Goal: Information Seeking & Learning: Check status

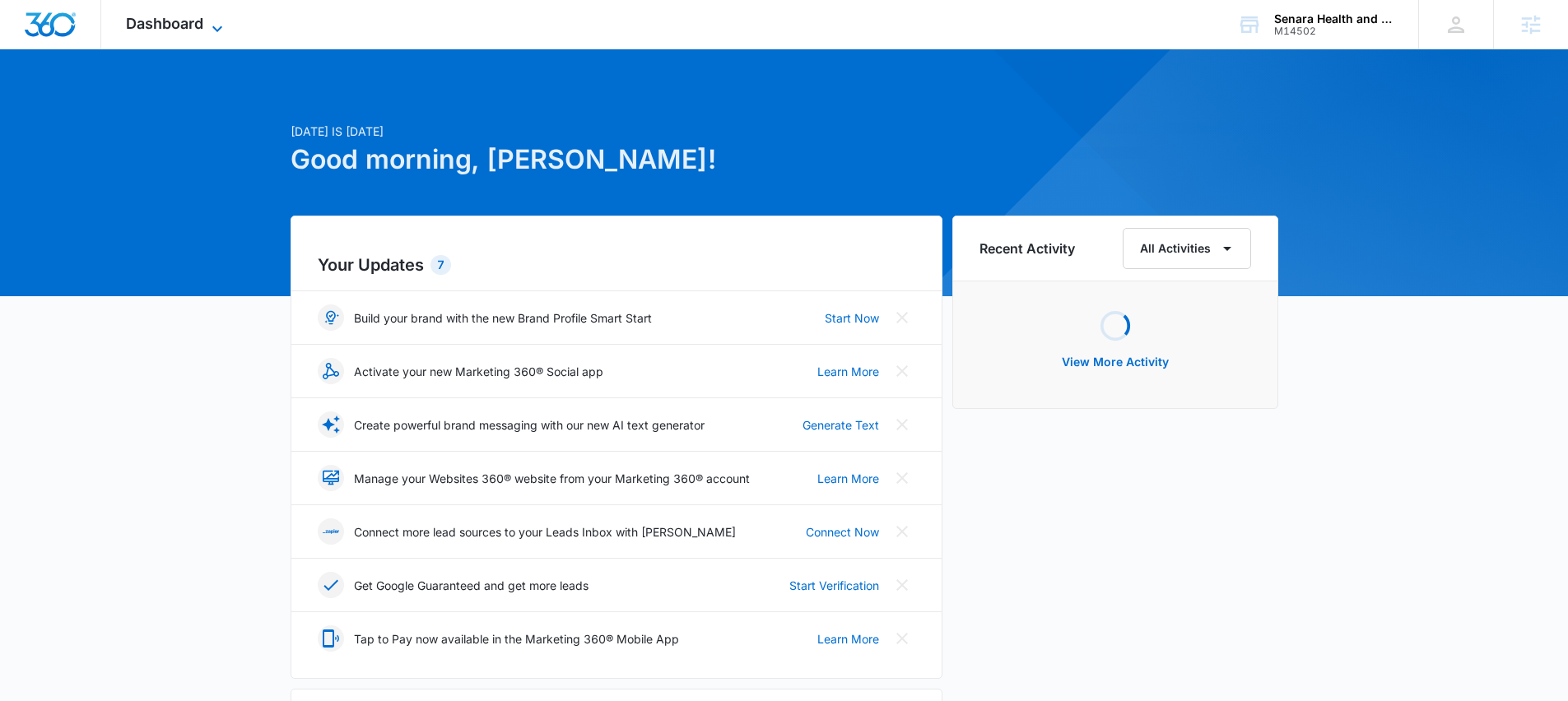
click at [167, 20] on span "Dashboard" at bounding box center [163, 24] width 77 height 17
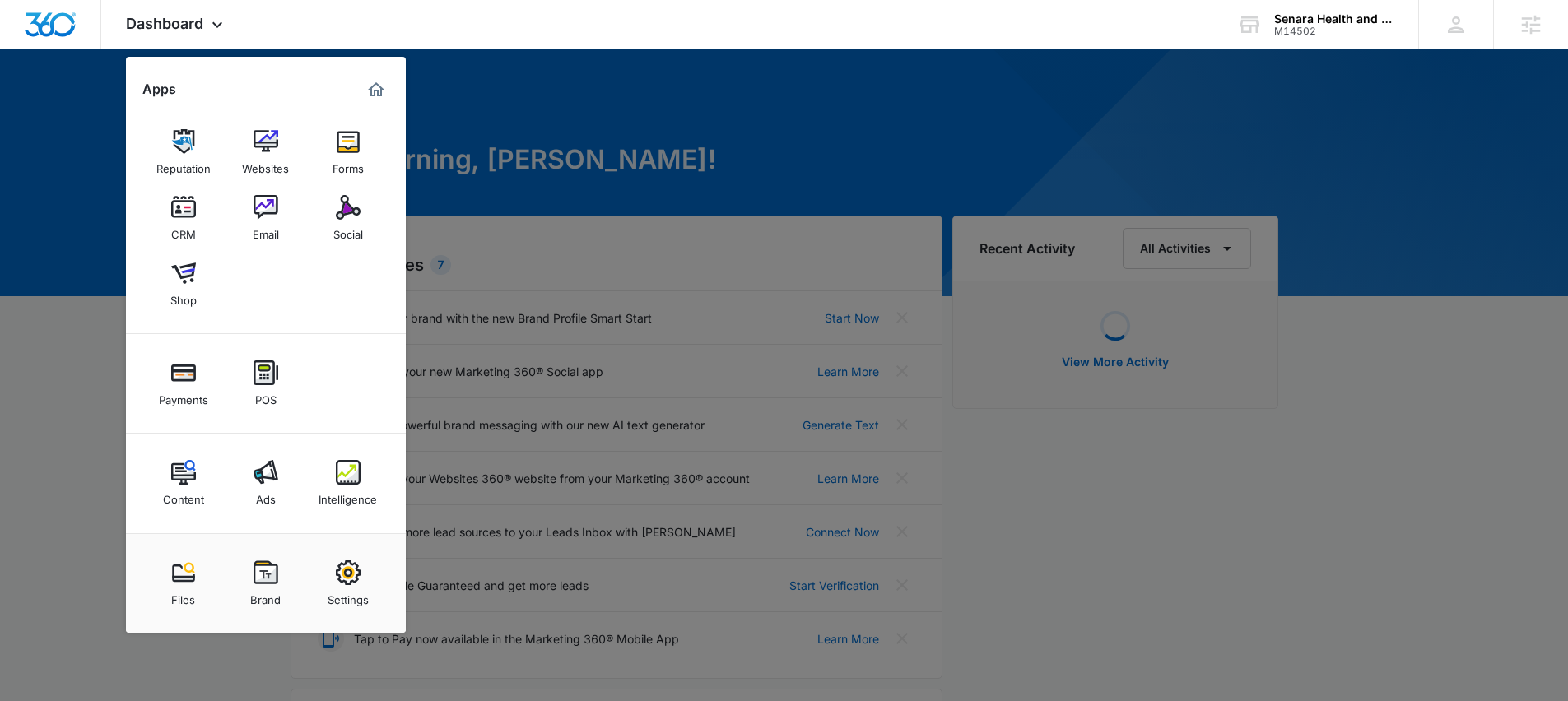
click at [254, 478] on img at bounding box center [266, 472] width 25 height 25
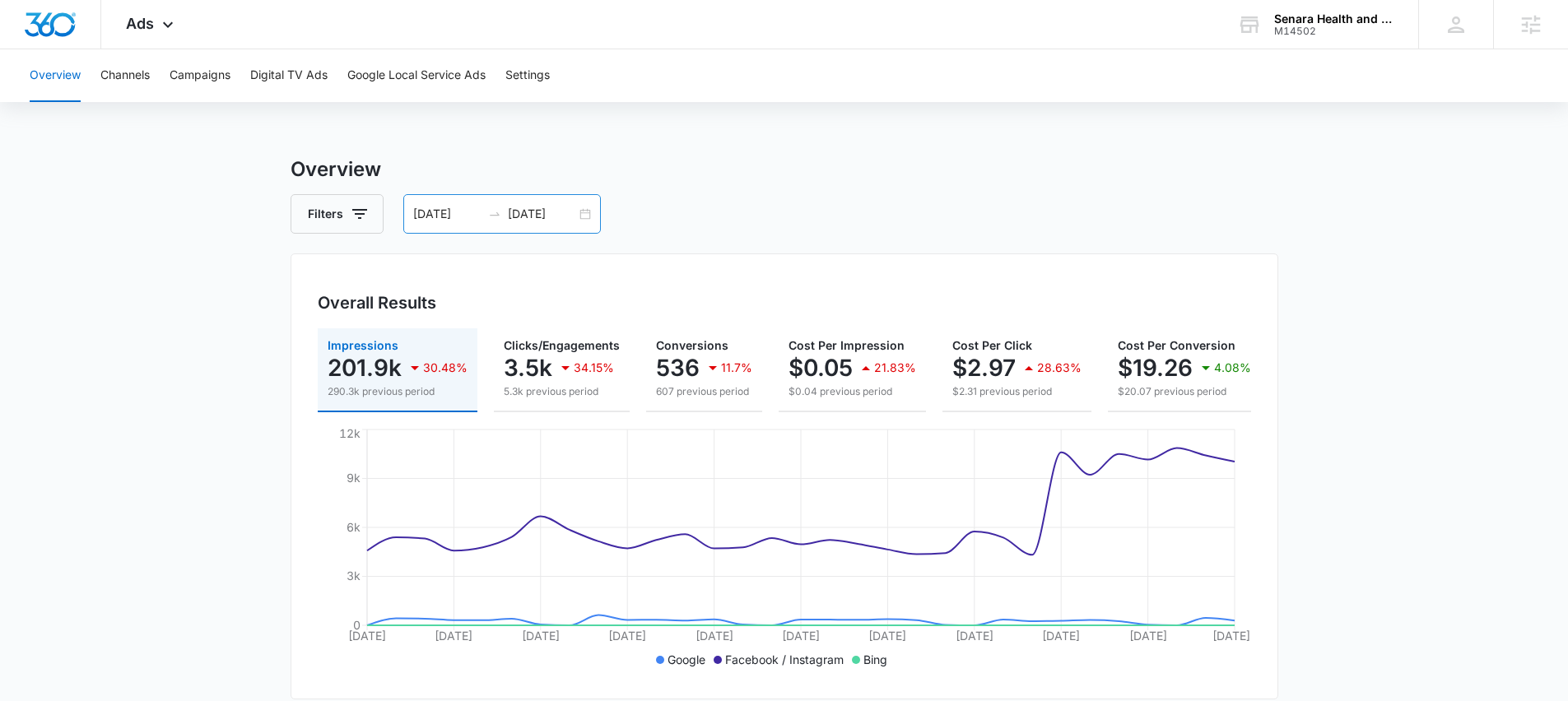
click at [468, 212] on input "08/31/2025" at bounding box center [448, 214] width 68 height 18
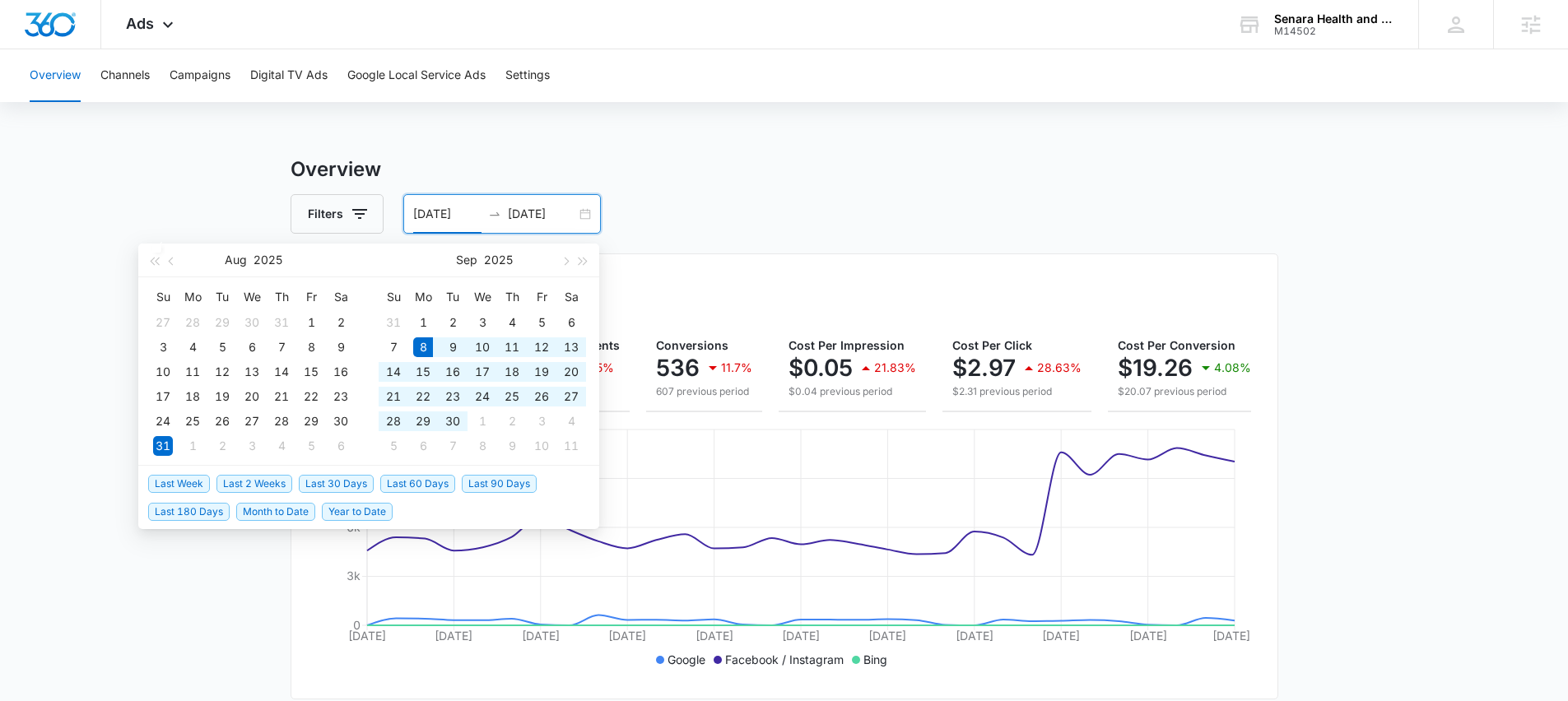
click at [343, 483] on span "Last 30 Days" at bounding box center [335, 483] width 75 height 18
type input "[DATE]"
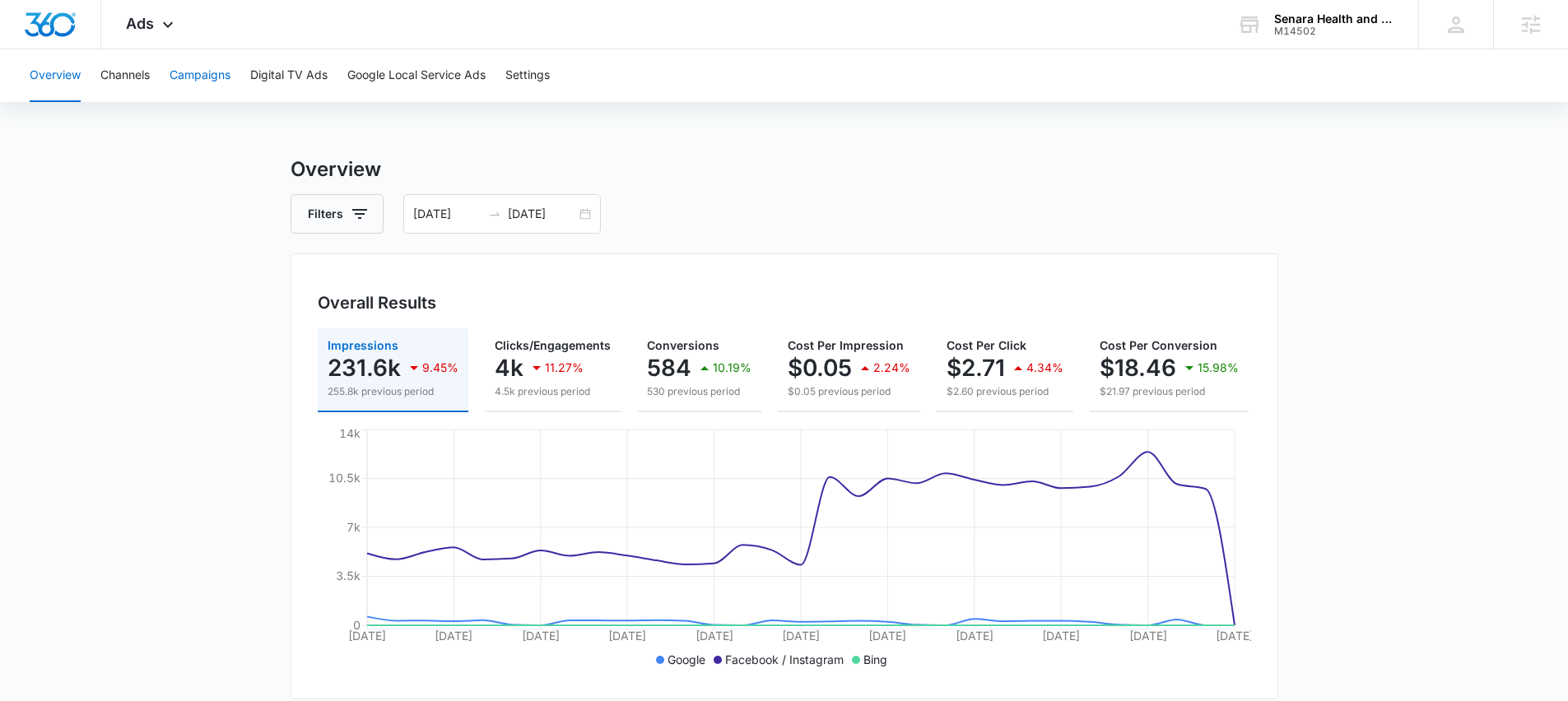
click at [219, 64] on button "Campaigns" at bounding box center [200, 75] width 61 height 52
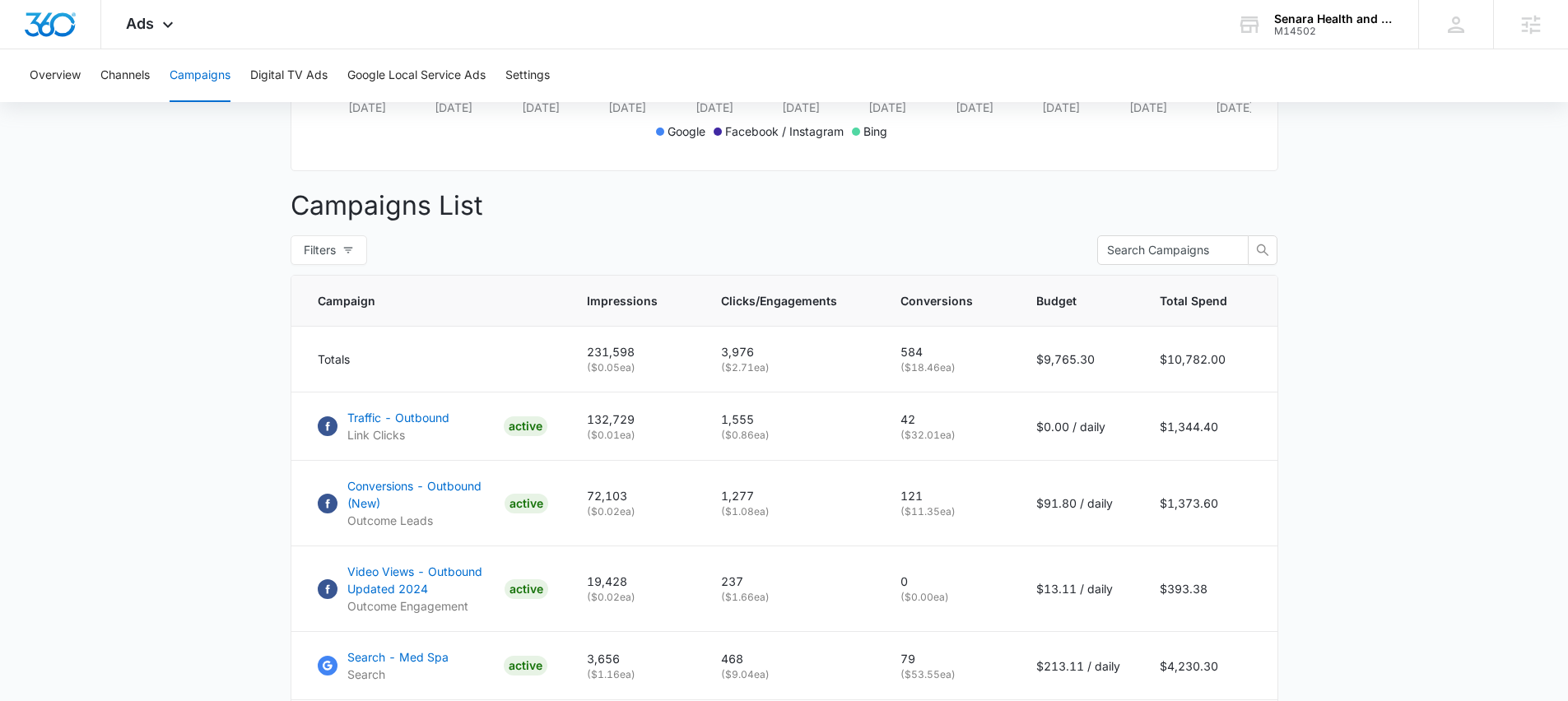
scroll to position [525, 0]
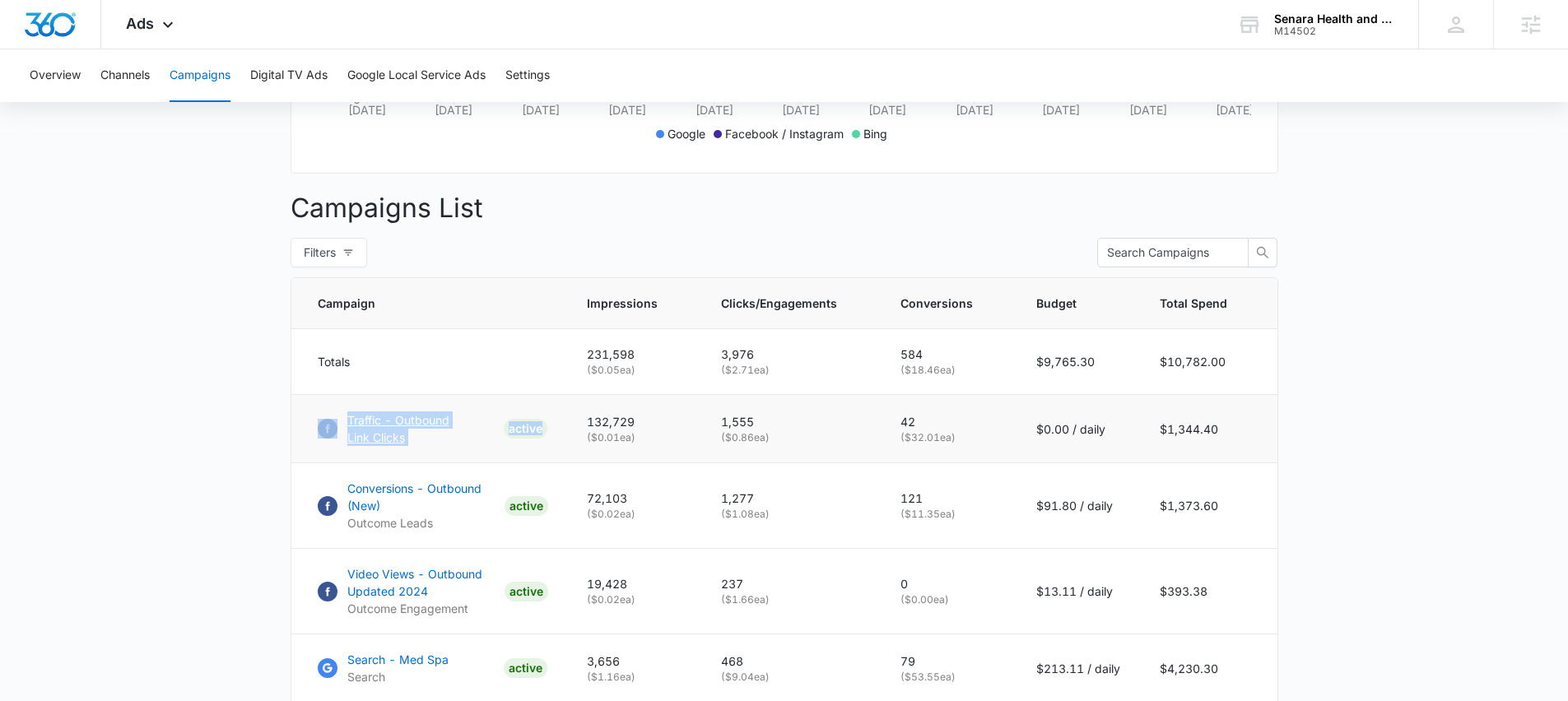
drag, startPoint x: 371, startPoint y: 432, endPoint x: 177, endPoint y: 409, distance: 195.4
click at [177, 409] on main "Campaigns Filters 09/08/2025 10/08/2025 Overall Results Impressions 231.6k 9.45…" at bounding box center [784, 469] width 1568 height 1682
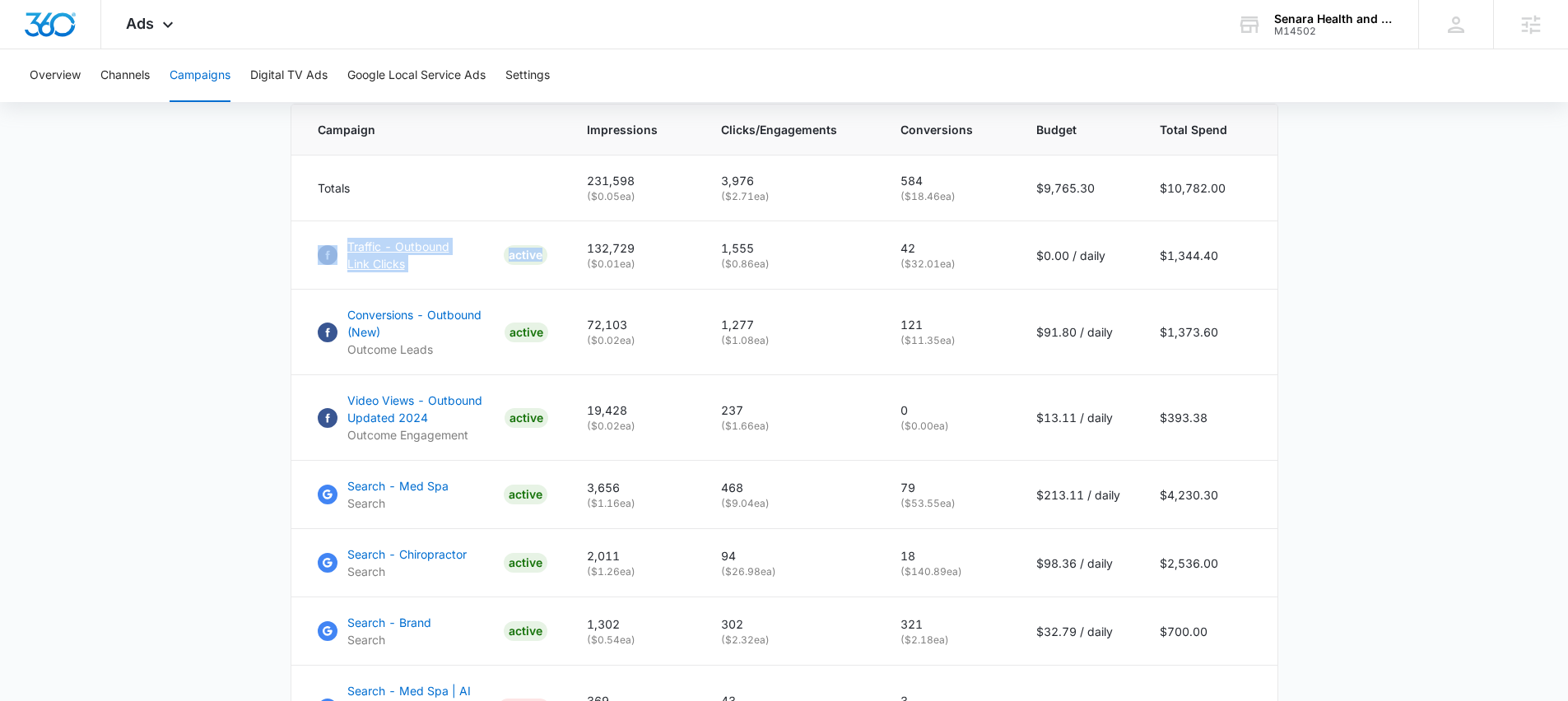
scroll to position [723, 0]
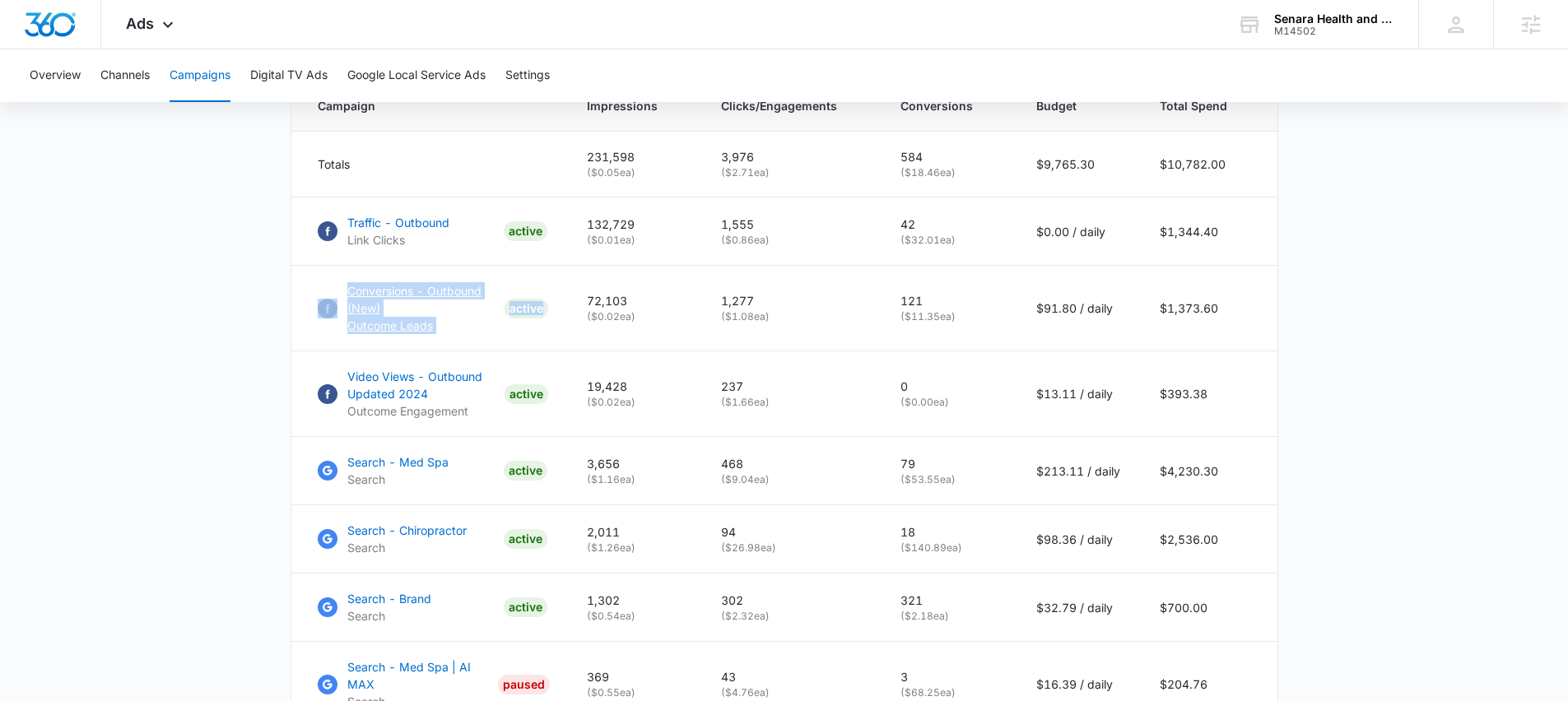
drag, startPoint x: 368, startPoint y: 304, endPoint x: 160, endPoint y: 357, distance: 214.6
click at [134, 329] on main "Campaigns Filters 09/08/2025 10/08/2025 Overall Results Impressions 231.6k 9.45…" at bounding box center [784, 273] width 1568 height 1682
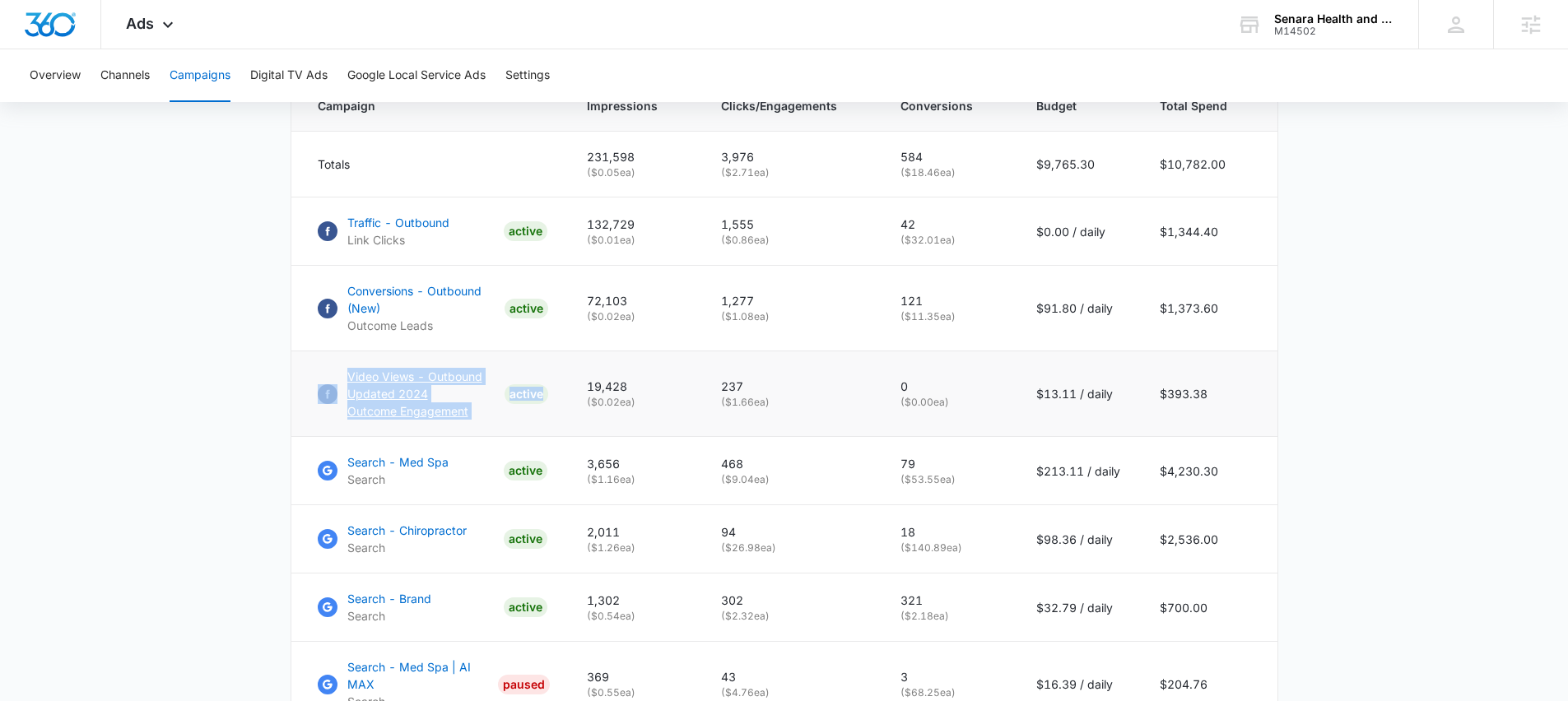
drag, startPoint x: 372, startPoint y: 384, endPoint x: 213, endPoint y: 388, distance: 159.1
click at [213, 388] on main "Campaigns Filters 09/08/2025 10/08/2025 Overall Results Impressions 231.6k 9.45…" at bounding box center [784, 273] width 1568 height 1682
click at [144, 476] on main "Campaigns Filters 09/08/2025 10/08/2025 Overall Results Impressions 231.6k 9.45…" at bounding box center [784, 273] width 1568 height 1682
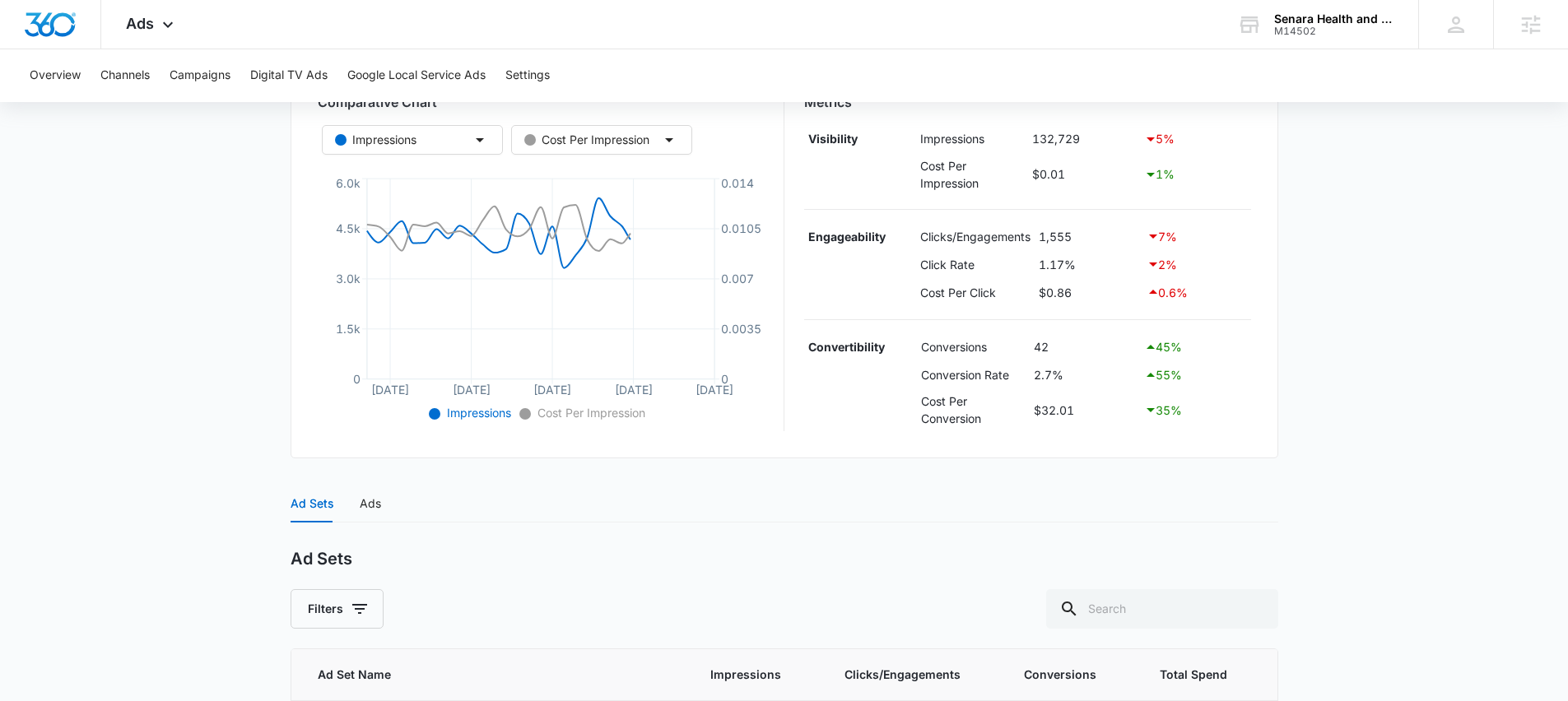
scroll to position [581, 0]
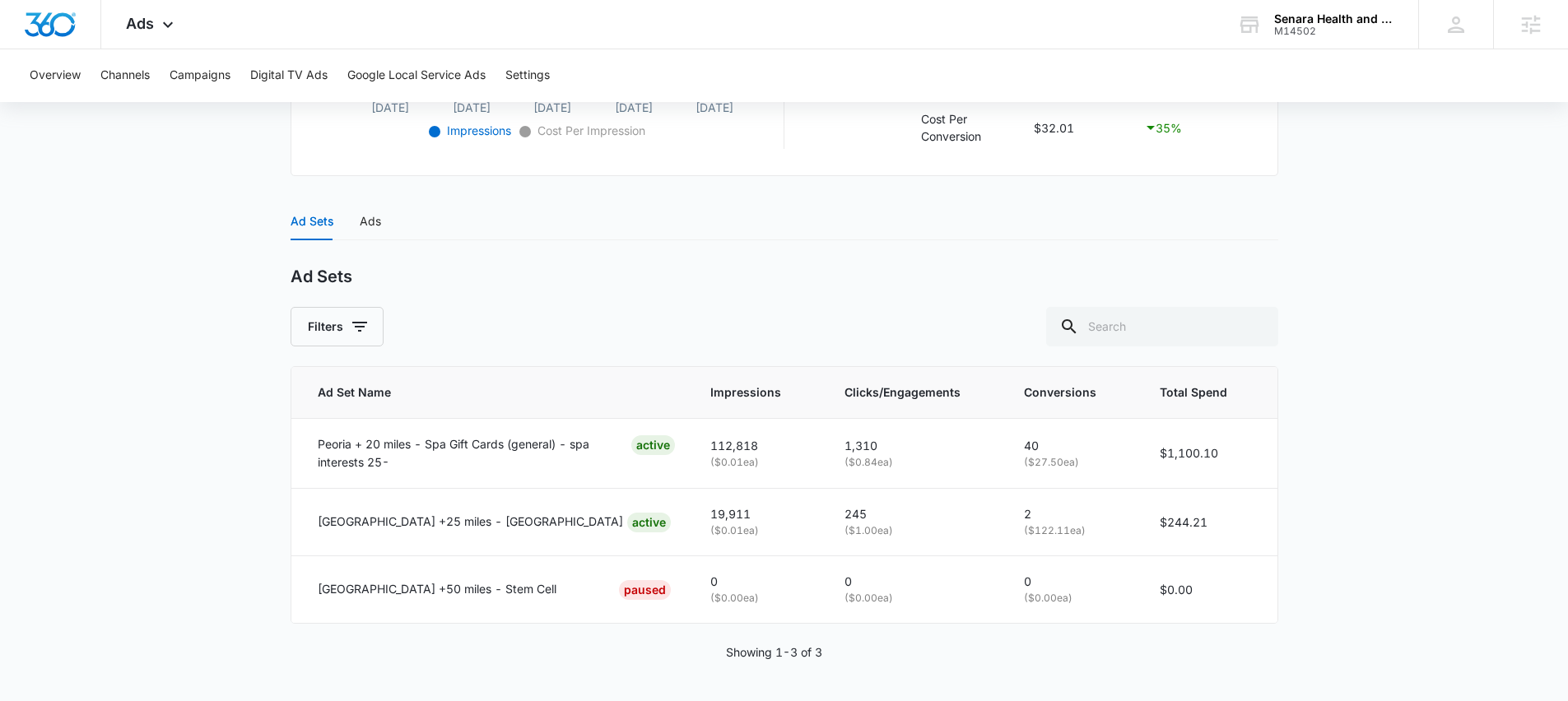
click at [128, 485] on main "Traffic - Outbound | Link Clicks Active $0.00 daily , $1,344.40 Spent Overview …" at bounding box center [784, 137] width 1568 height 1127
drag, startPoint x: 982, startPoint y: 511, endPoint x: 1212, endPoint y: 521, distance: 230.2
click at [1212, 521] on tr "Peoria +25 miles - Chiro ACTIVE 19,911 ( $0.01 ea) 245 ( $1.00 ea) 2 ( $122.11 …" at bounding box center [784, 521] width 985 height 67
click at [1212, 521] on td "$244.21" at bounding box center [1208, 521] width 138 height 67
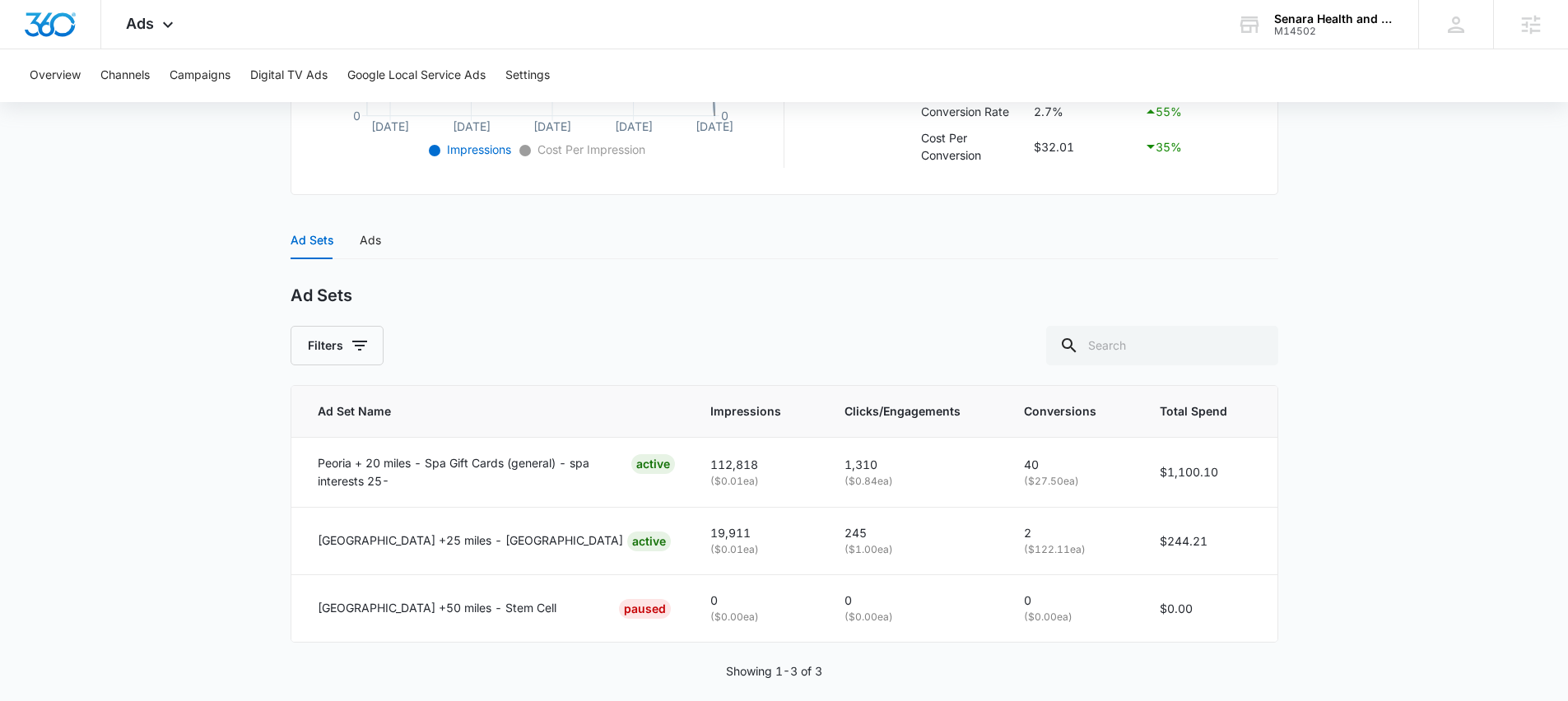
scroll to position [561, 0]
click at [425, 543] on p "Peoria +25 miles - Chiro" at bounding box center [469, 541] width 305 height 18
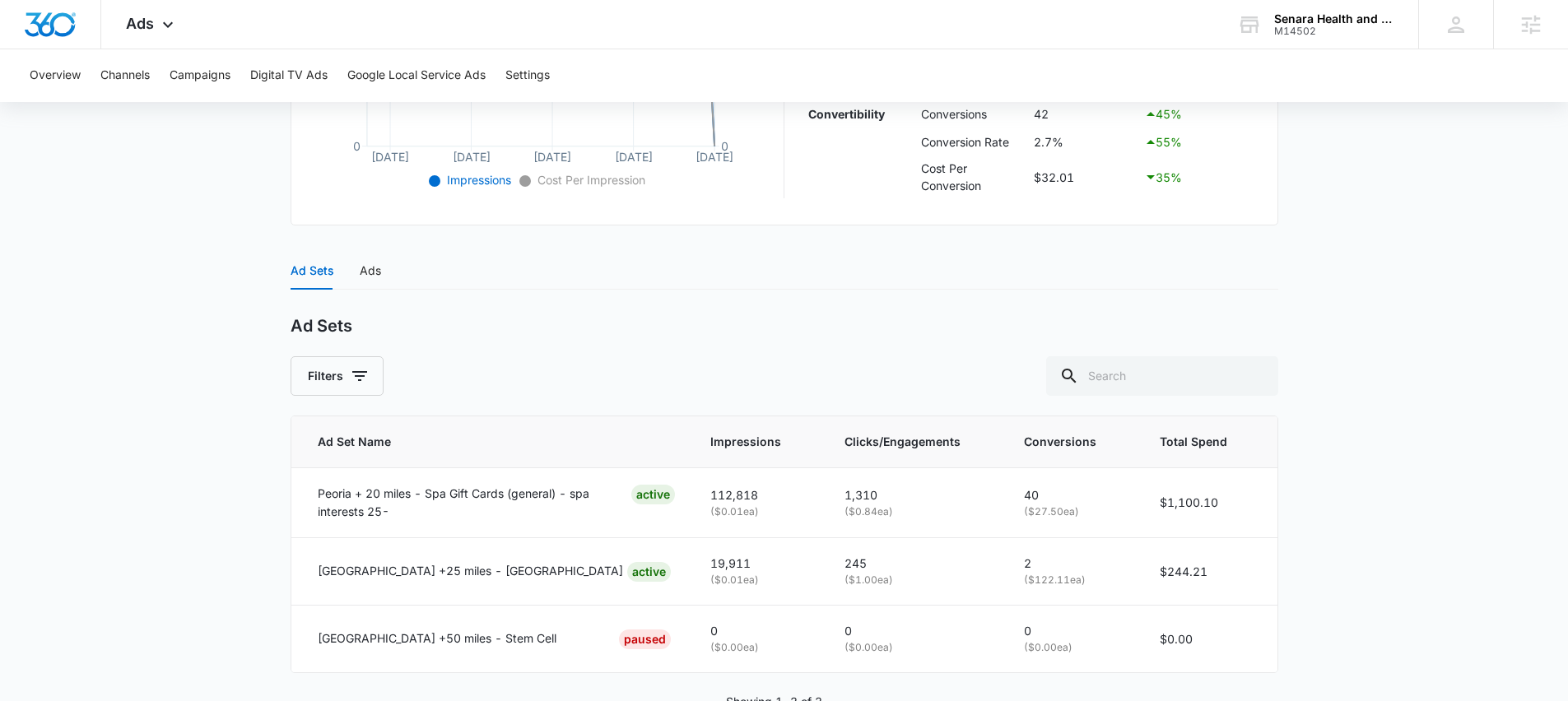
scroll to position [581, 0]
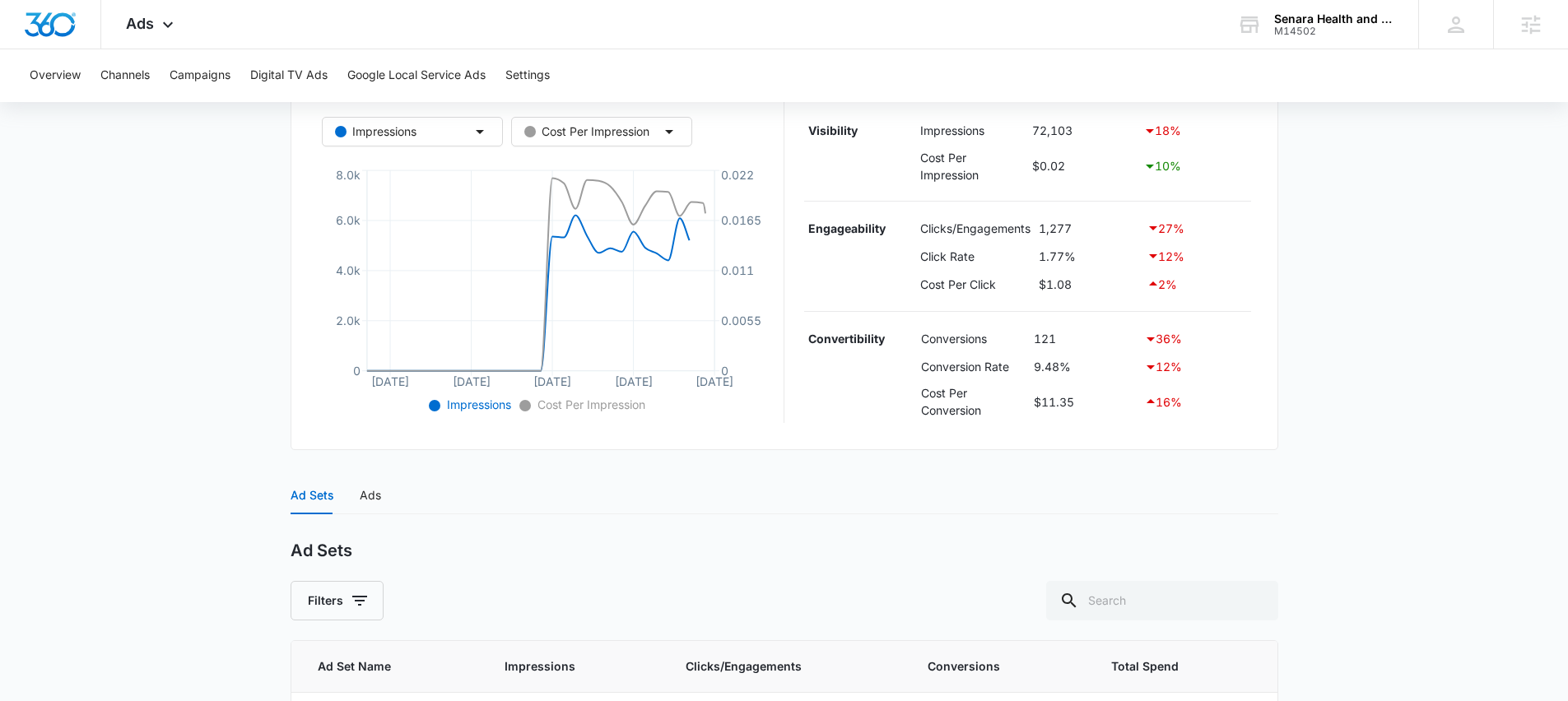
scroll to position [445, 0]
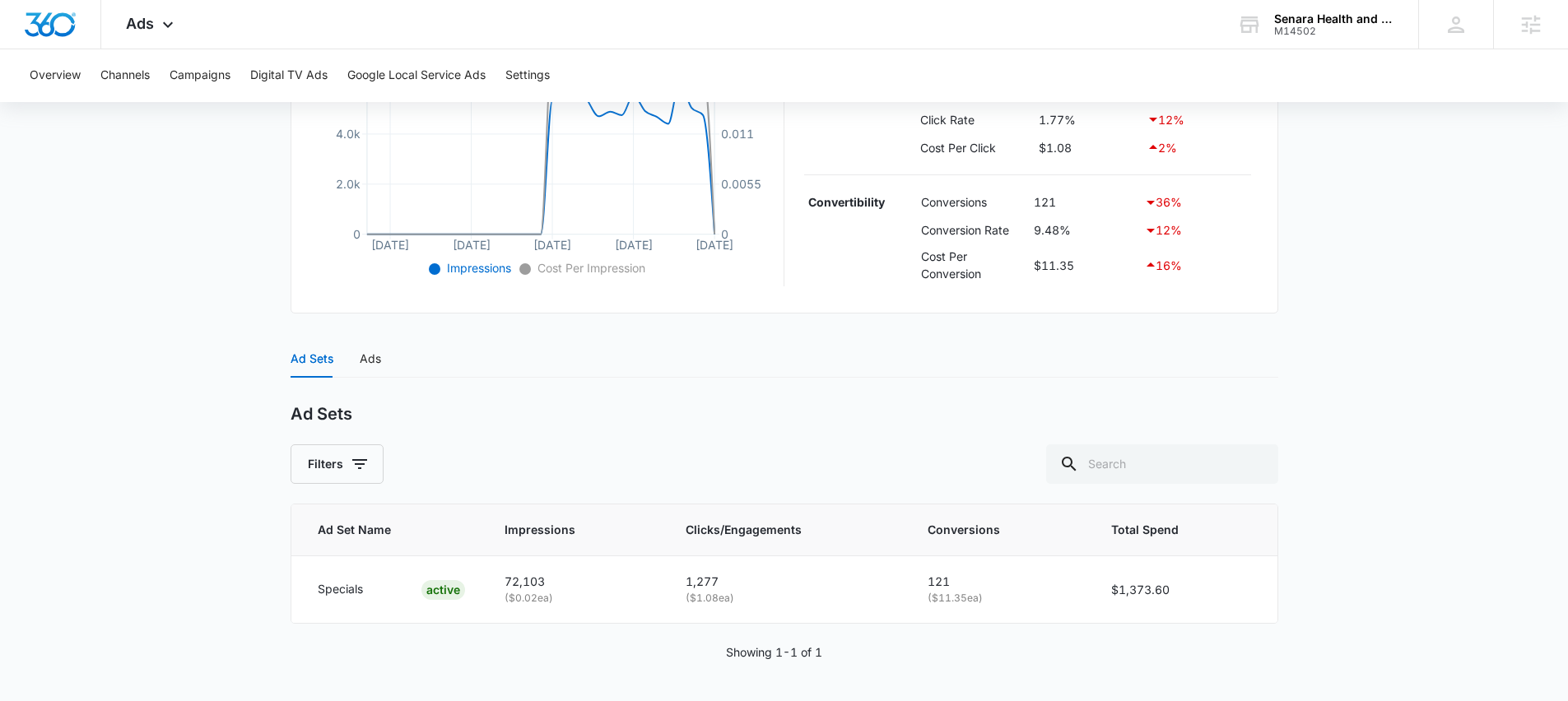
click at [194, 295] on main "Conversions - Outbound (New) | Active $91.80 daily , $1,373.60 Spent Overview […" at bounding box center [784, 205] width 1568 height 991
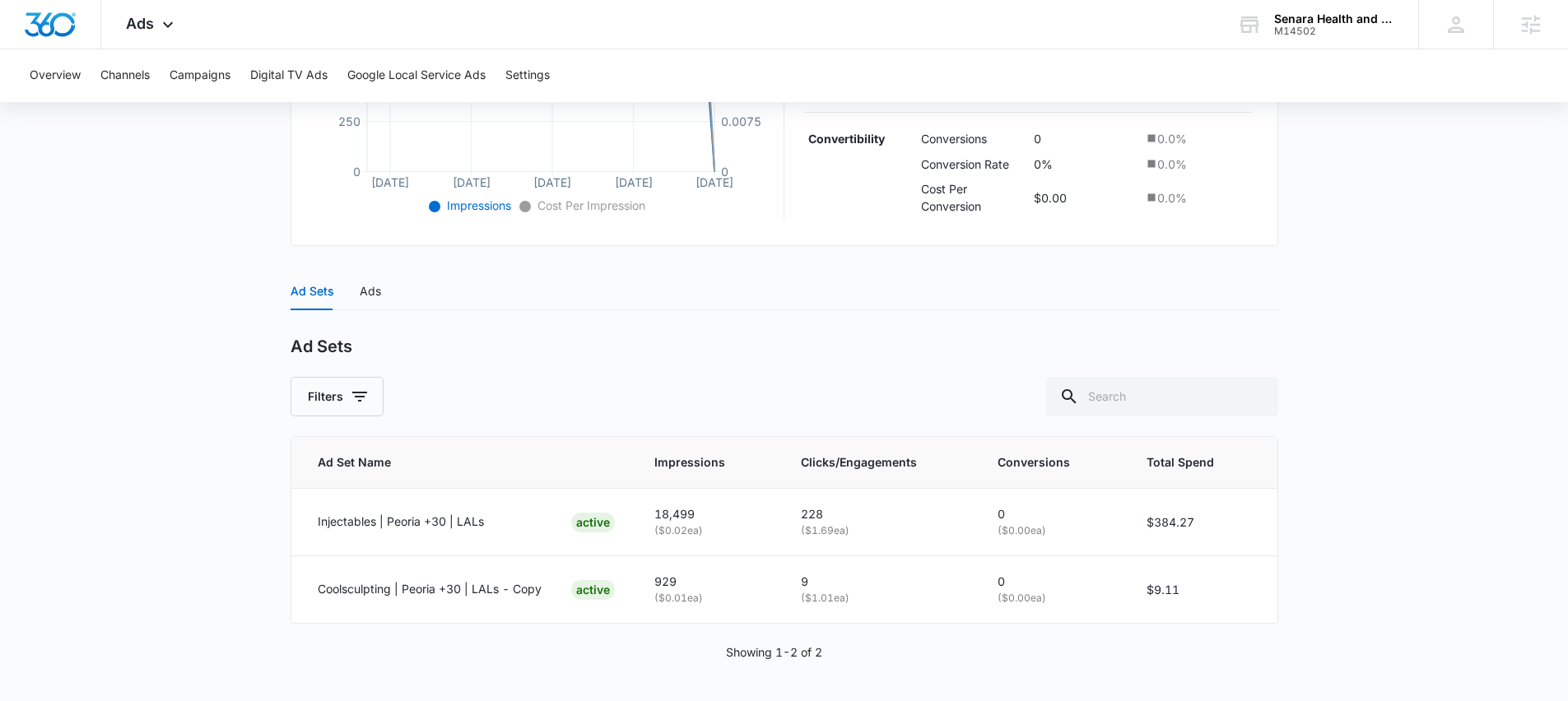
click at [163, 265] on main "Video Views - Outbound Updated 2024 | Active $13.11 daily , $393.38 Spent Overv…" at bounding box center [784, 174] width 1568 height 1052
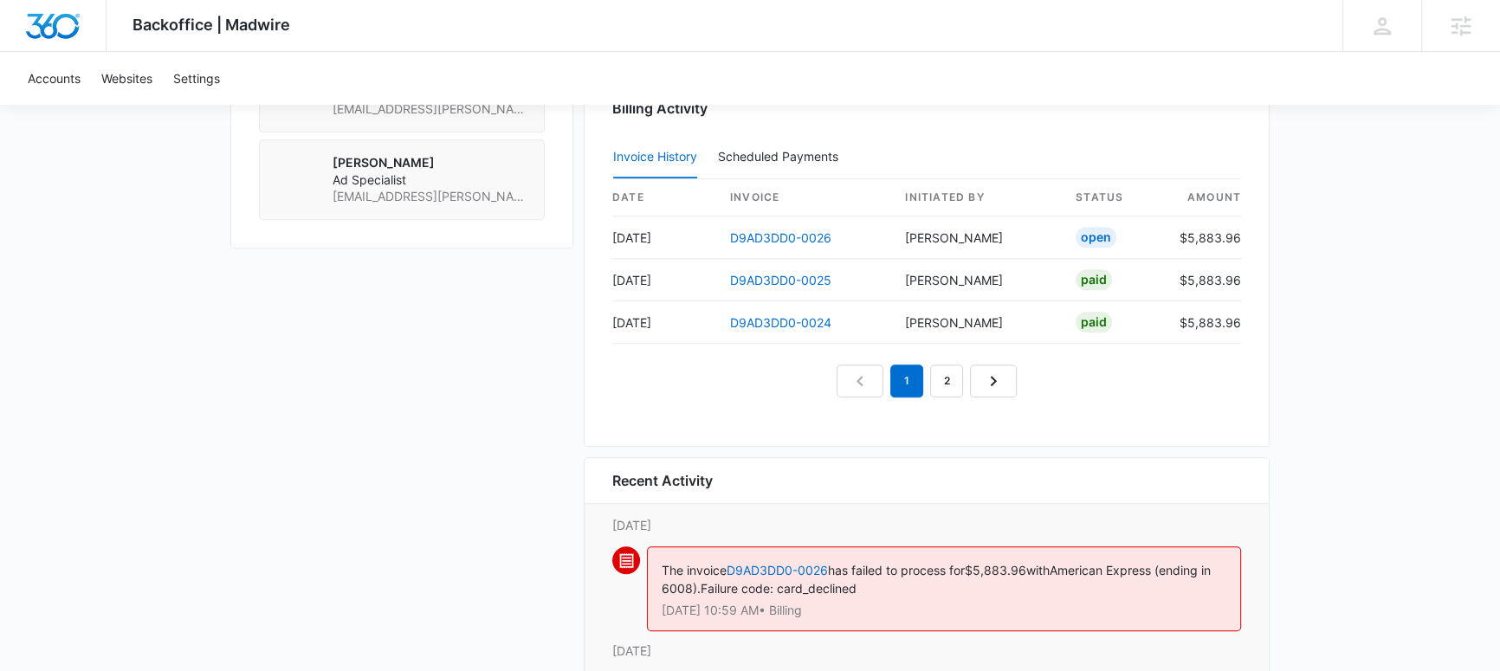
scroll to position [1658, 0]
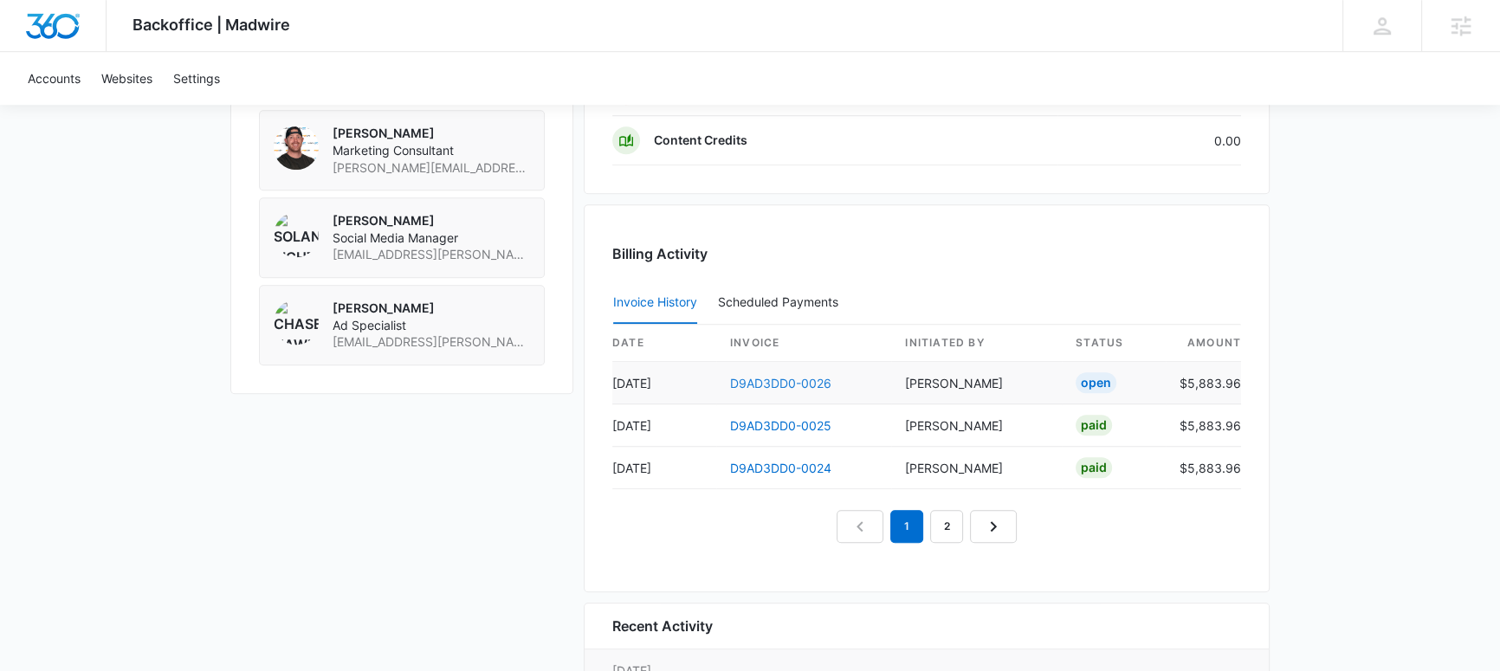
click at [776, 378] on link "D9AD3DD0-0026" at bounding box center [780, 383] width 101 height 15
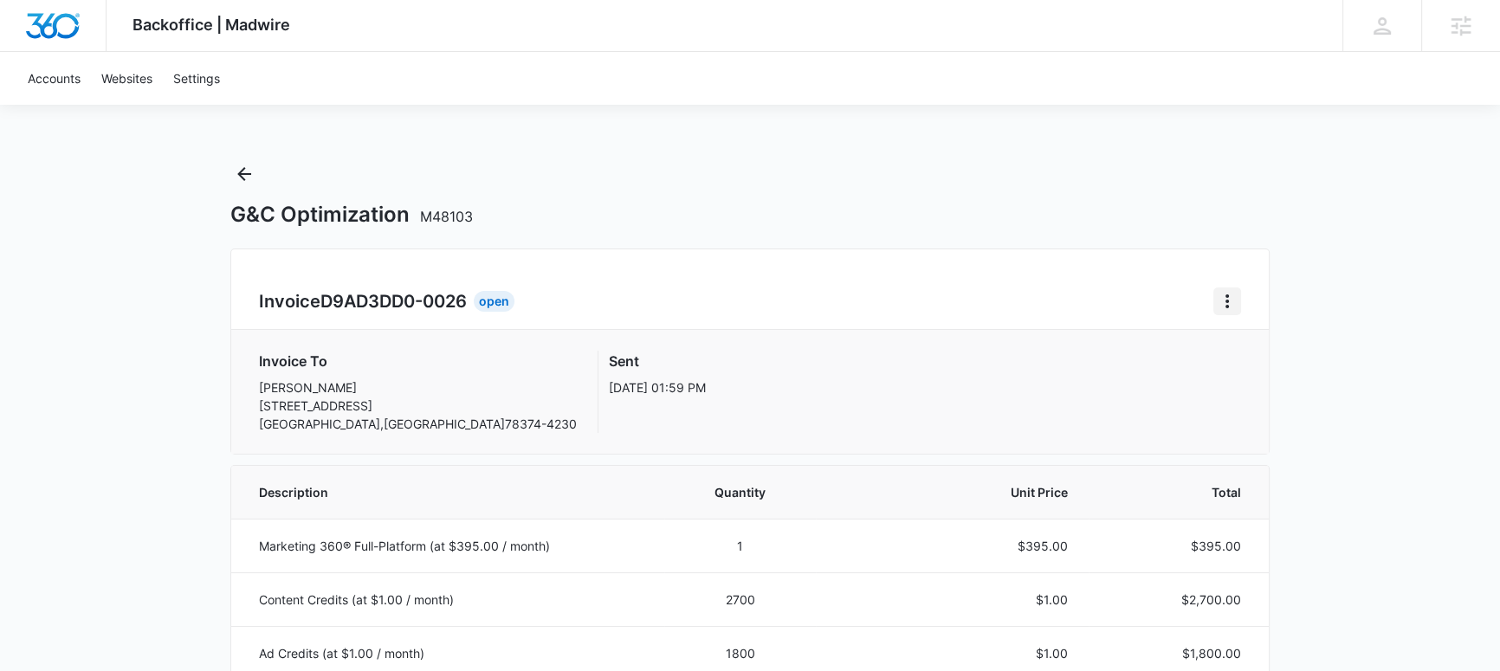
click at [1214, 306] on button "Home" at bounding box center [1227, 302] width 28 height 28
click at [1254, 347] on link "Download Invoice" at bounding box center [1285, 349] width 100 height 15
click at [1230, 296] on icon "Home" at bounding box center [1227, 301] width 21 height 21
click at [1256, 370] on div "Retry Payment" at bounding box center [1285, 376] width 100 height 12
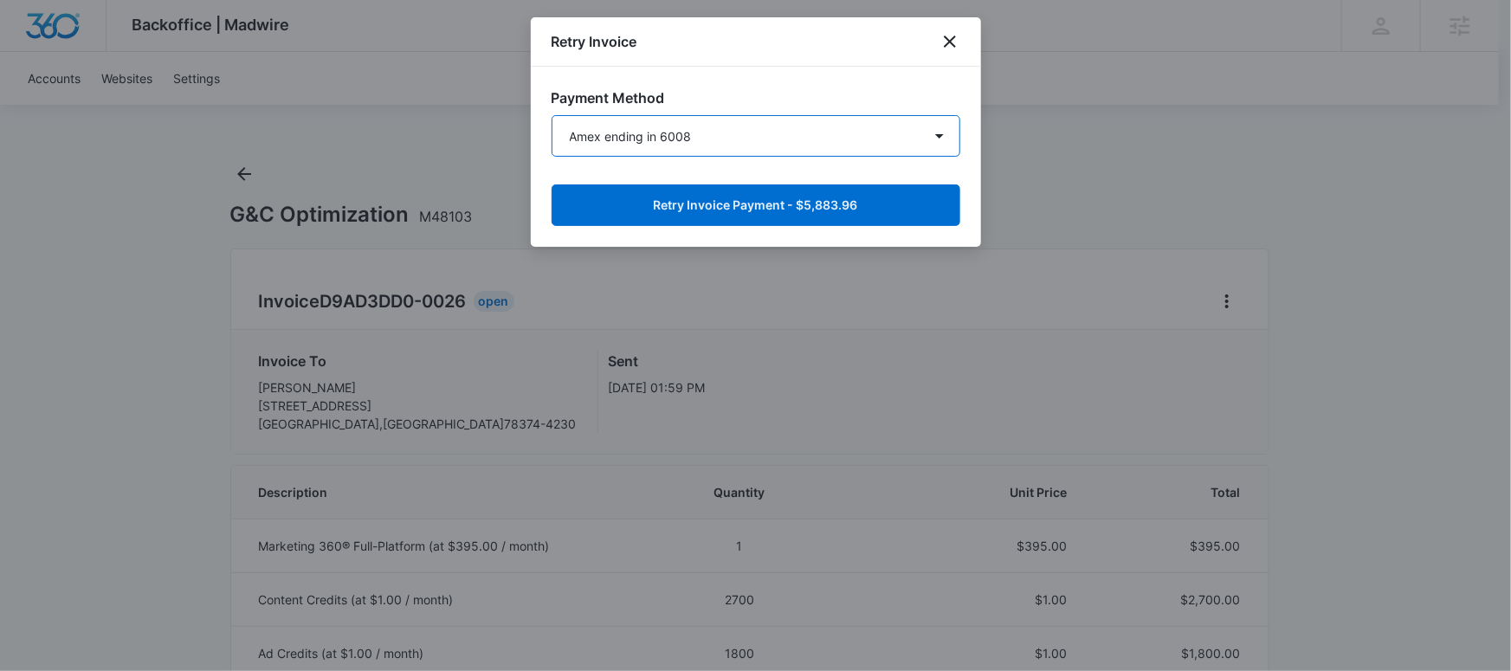
click at [719, 137] on select "Amex ending in 6008 New Payment Method" at bounding box center [756, 136] width 409 height 42
click at [552, 115] on select "Amex ending in 6008 New Payment Method" at bounding box center [756, 136] width 409 height 42
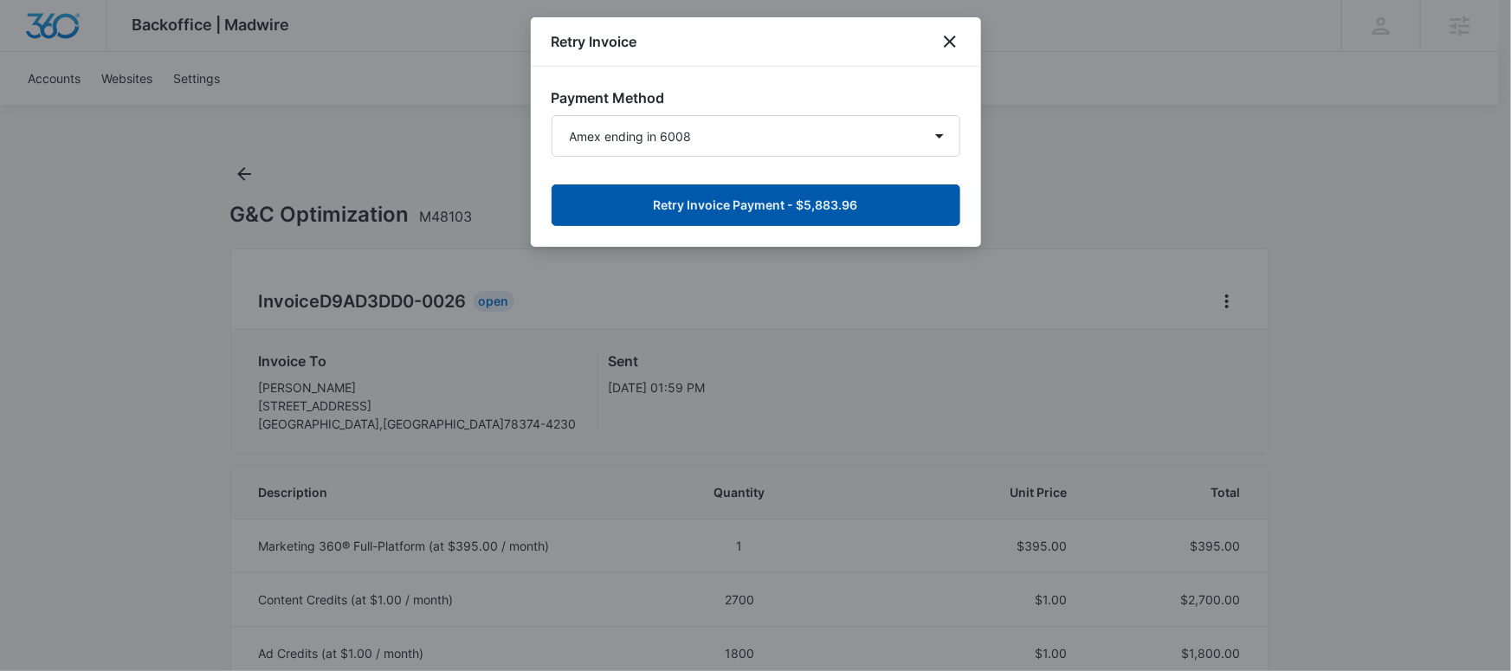
click at [725, 211] on button "Retry Invoice Payment - $5,883.96" at bounding box center [756, 205] width 409 height 42
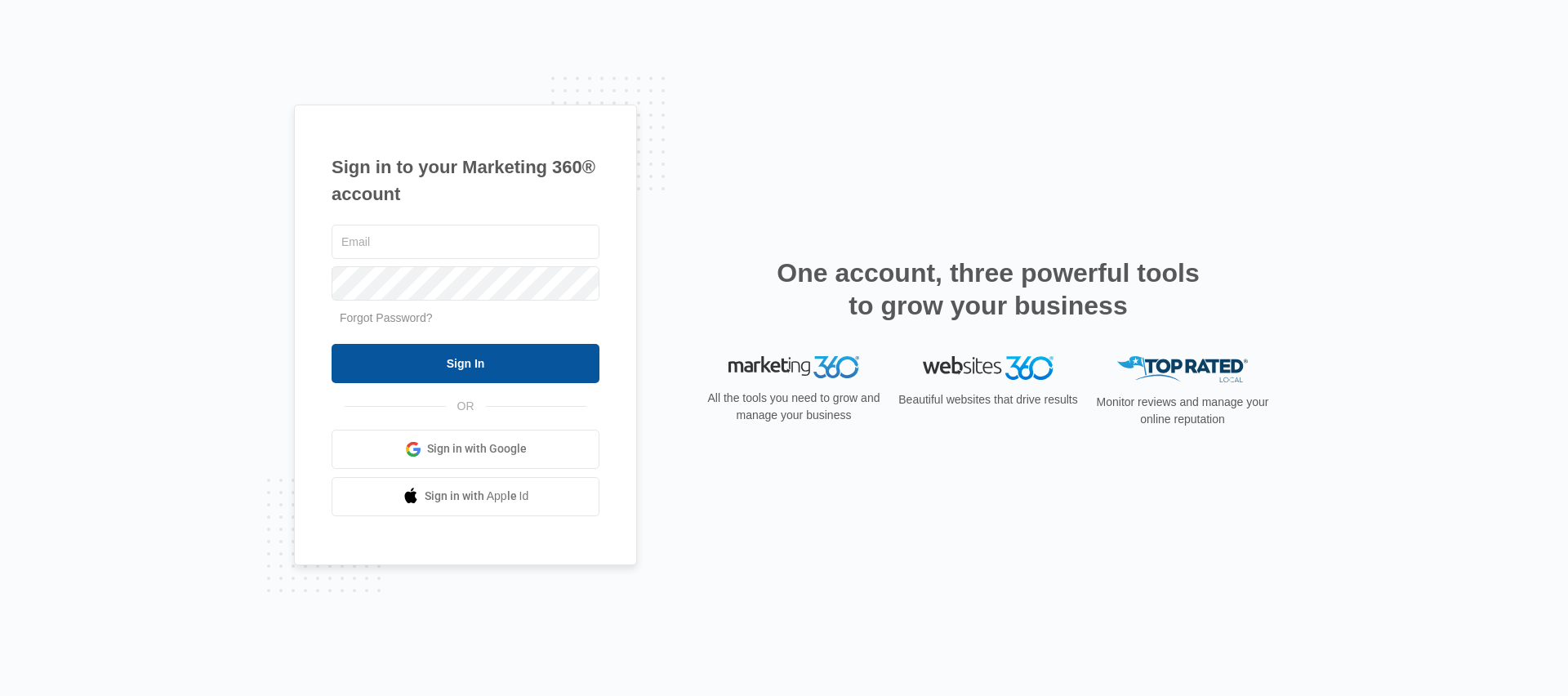
type input "[PERSON_NAME][EMAIL_ADDRESS][PERSON_NAME][DOMAIN_NAME]"
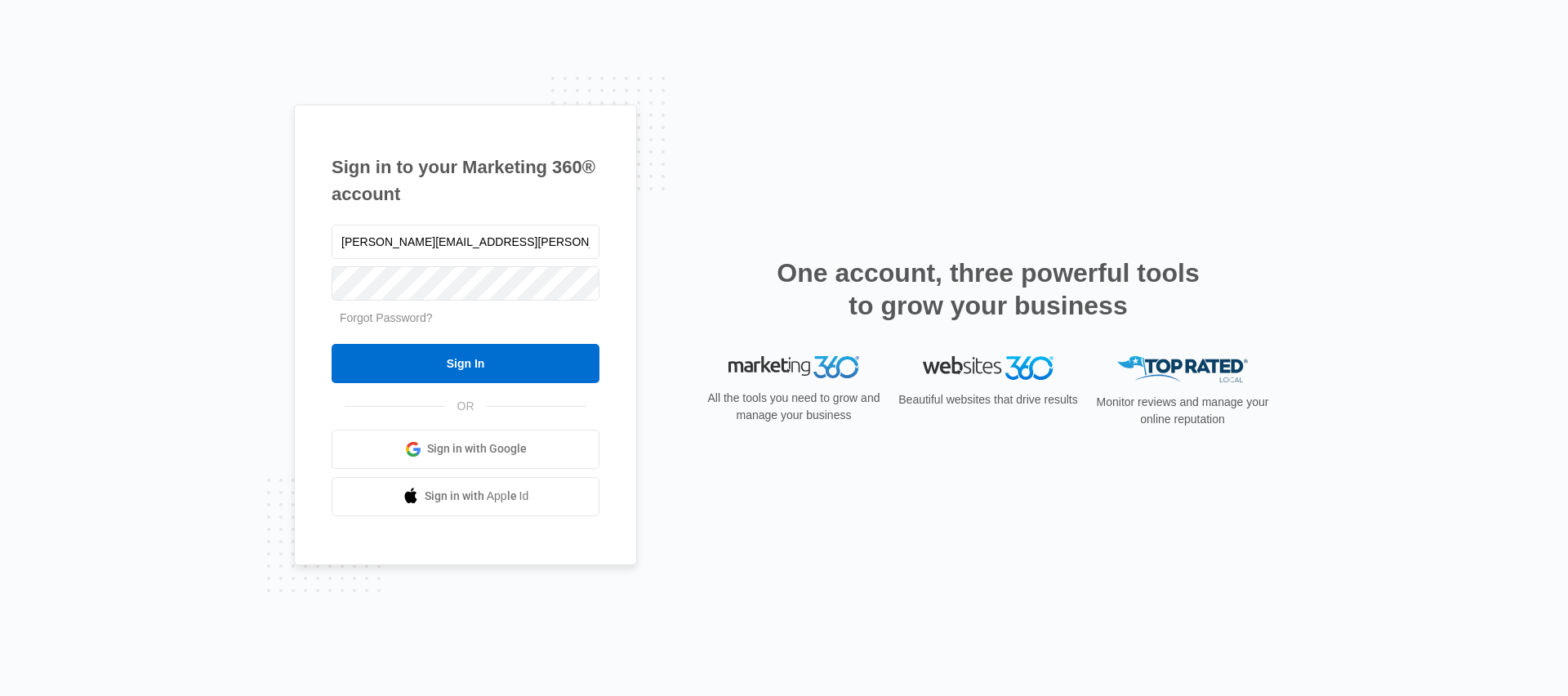
drag, startPoint x: 448, startPoint y: 356, endPoint x: 281, endPoint y: 336, distance: 168.2
click at [448, 356] on input "Sign In" at bounding box center [466, 364] width 268 height 40
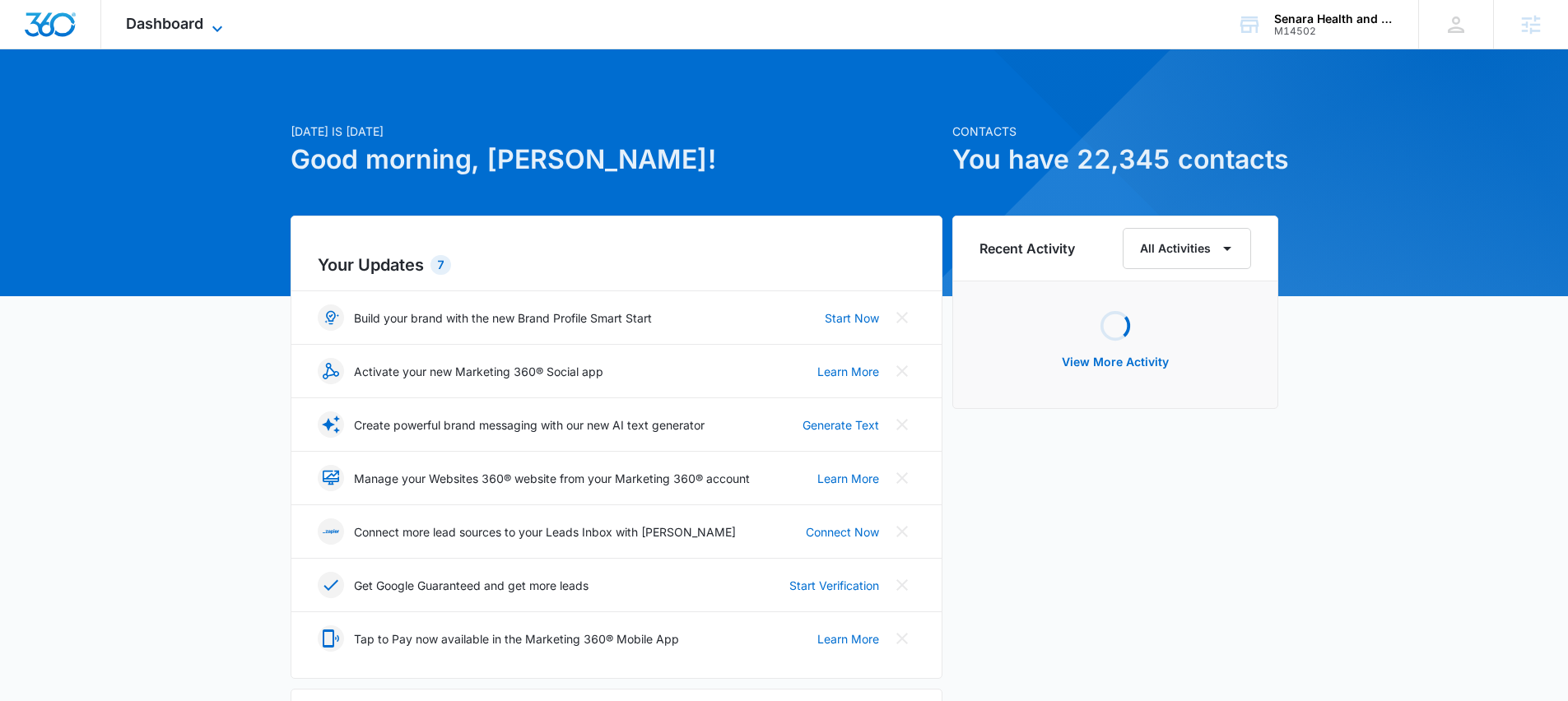
click at [152, 15] on span "Dashboard" at bounding box center [163, 24] width 77 height 17
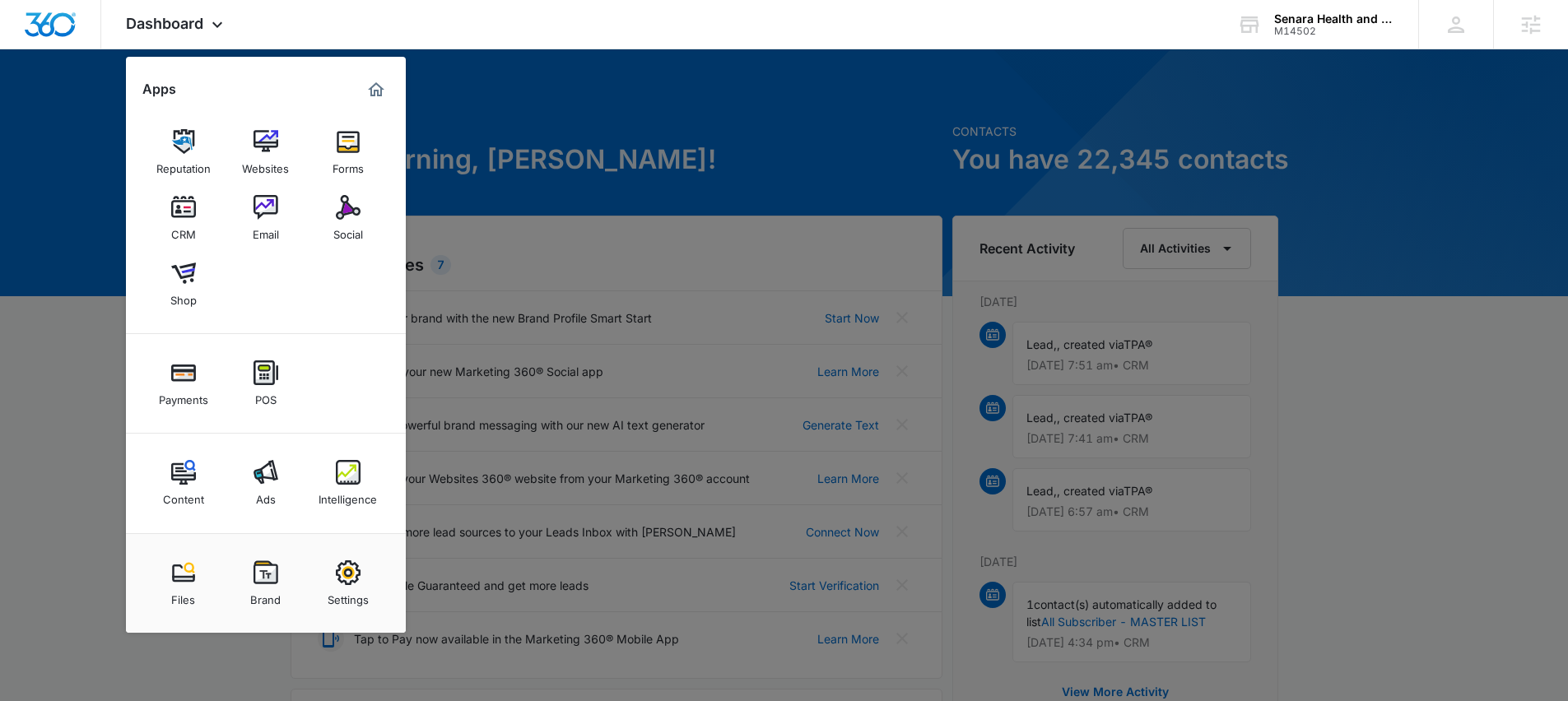
click at [257, 478] on img at bounding box center [266, 472] width 25 height 25
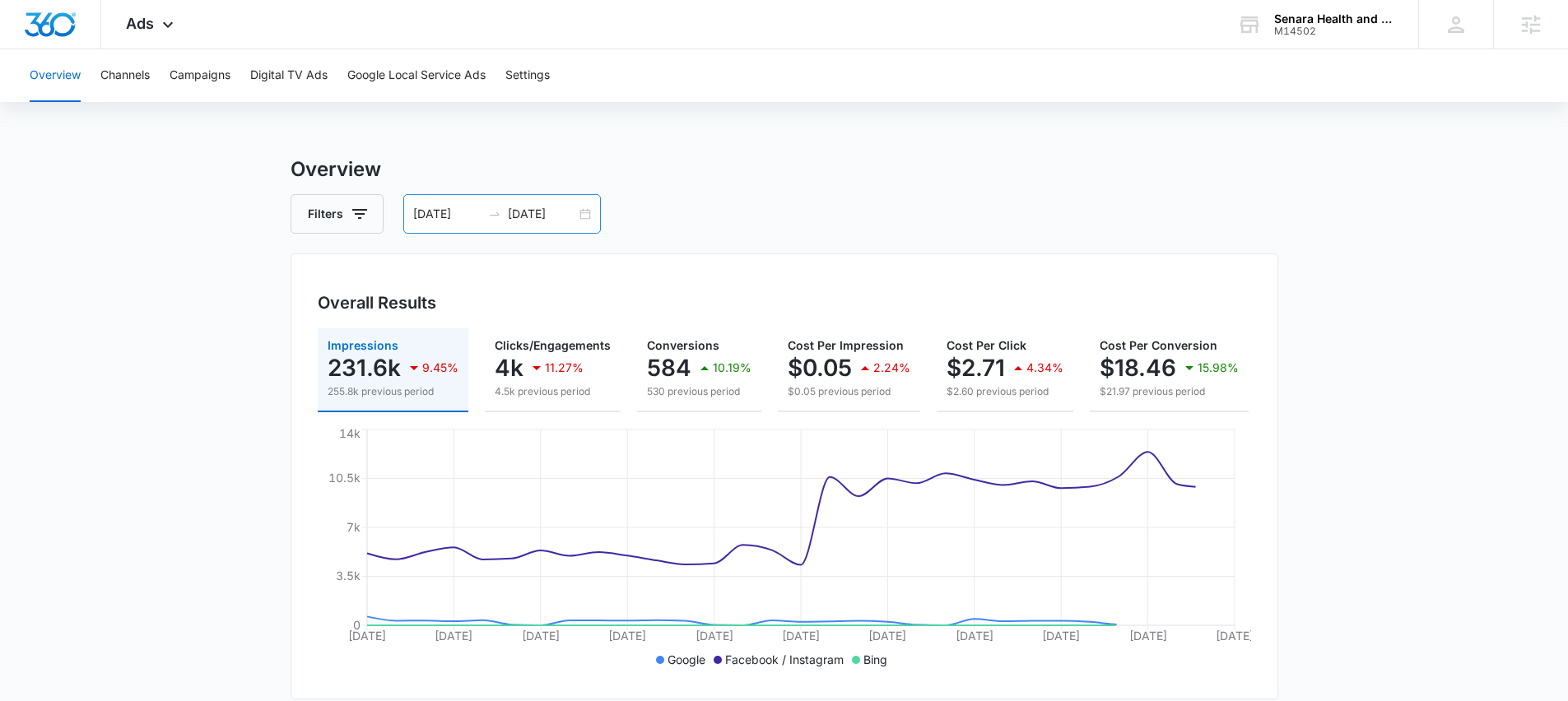
click at [482, 218] on div at bounding box center [495, 214] width 27 height 13
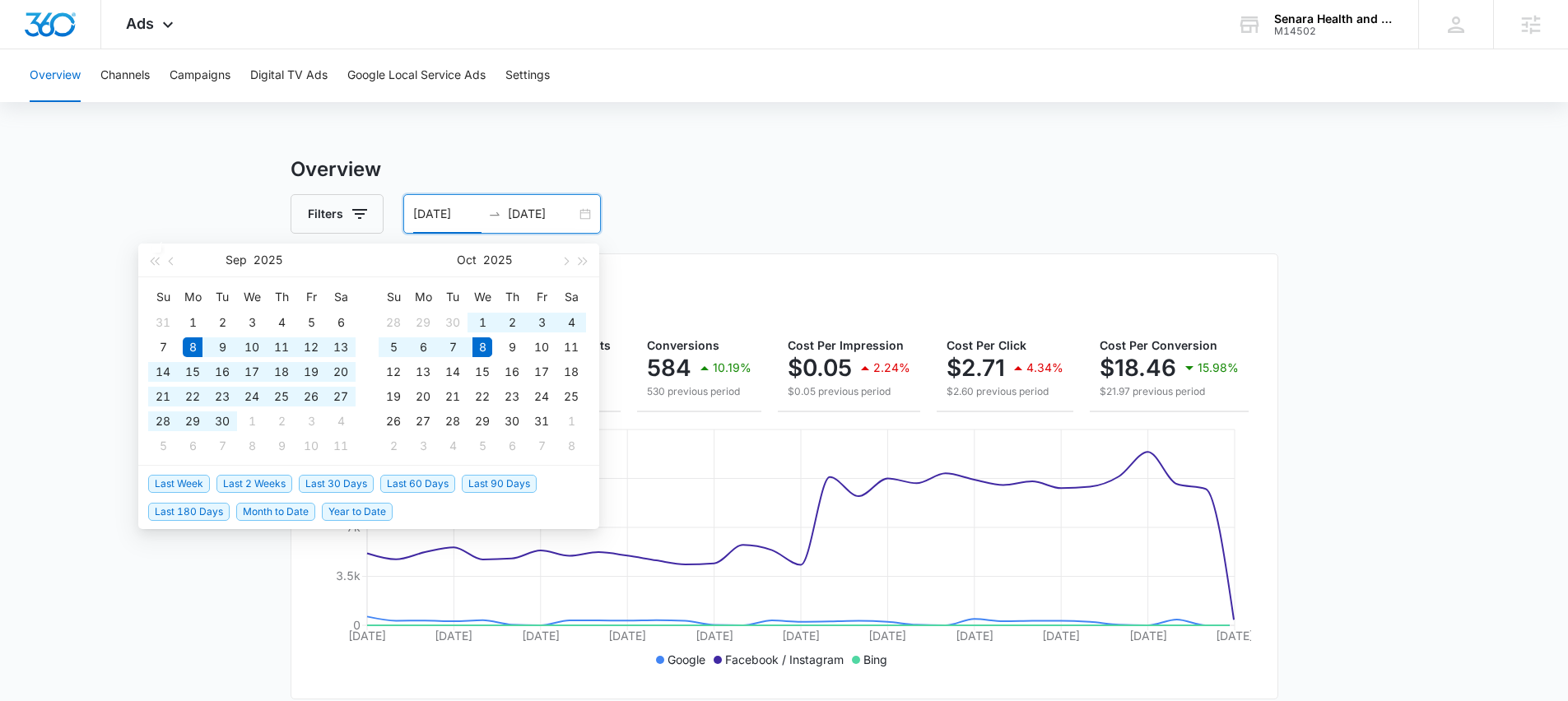
type input "[DATE]"
click at [322, 479] on span "Last 30 Days" at bounding box center [335, 483] width 75 height 18
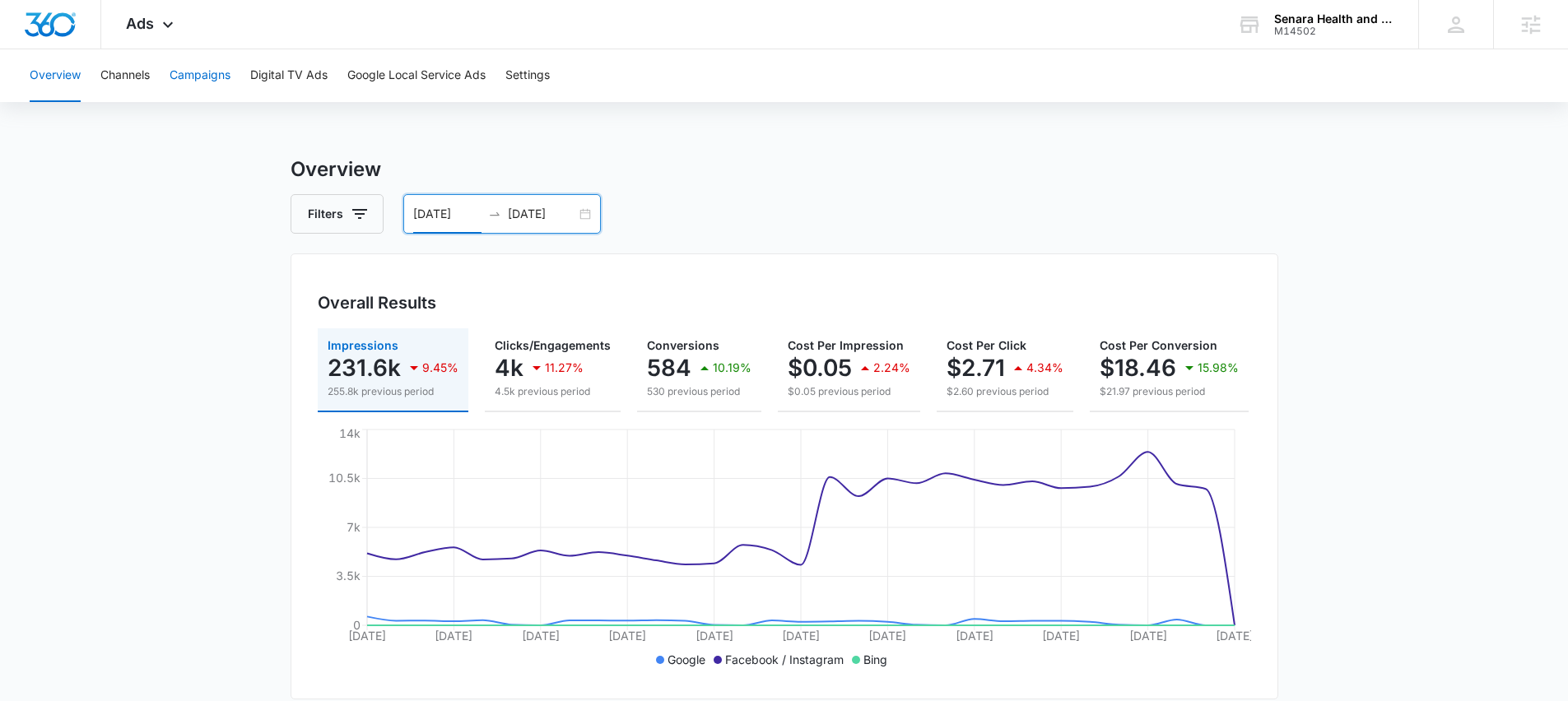
click at [187, 59] on button "Campaigns" at bounding box center [200, 75] width 61 height 52
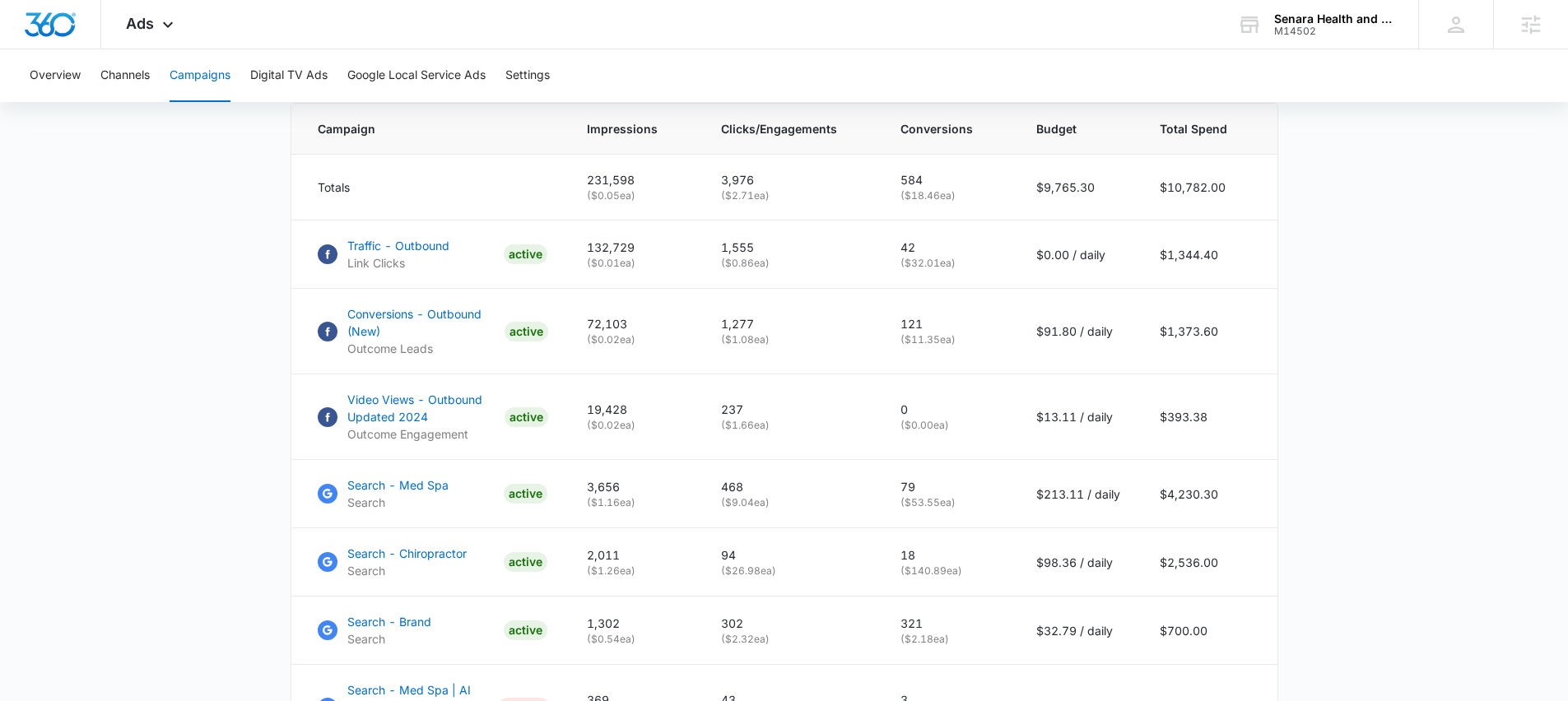
scroll to position [759, 0]
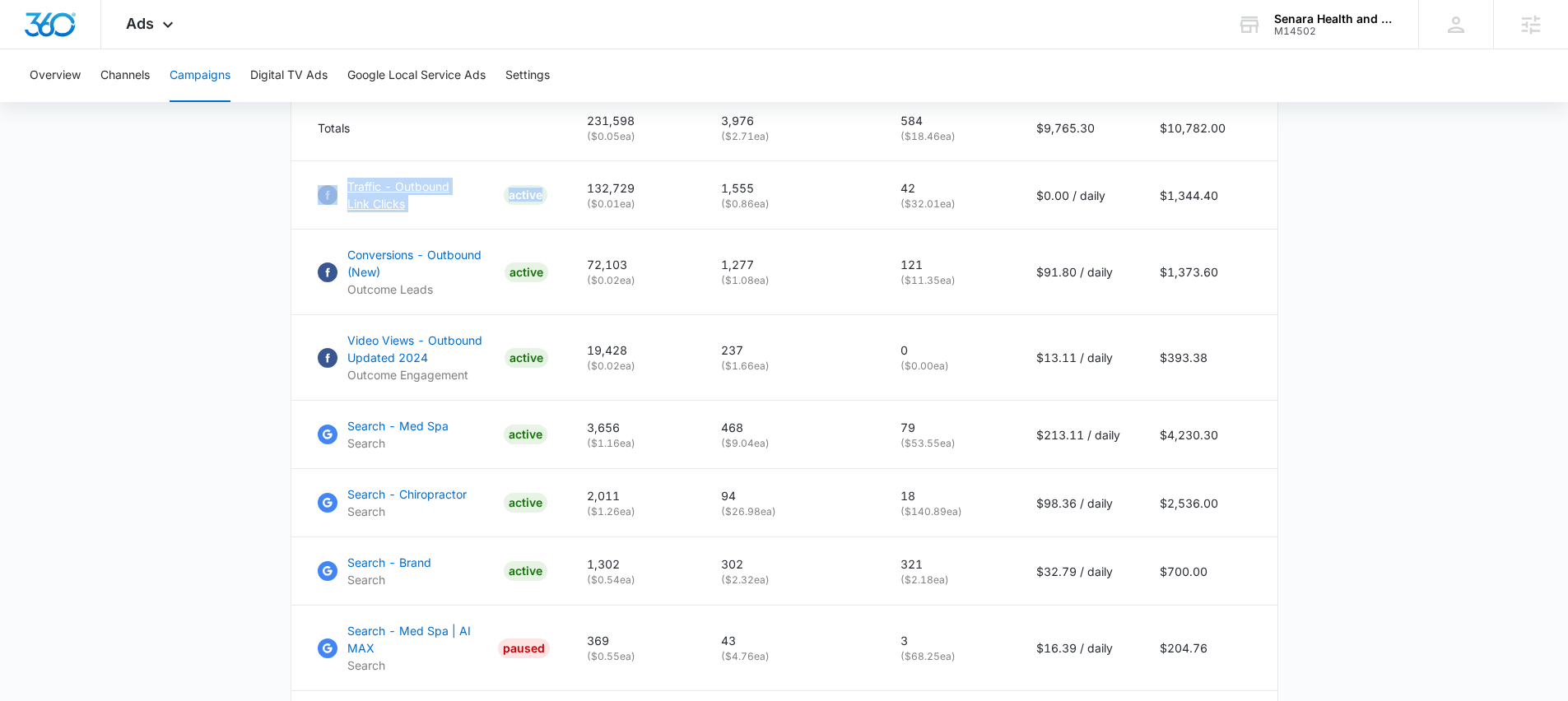
drag, startPoint x: 362, startPoint y: 196, endPoint x: 192, endPoint y: 227, distance: 172.8
click at [192, 227] on main "Campaigns Filters 09/08/2025 10/08/2025 Overall Results Impressions 231.6k 9.45…" at bounding box center [784, 236] width 1568 height 1682
click at [224, 230] on main "Campaigns Filters 09/08/2025 10/08/2025 Overall Results Impressions 231.6k 9.45…" at bounding box center [784, 236] width 1568 height 1682
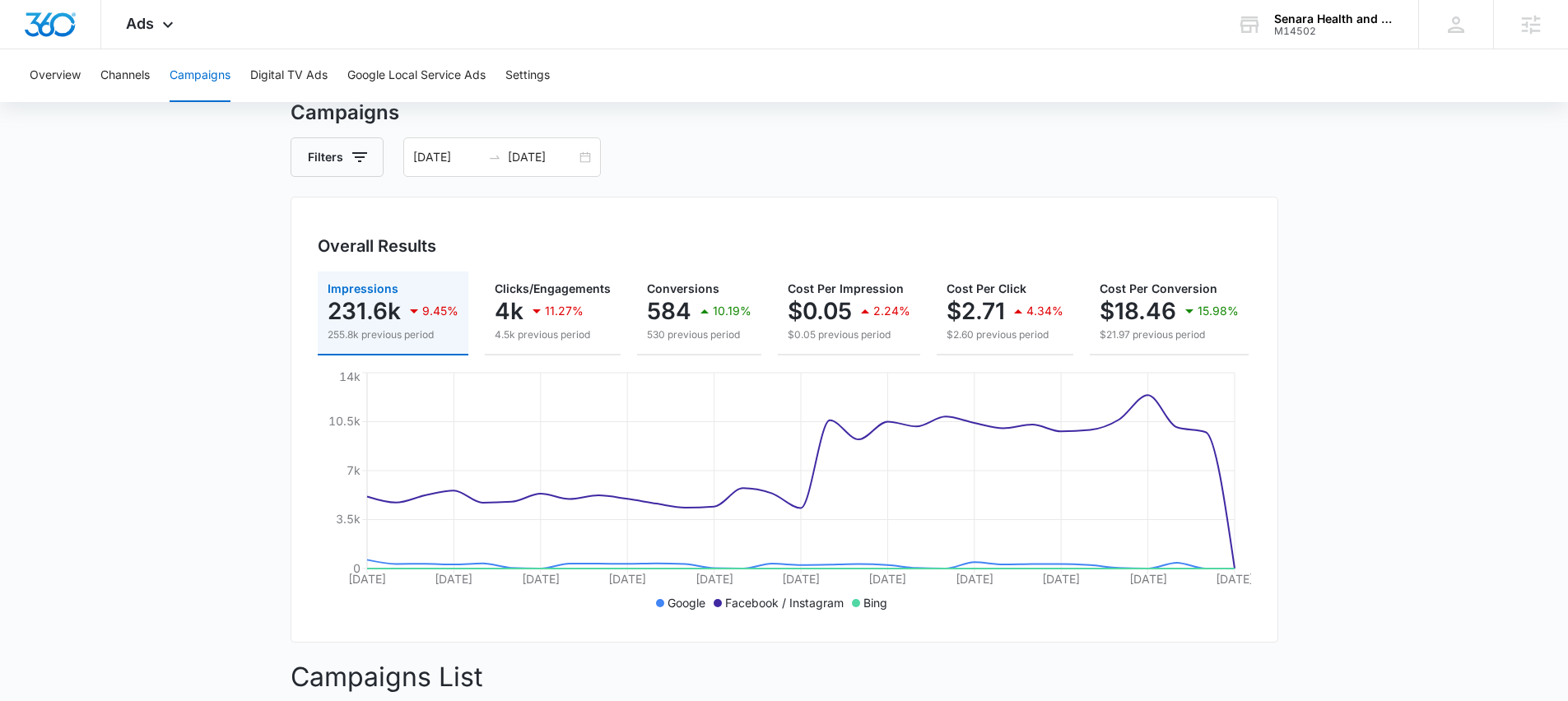
scroll to position [54, 0]
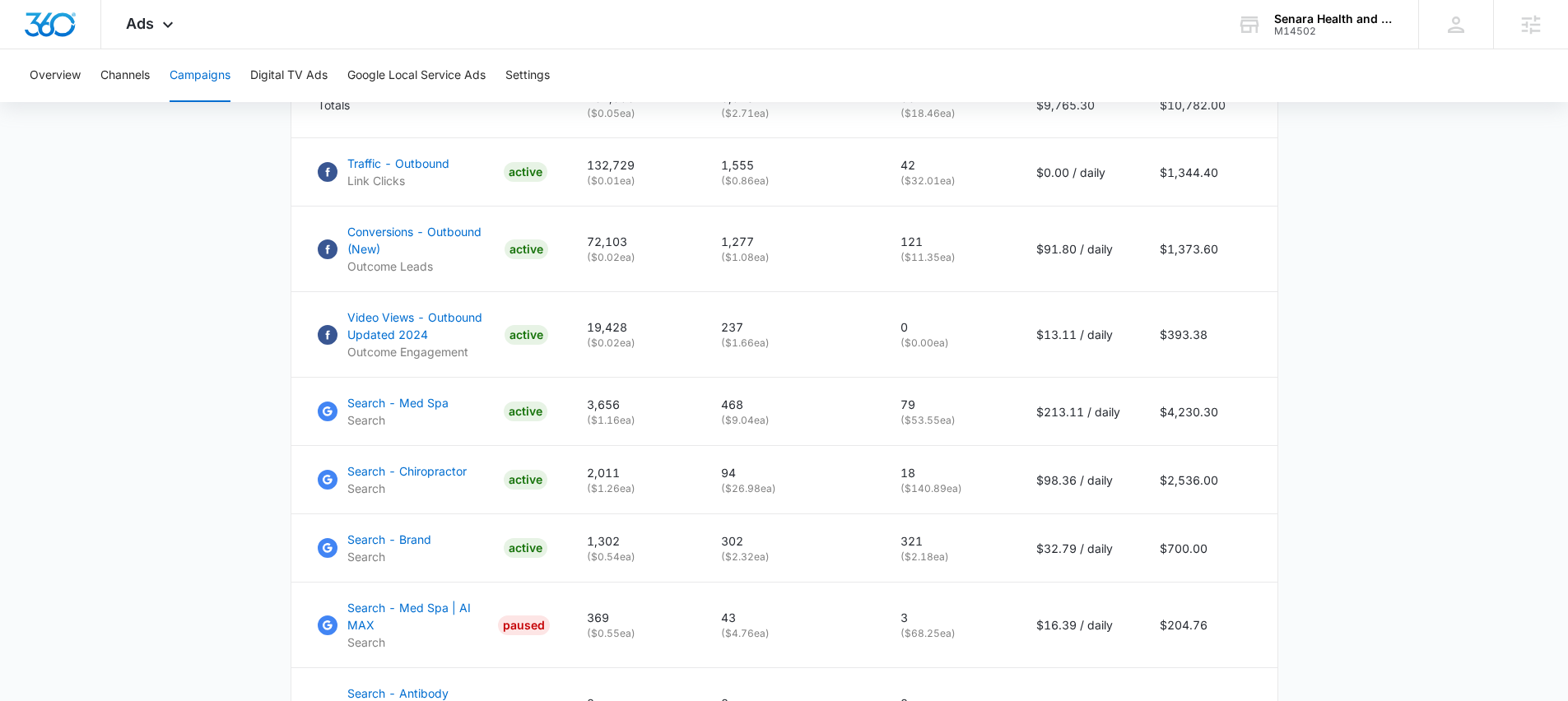
scroll to position [805, 0]
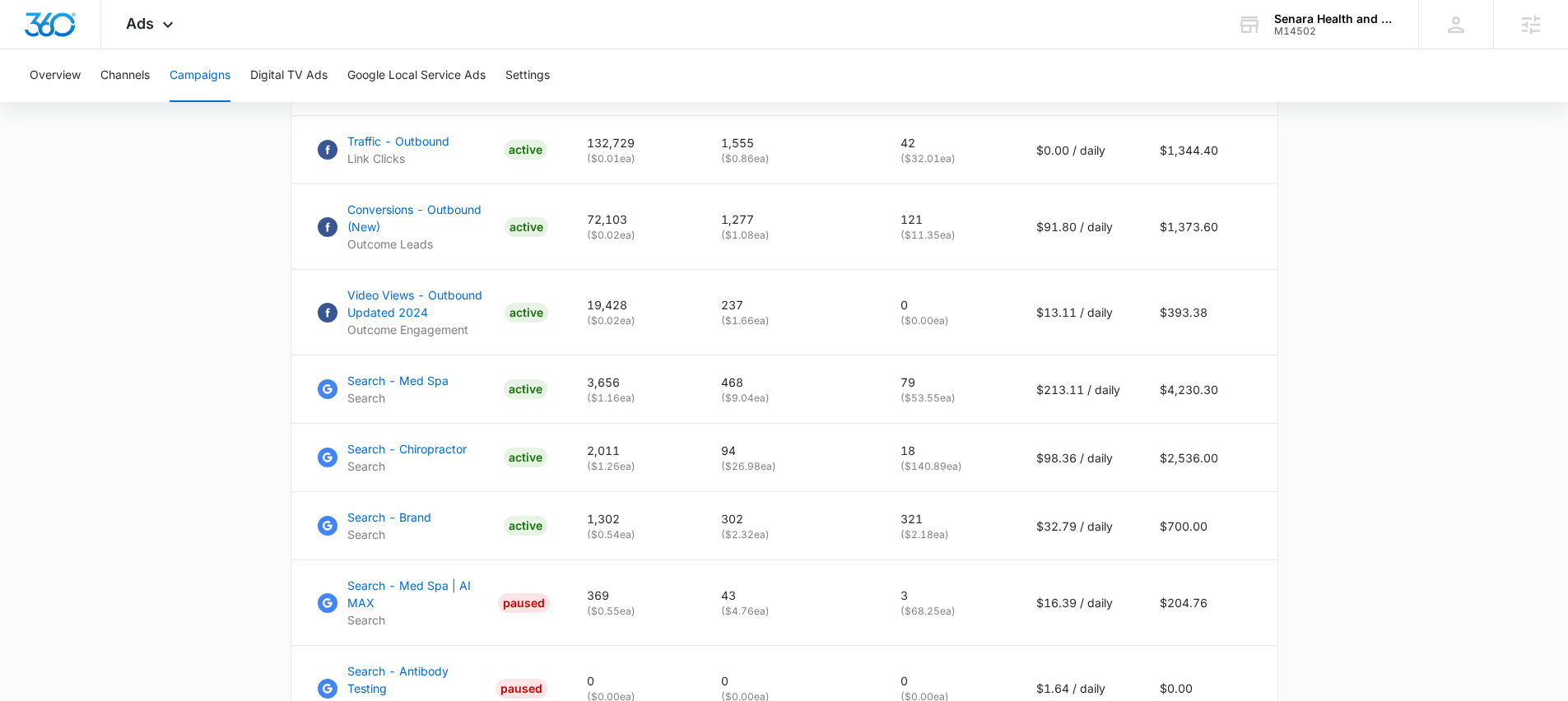
click at [191, 312] on main "Campaigns Filters 09/08/2025 10/08/2025 Overall Results Impressions 231.6k 9.45…" at bounding box center [784, 191] width 1568 height 1682
click at [271, 243] on main "Campaigns Filters 09/08/2025 10/08/2025 Overall Results Impressions 231.6k 9.45…" at bounding box center [784, 191] width 1568 height 1682
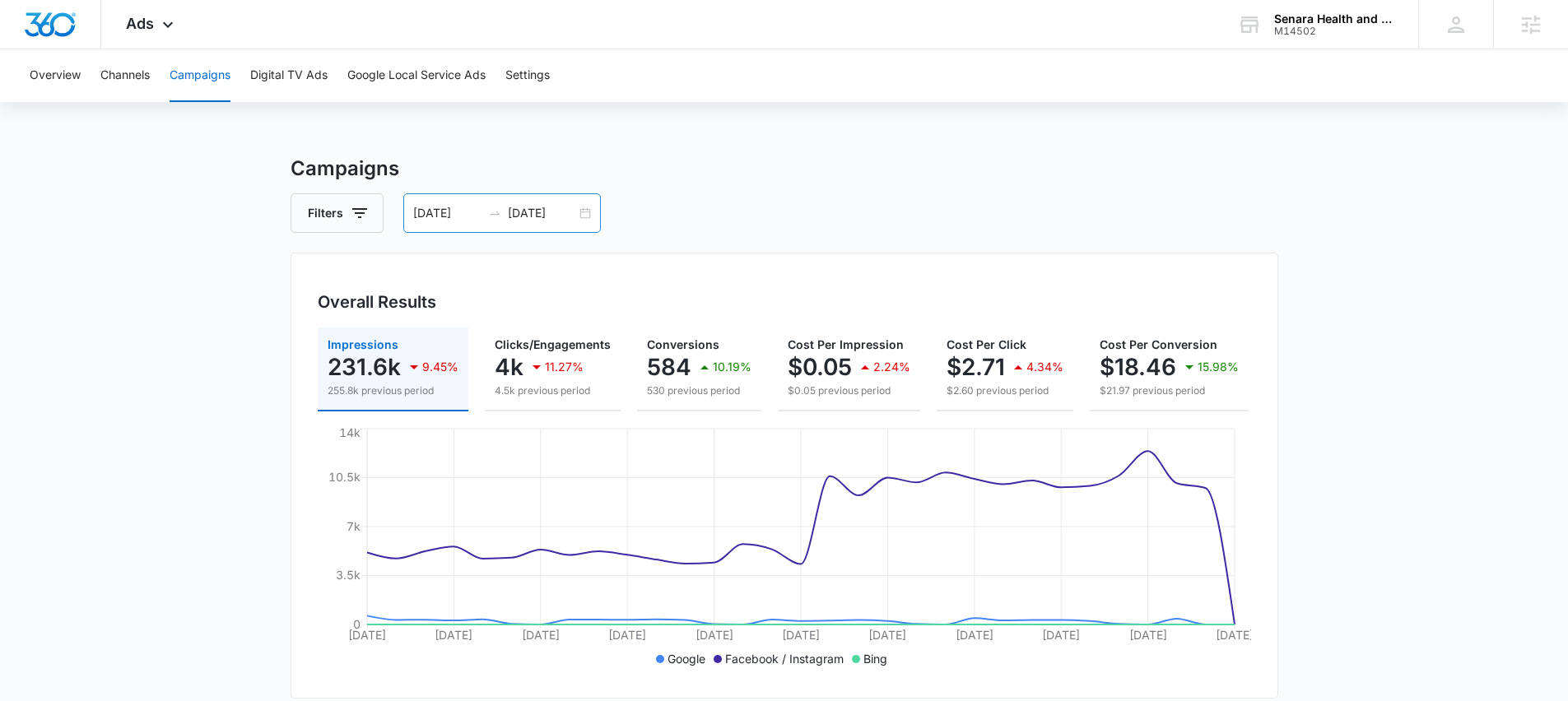
scroll to position [0, 0]
click at [507, 215] on div "[DATE]" at bounding box center [542, 214] width 68 height 18
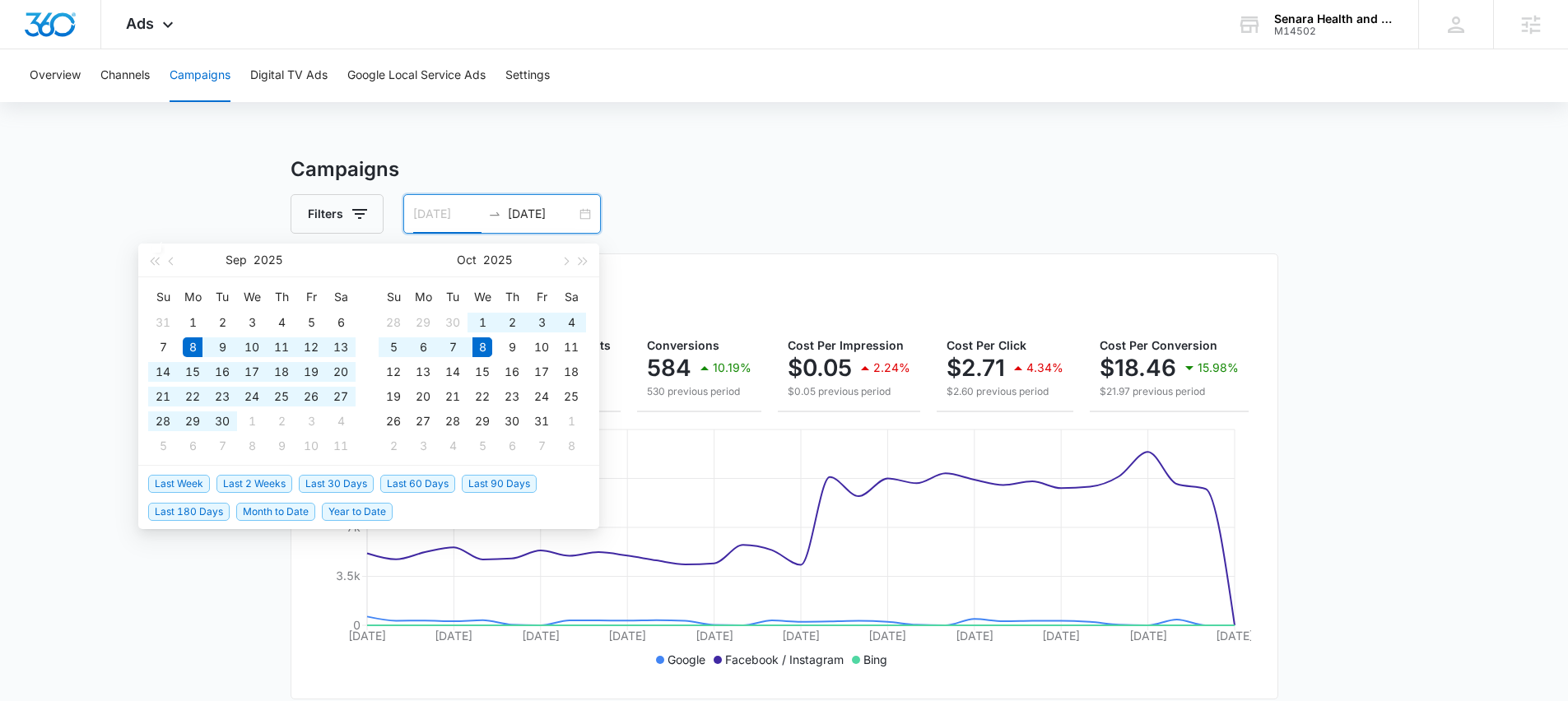
type input "[DATE]"
click at [335, 483] on span "Last 30 Days" at bounding box center [335, 483] width 75 height 18
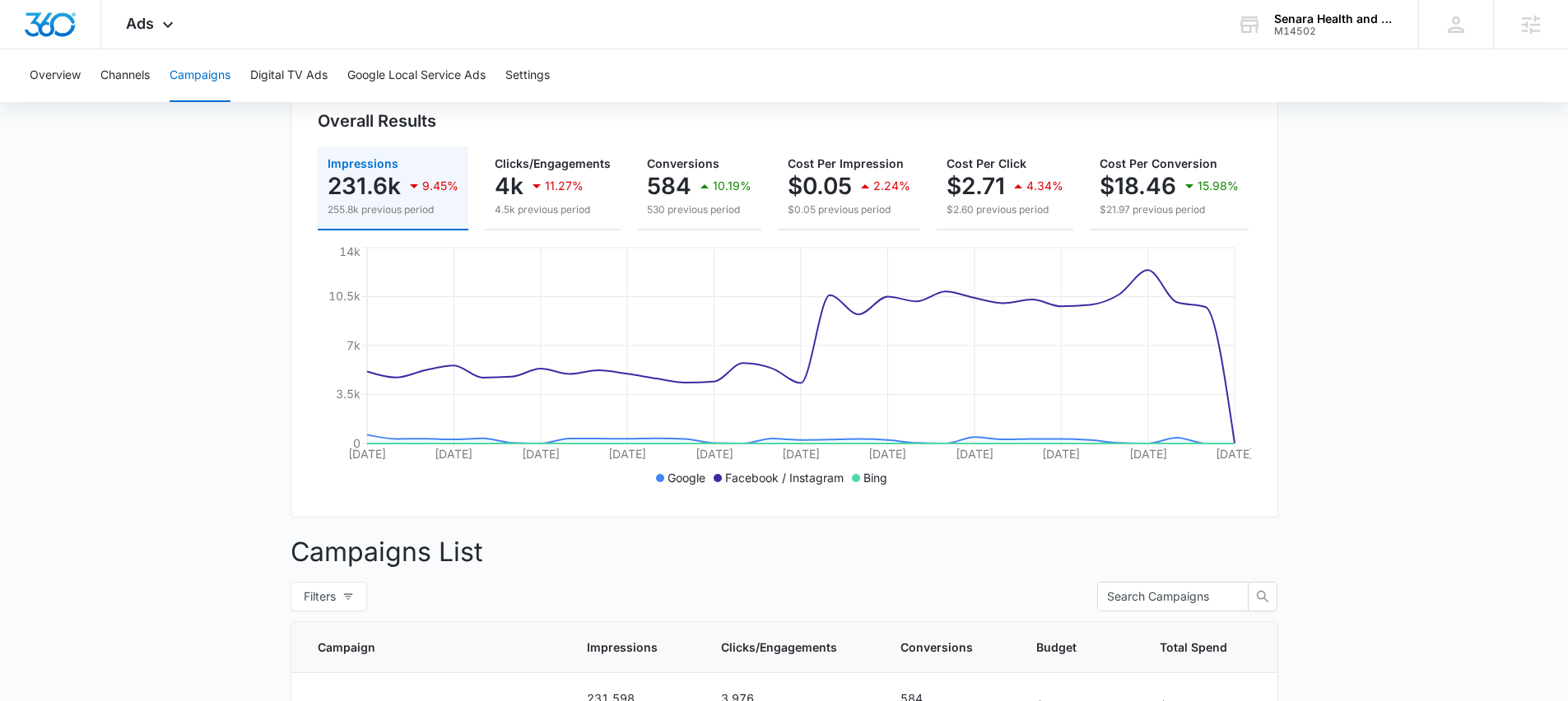
scroll to position [46, 0]
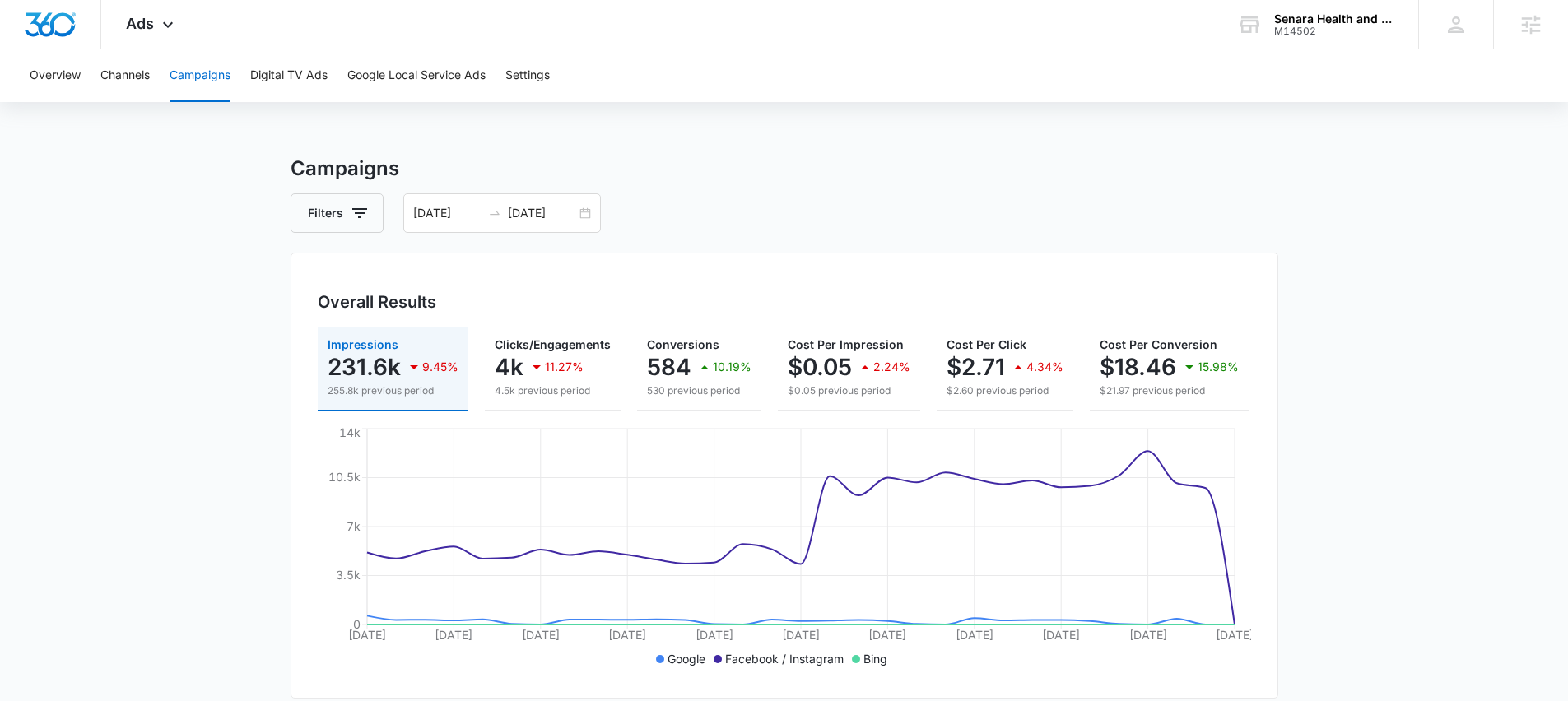
scroll to position [0, 0]
click at [980, 179] on h3 "Campaigns" at bounding box center [784, 169] width 987 height 29
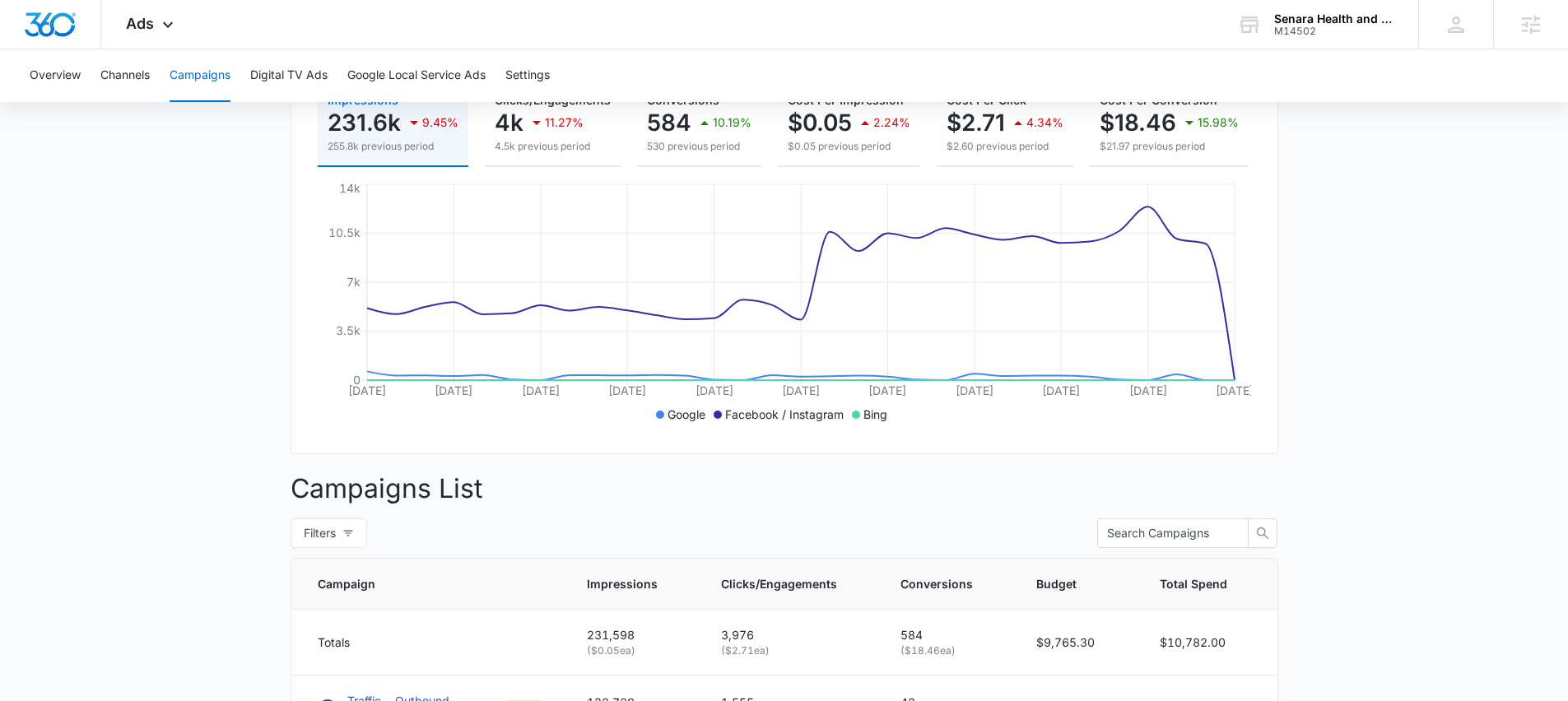
scroll to position [748, 0]
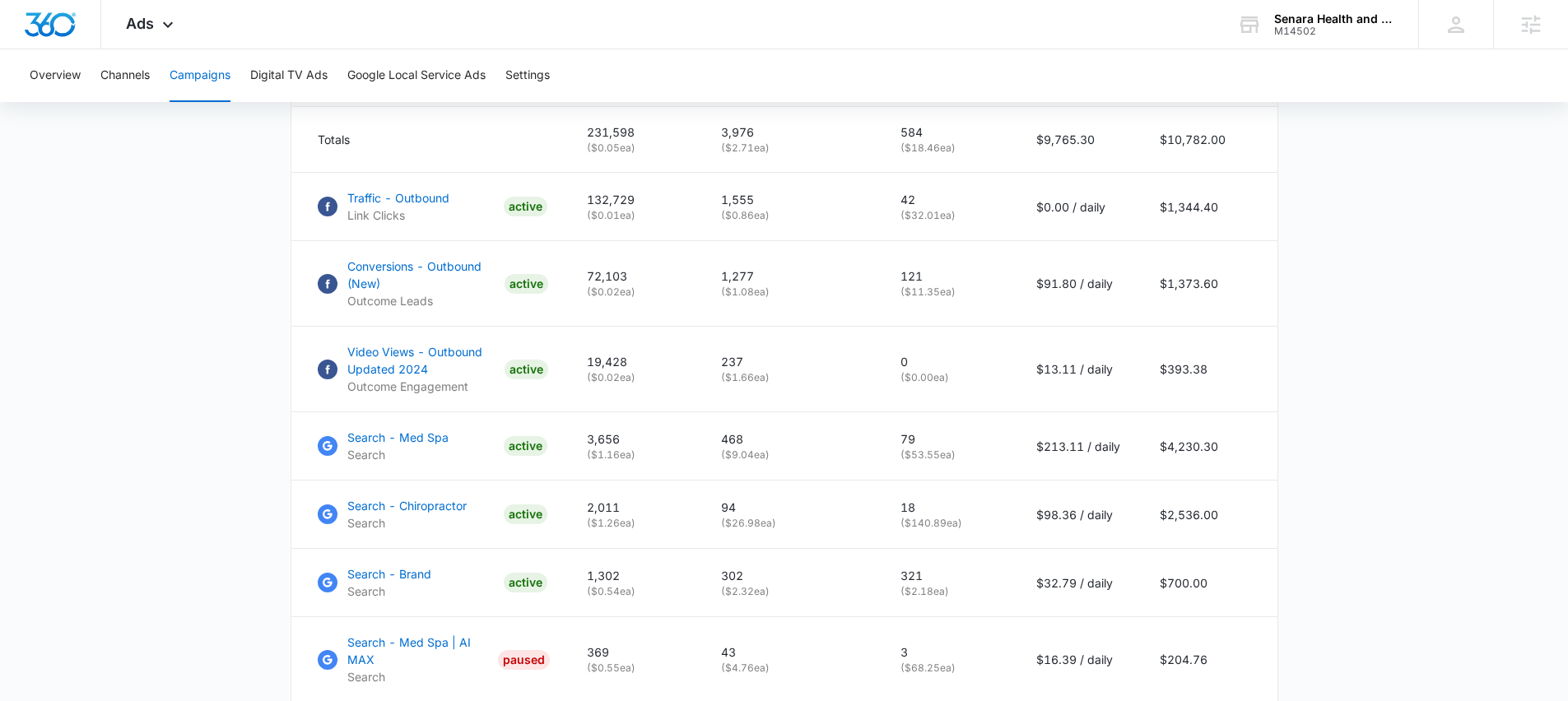
click at [194, 316] on main "Campaigns Filters 09/08/2025 10/08/2025 Overall Results Impressions 231.6k 9.45…" at bounding box center [784, 248] width 1568 height 1682
click at [147, 301] on main "Campaigns Filters 09/08/2025 10/08/2025 Overall Results Impressions 231.6k 9.45…" at bounding box center [784, 248] width 1568 height 1682
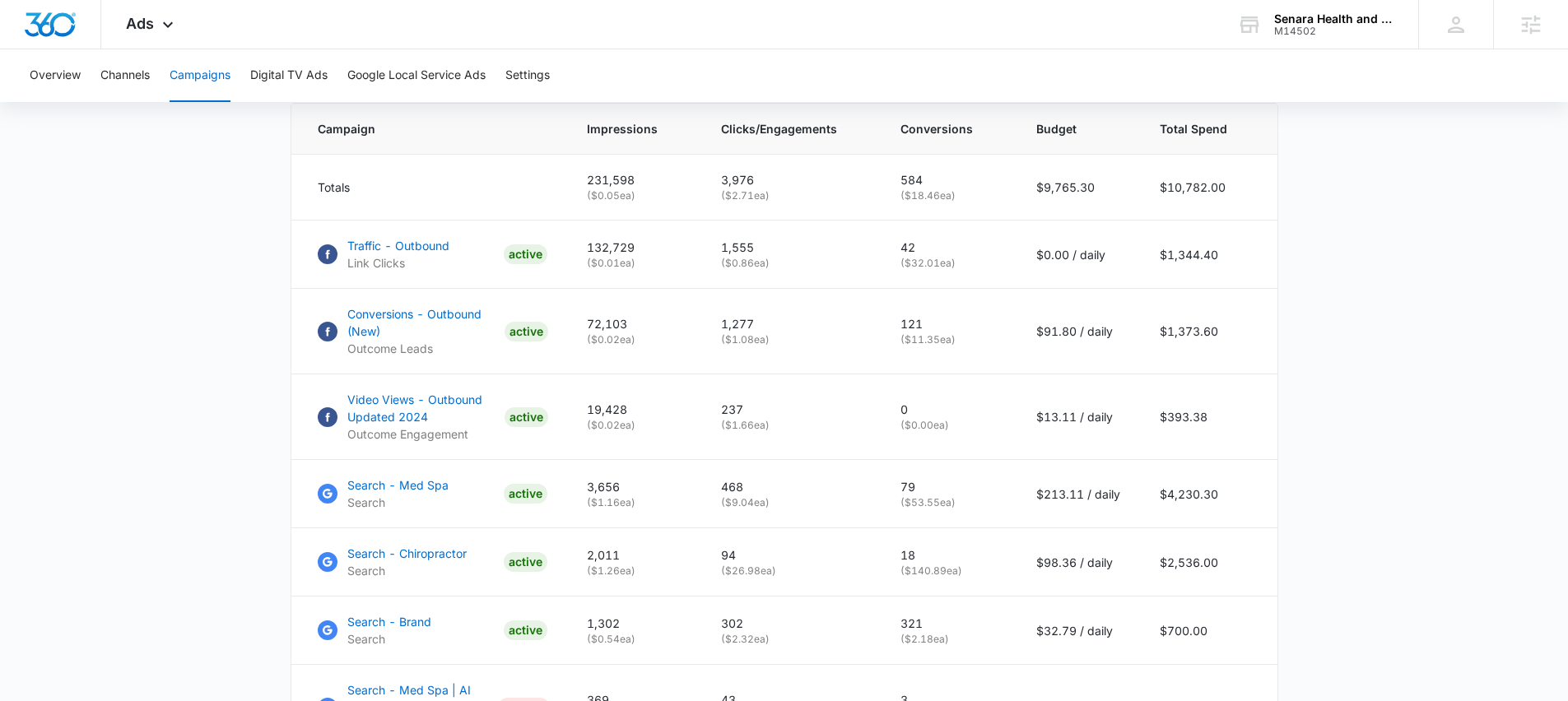
scroll to position [944, 0]
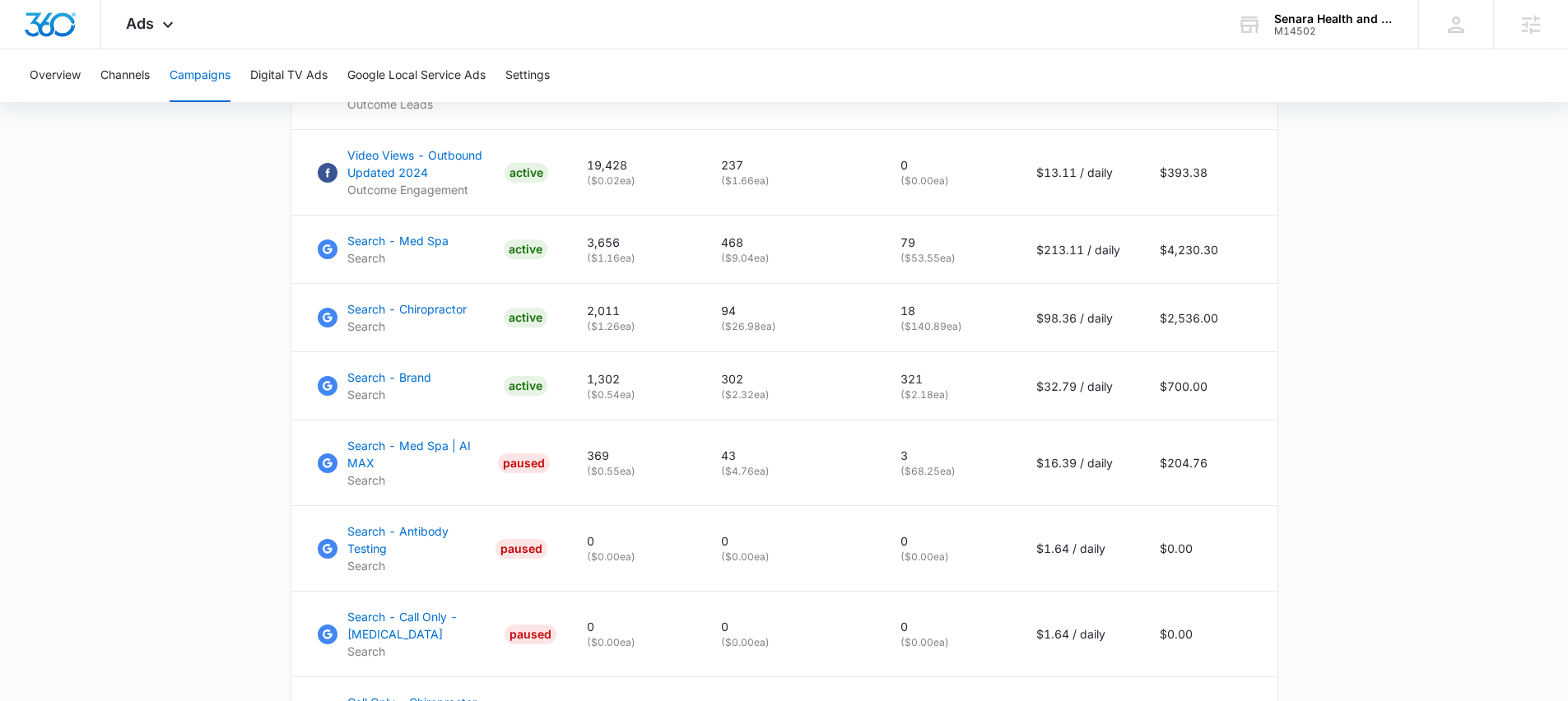
click at [167, 286] on main "Campaigns Filters 09/08/2025 10/08/2025 Overall Results Impressions 231.6k 9.45…" at bounding box center [784, 51] width 1568 height 1682
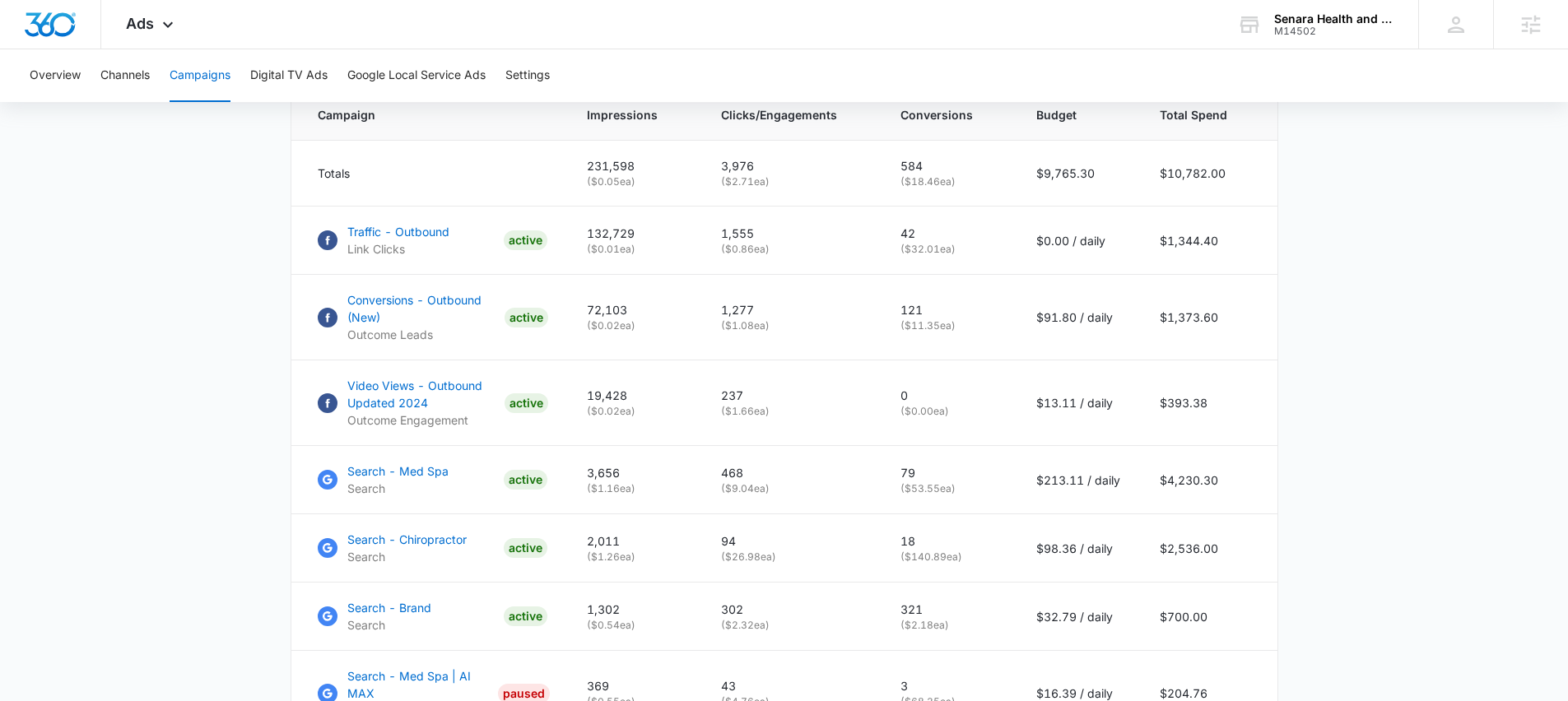
scroll to position [709, 0]
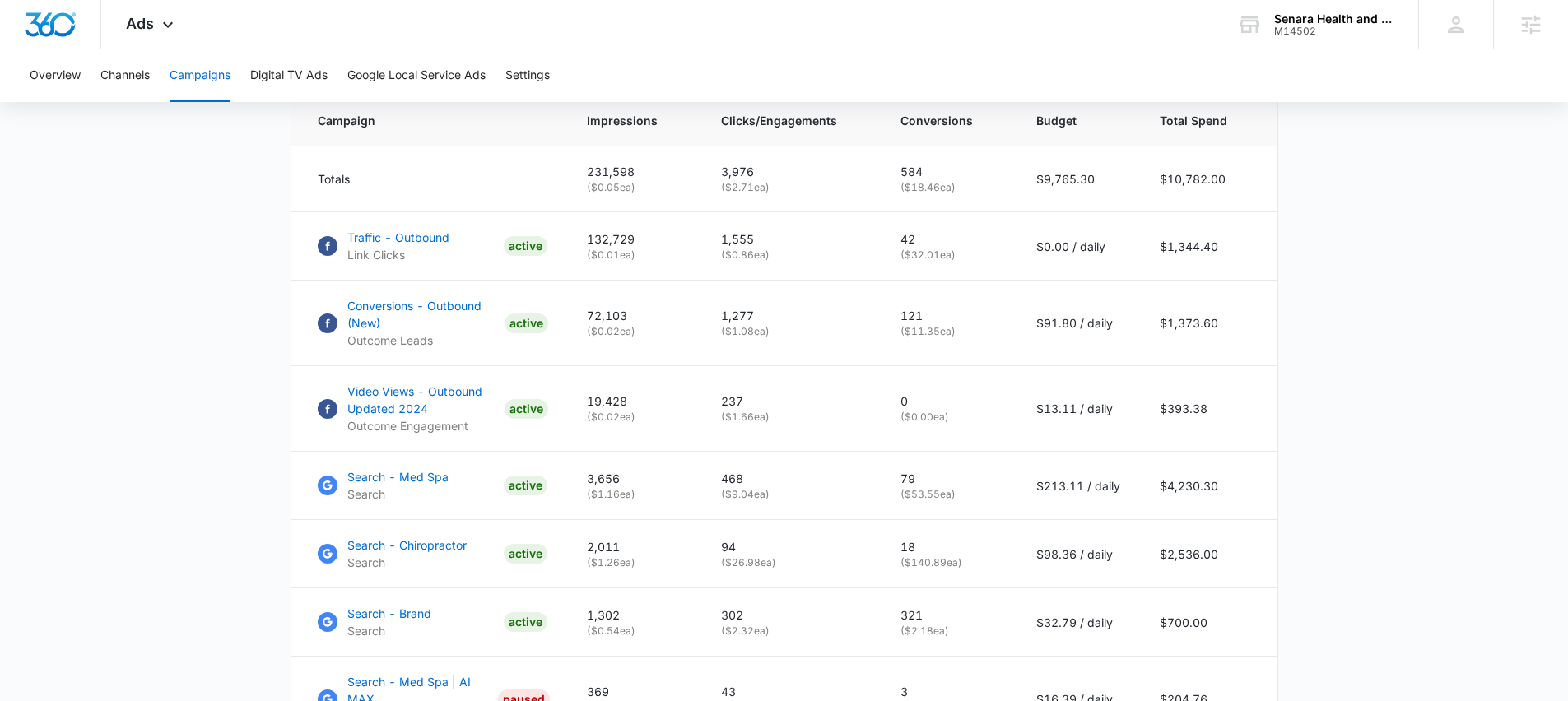
click at [205, 269] on main "Campaigns Filters 09/08/2025 10/08/2025 Overall Results Impressions 231.6k 9.45…" at bounding box center [784, 287] width 1568 height 1682
click at [204, 269] on main "Campaigns Filters 09/08/2025 10/08/2025 Overall Results Impressions 231.6k 9.45…" at bounding box center [784, 287] width 1568 height 1682
click at [202, 274] on main "Campaigns Filters 09/08/2025 10/08/2025 Overall Results Impressions 231.6k 9.45…" at bounding box center [784, 287] width 1568 height 1682
drag, startPoint x: 65, startPoint y: 387, endPoint x: 86, endPoint y: 374, distance: 24.7
click at [67, 386] on main "Campaigns Filters 09/08/2025 10/08/2025 Overall Results Impressions 231.6k 9.45…" at bounding box center [784, 287] width 1568 height 1682
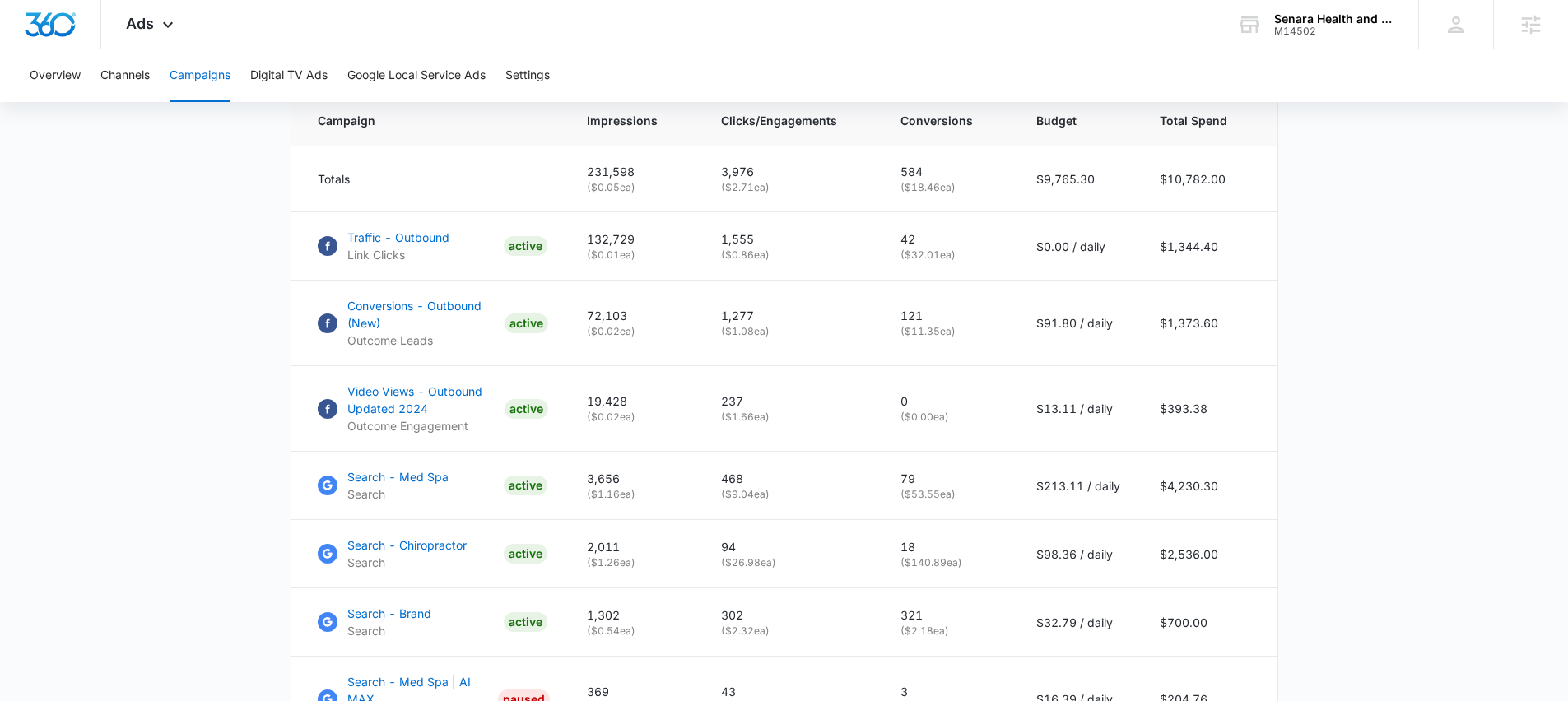
click at [133, 353] on main "Campaigns Filters 09/08/2025 10/08/2025 Overall Results Impressions 231.6k 9.45…" at bounding box center [784, 287] width 1568 height 1682
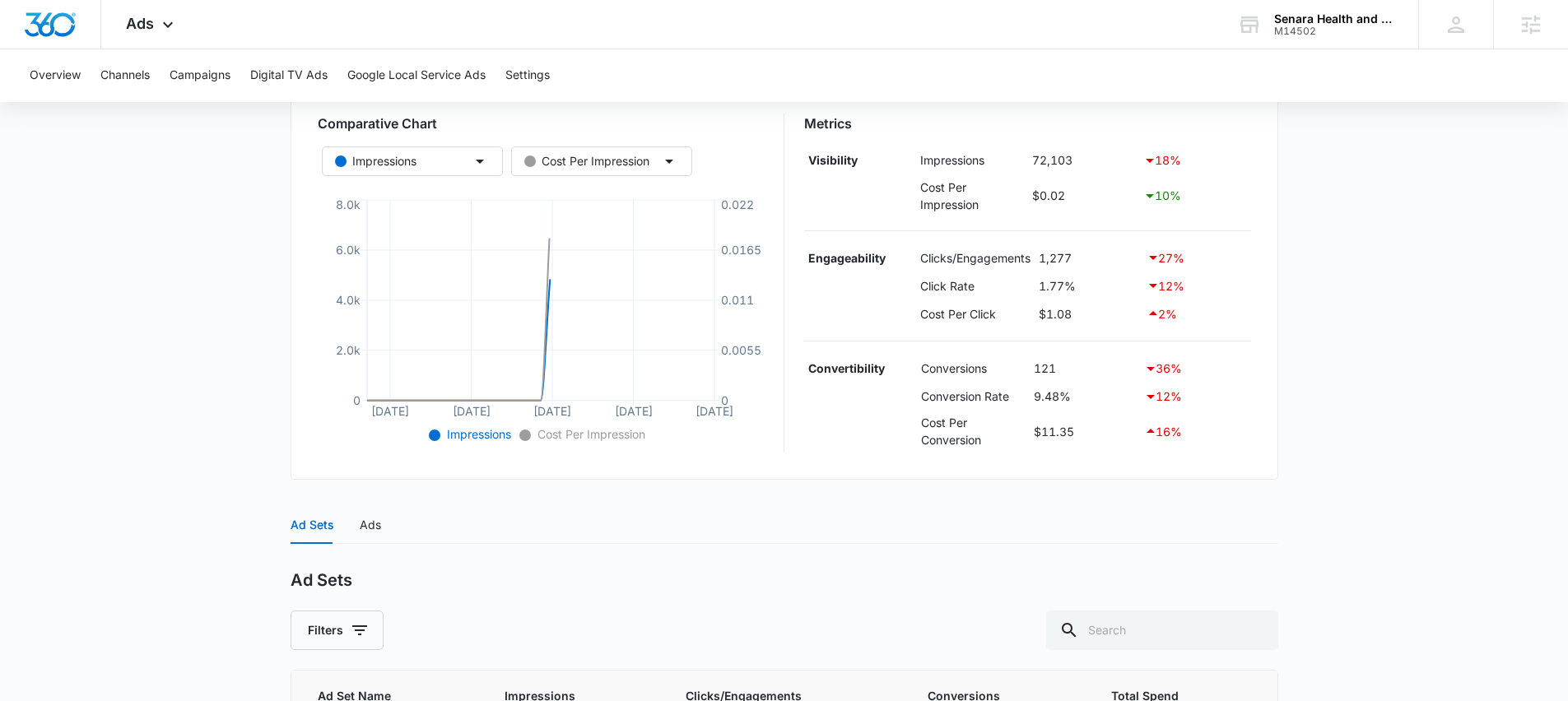
scroll to position [445, 0]
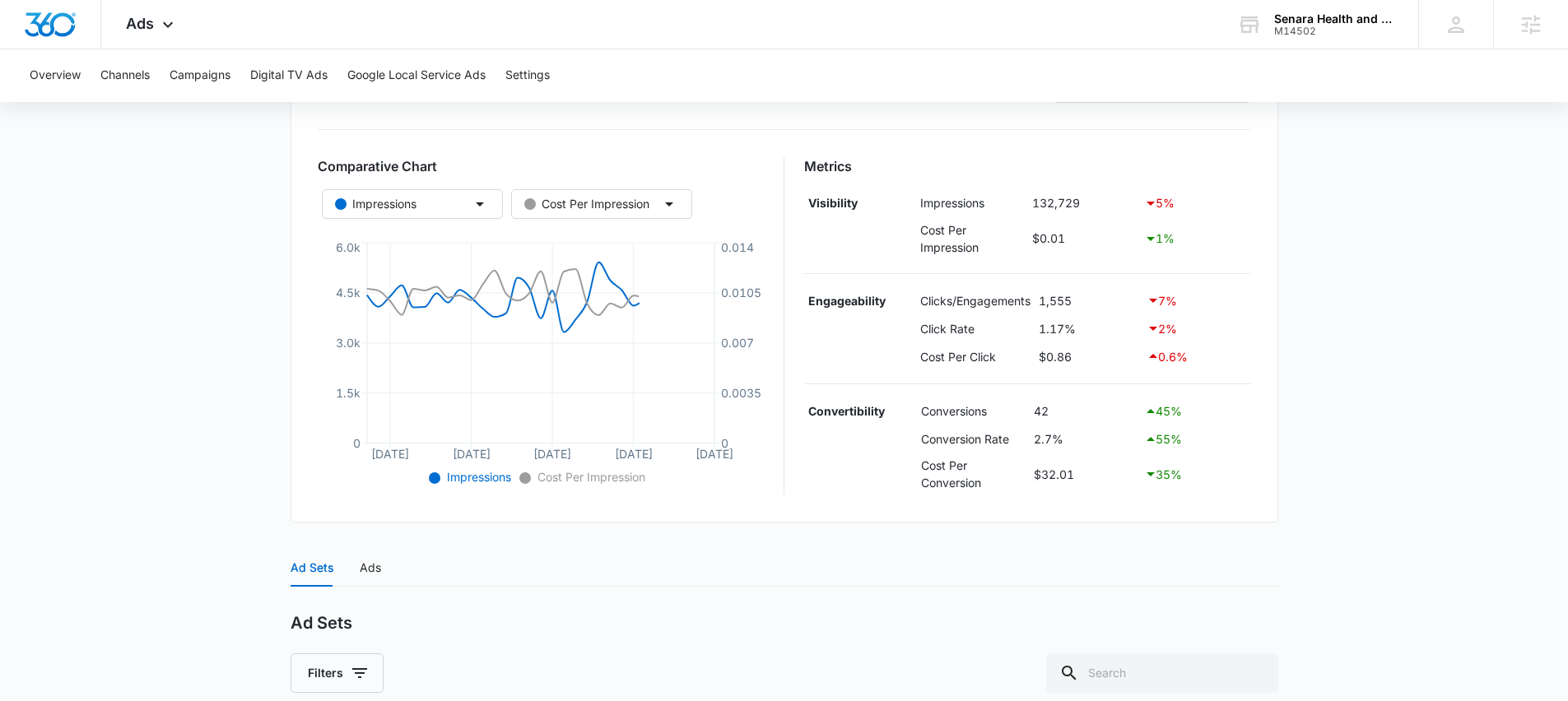
scroll to position [581, 0]
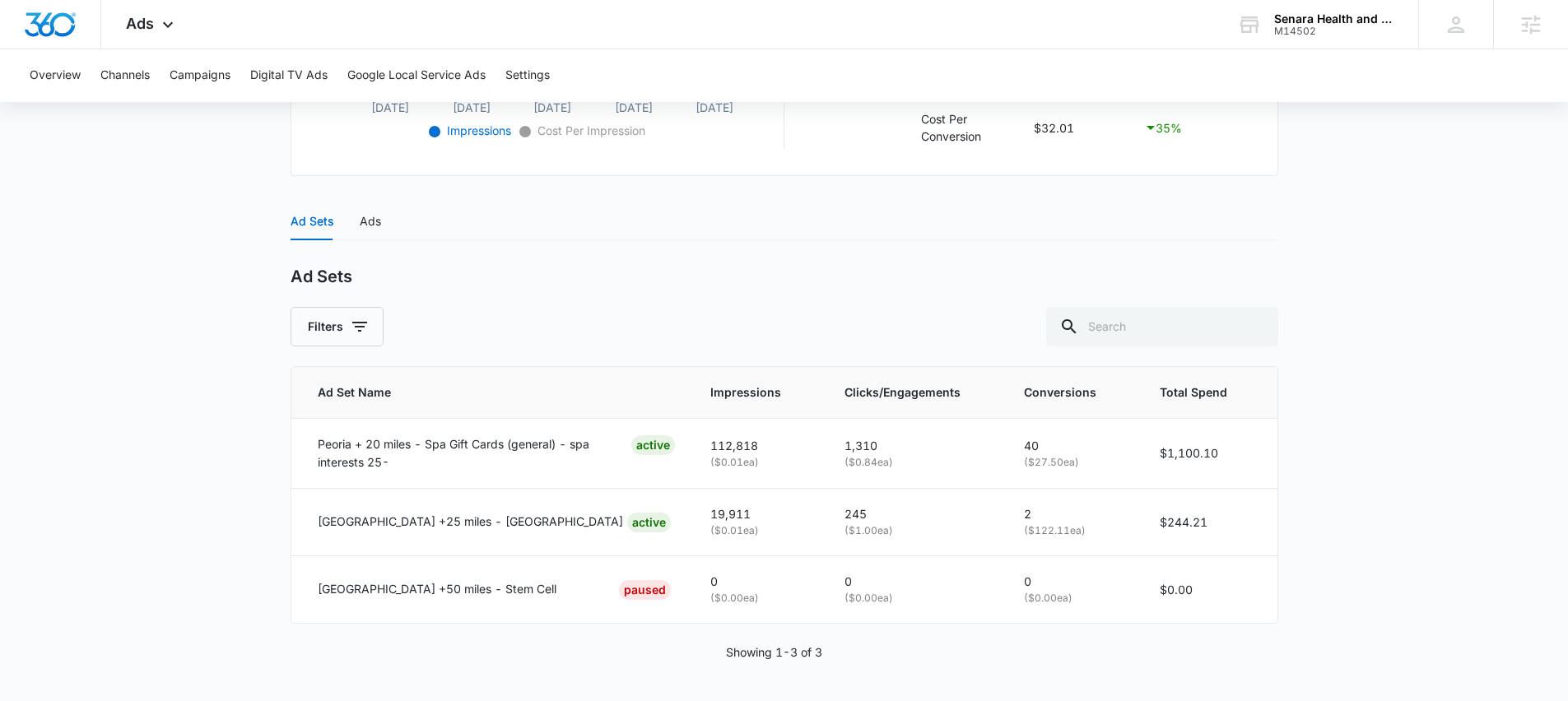
click at [163, 445] on main "Traffic - Outbound | Link Clicks Active $0.00 daily , $1,344.40 Spent Overview …" at bounding box center [784, 137] width 1568 height 1127
drag, startPoint x: 79, startPoint y: 356, endPoint x: 94, endPoint y: 353, distance: 15.3
click at [80, 356] on main "Traffic - Outbound | Link Clicks Active $0.00 daily , $1,344.40 Spent Overview …" at bounding box center [784, 137] width 1568 height 1127
drag, startPoint x: 316, startPoint y: 521, endPoint x: 482, endPoint y: 520, distance: 166.0
click at [482, 520] on td "Peoria +25 miles - Chiro ACTIVE" at bounding box center [491, 521] width 399 height 67
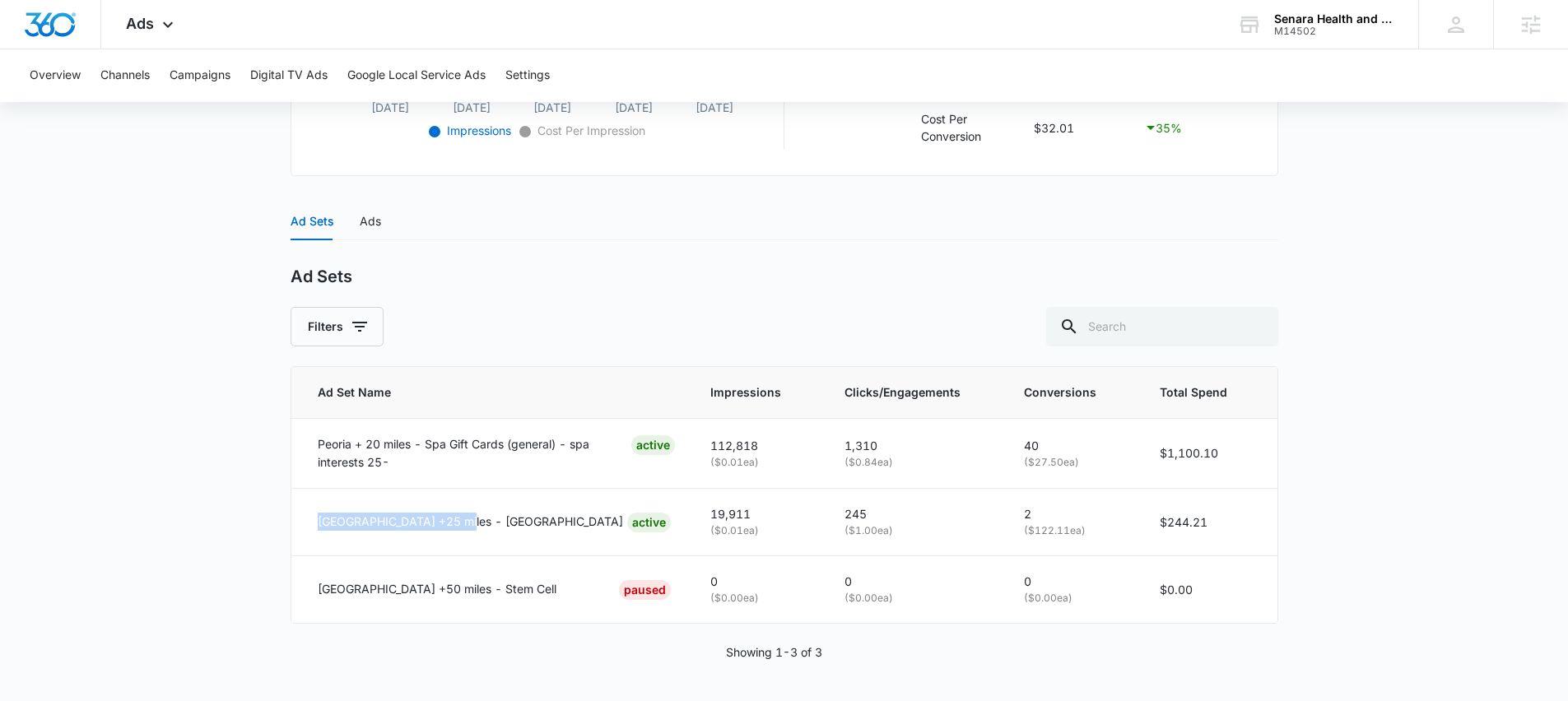
copy p "Peoria +25 miles - Chiro"
click at [132, 451] on main "Traffic - Outbound | Link Clicks Active $0.00 daily , $1,344.40 Spent Overview …" at bounding box center [784, 137] width 1568 height 1127
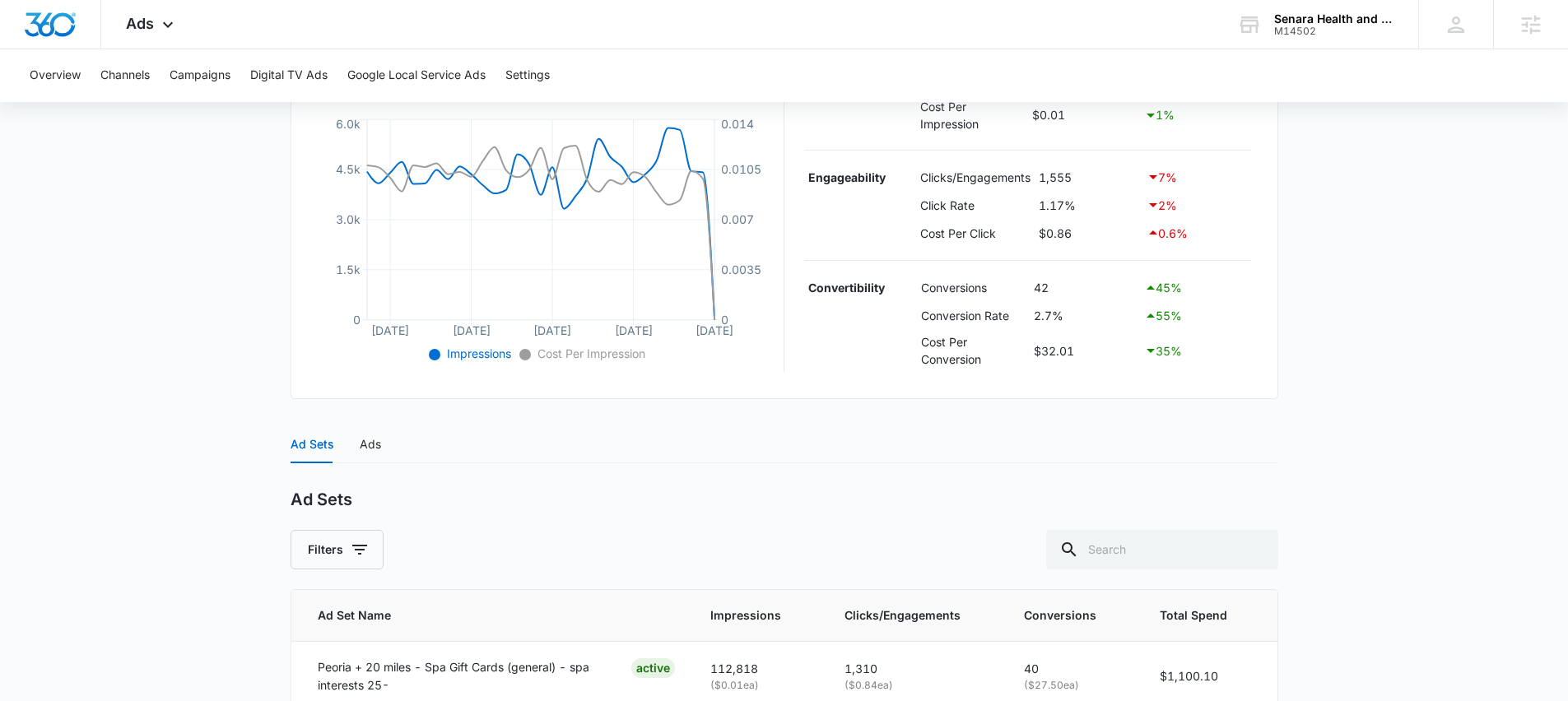
scroll to position [0, 0]
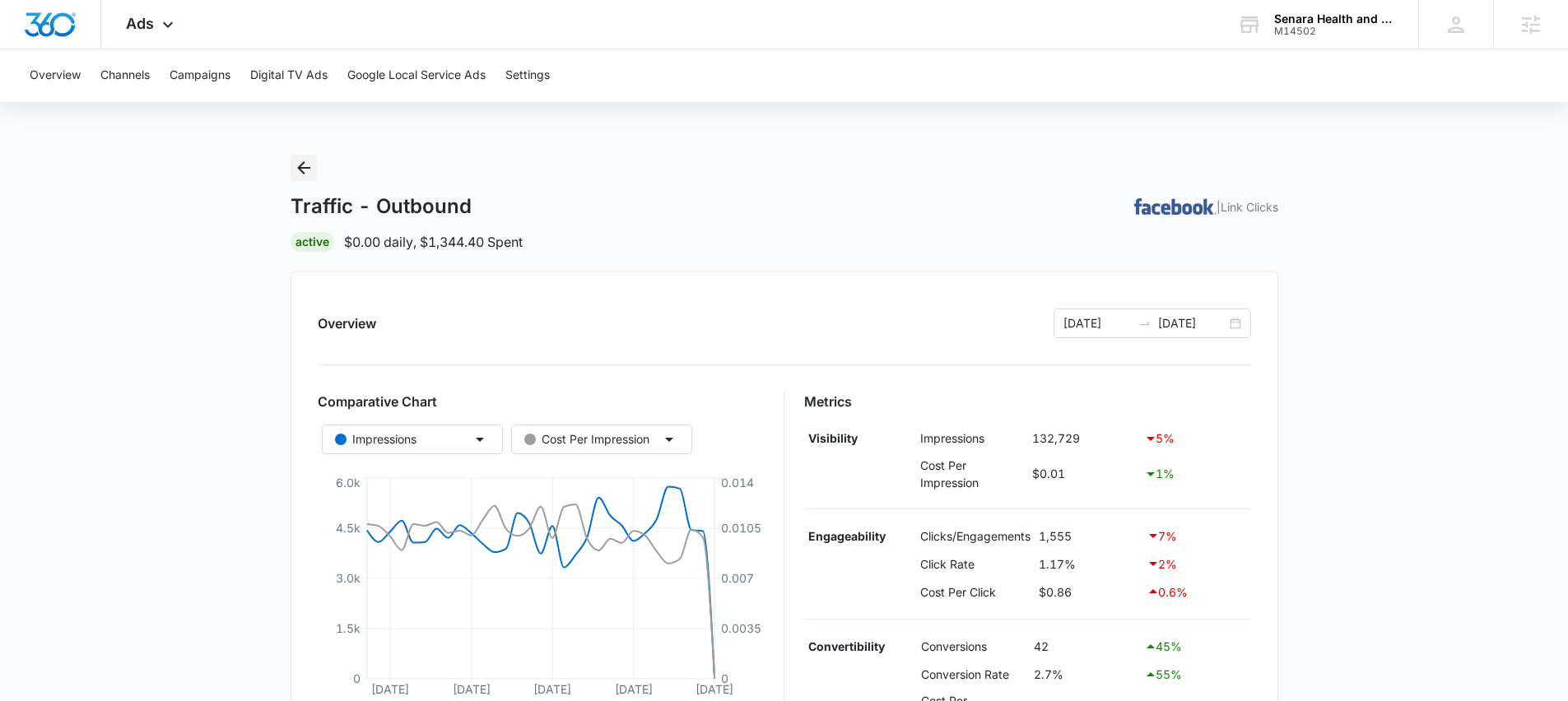
click at [299, 160] on icon "Back" at bounding box center [303, 167] width 20 height 20
drag, startPoint x: 267, startPoint y: 199, endPoint x: 523, endPoint y: 211, distance: 256.3
click at [523, 211] on div "Traffic - Outbound | Link Clicks" at bounding box center [784, 206] width 987 height 25
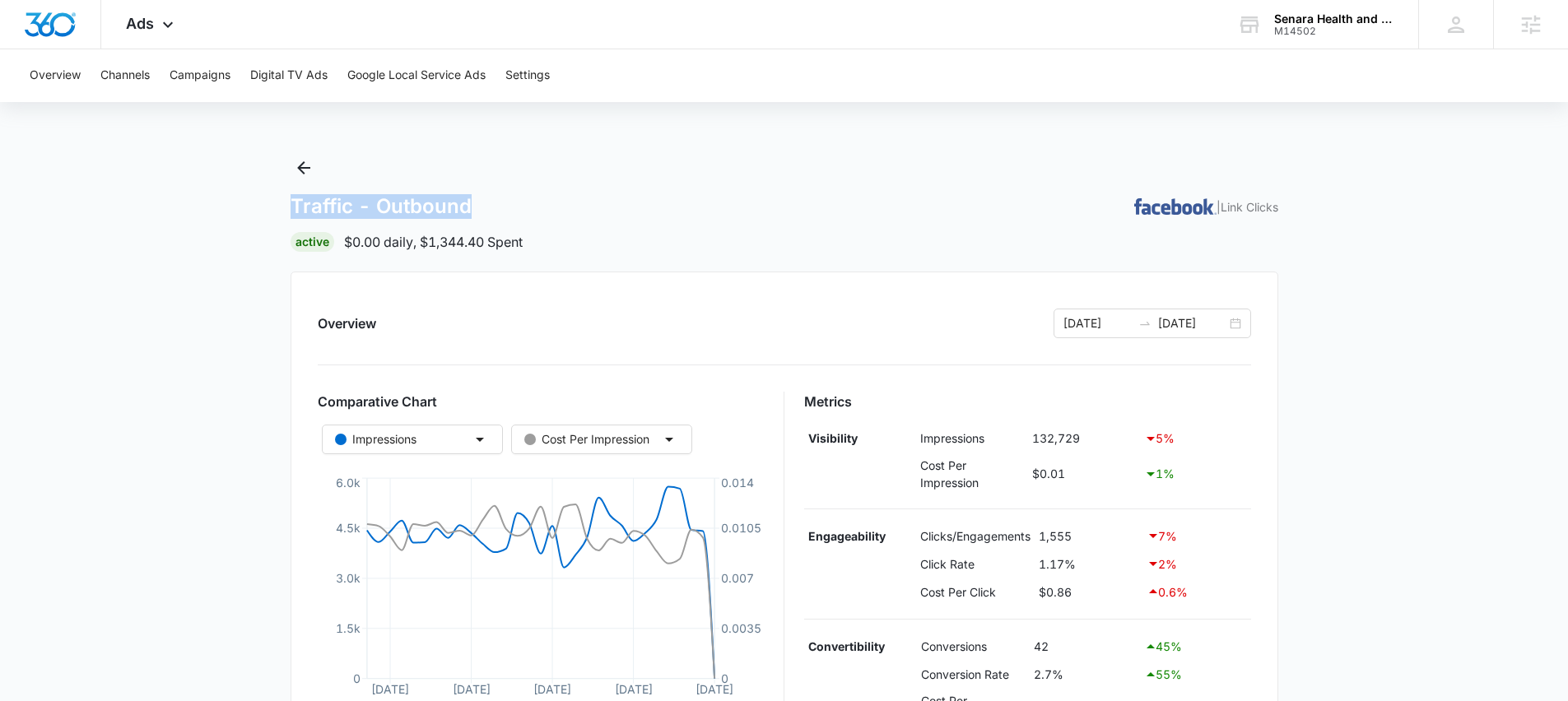
drag, startPoint x: 293, startPoint y: 200, endPoint x: 486, endPoint y: 204, distance: 193.0
click at [486, 204] on div "Traffic - Outbound | Link Clicks" at bounding box center [784, 206] width 987 height 25
copy h1 "Traffic - Outbound"
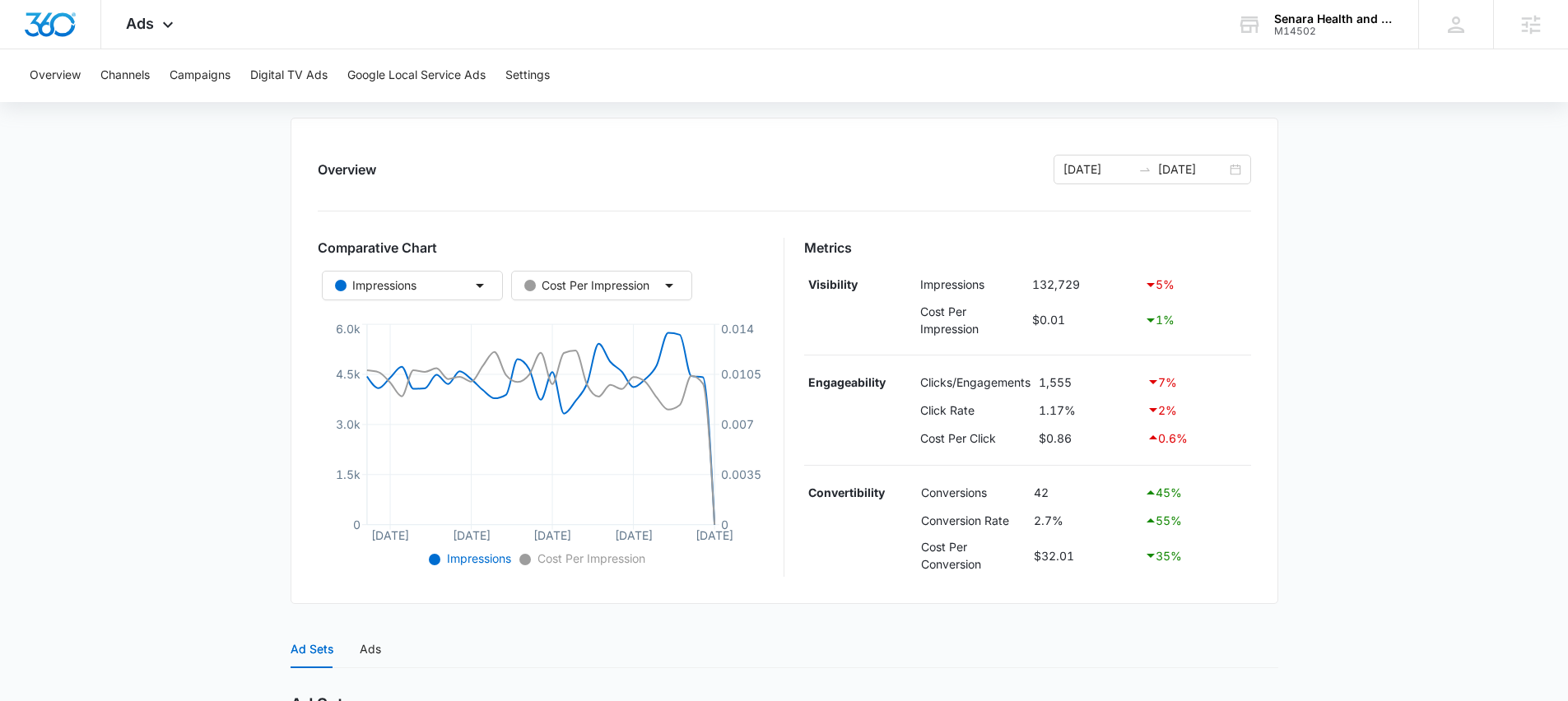
scroll to position [581, 0]
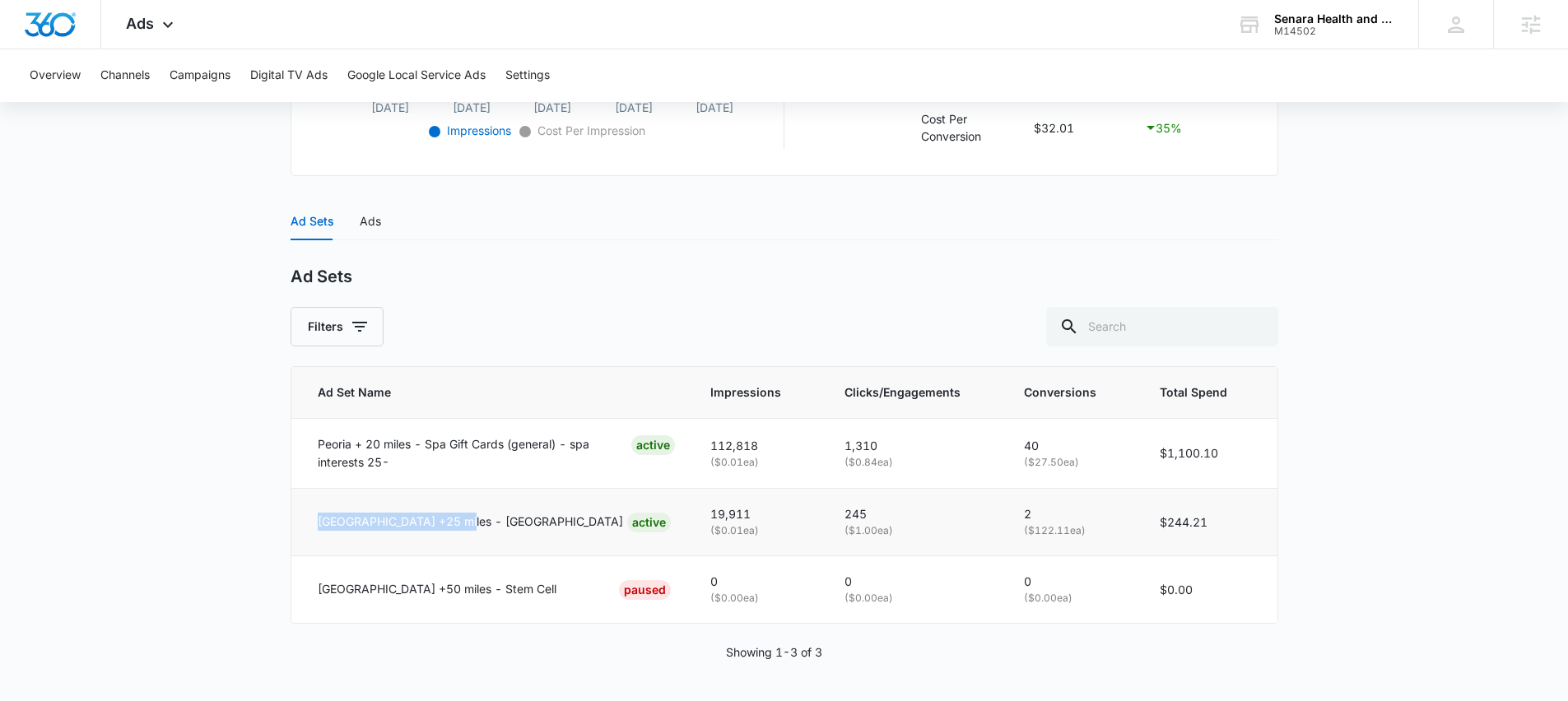
drag, startPoint x: 315, startPoint y: 521, endPoint x: 504, endPoint y: 522, distance: 189.0
click at [504, 522] on td "Peoria +25 miles - Chiro ACTIVE" at bounding box center [491, 521] width 399 height 67
copy p "Peoria +25 miles - Chiro"
click at [201, 382] on main "Traffic - Outbound | Link Clicks Active $0.00 daily , $1,344.40 Spent Overview …" at bounding box center [784, 137] width 1568 height 1127
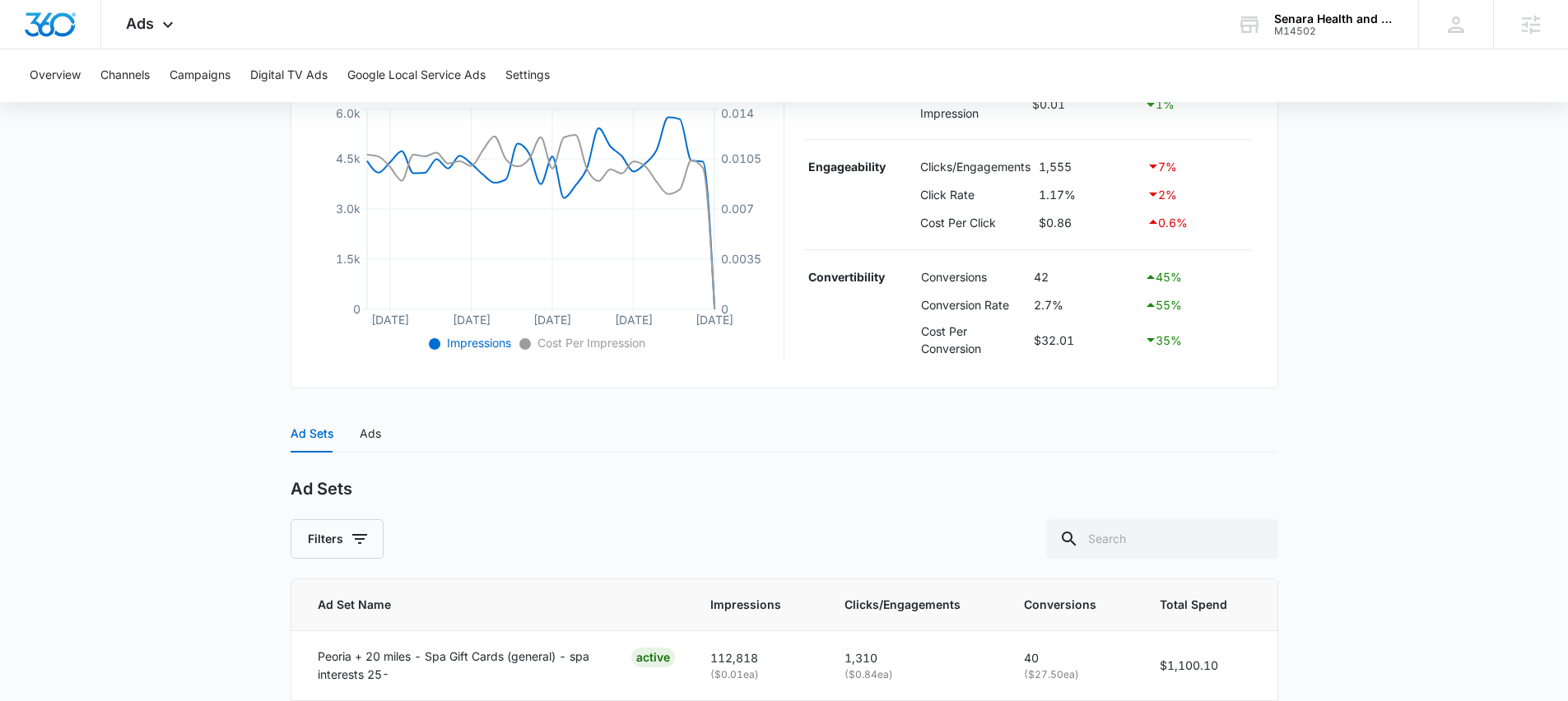
scroll to position [0, 0]
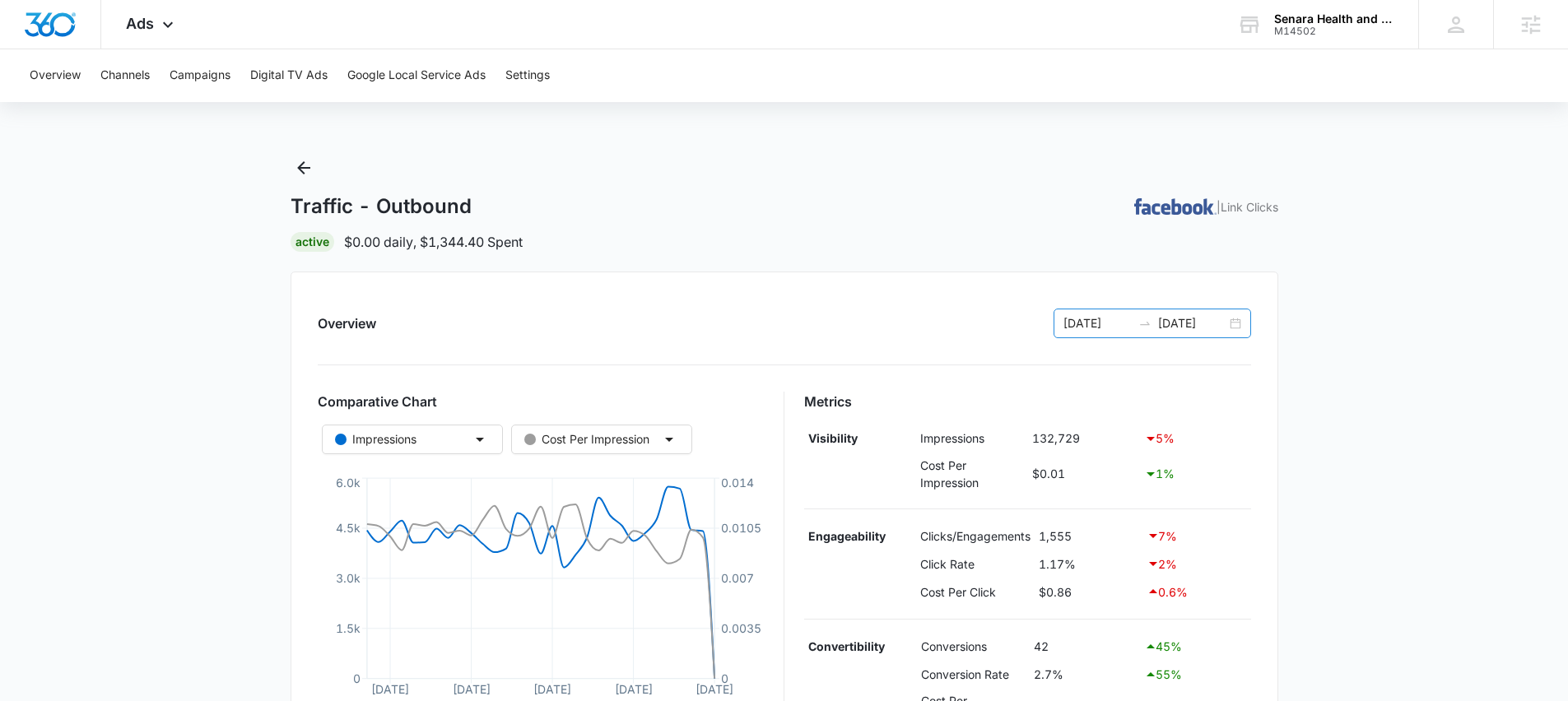
click at [1170, 330] on input "[DATE]" at bounding box center [1192, 323] width 68 height 18
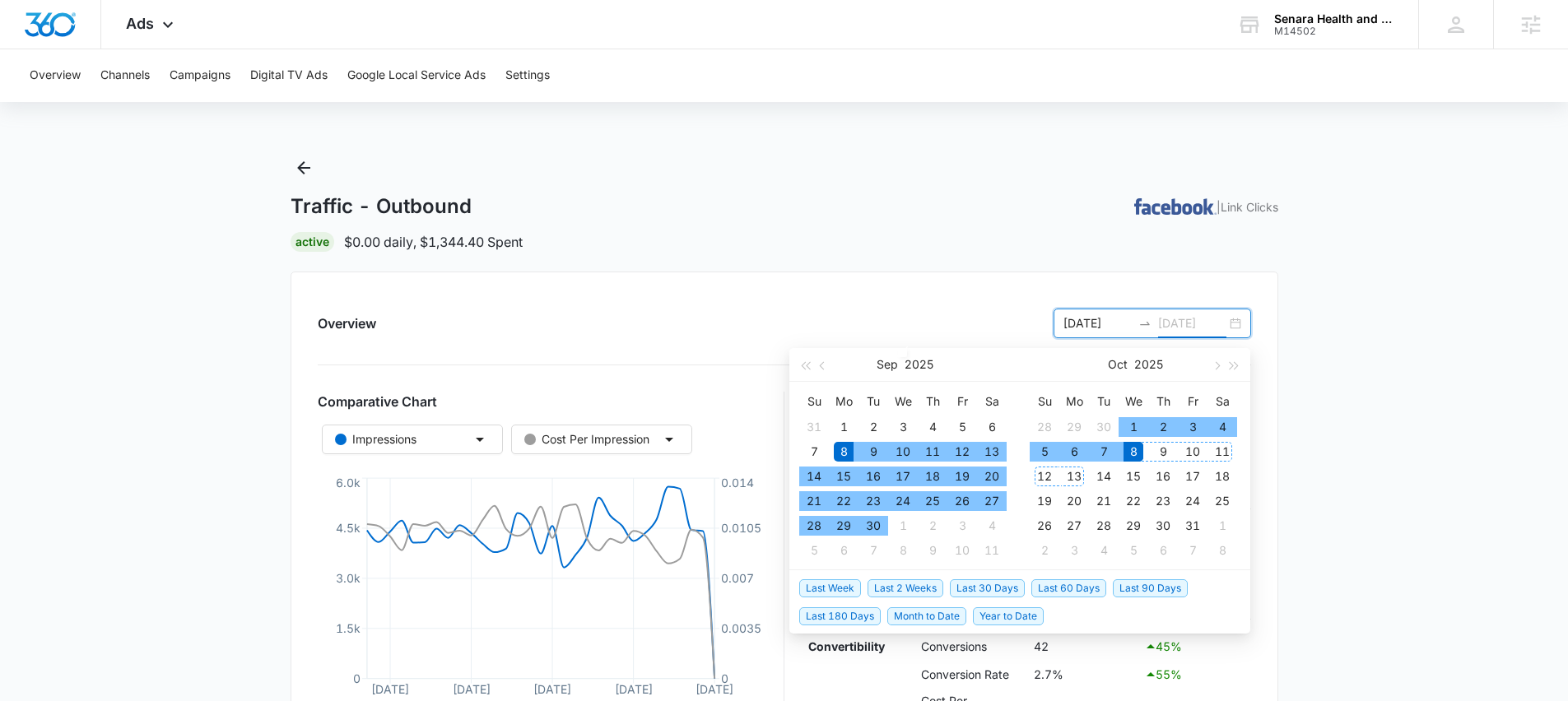
type input "[DATE]"
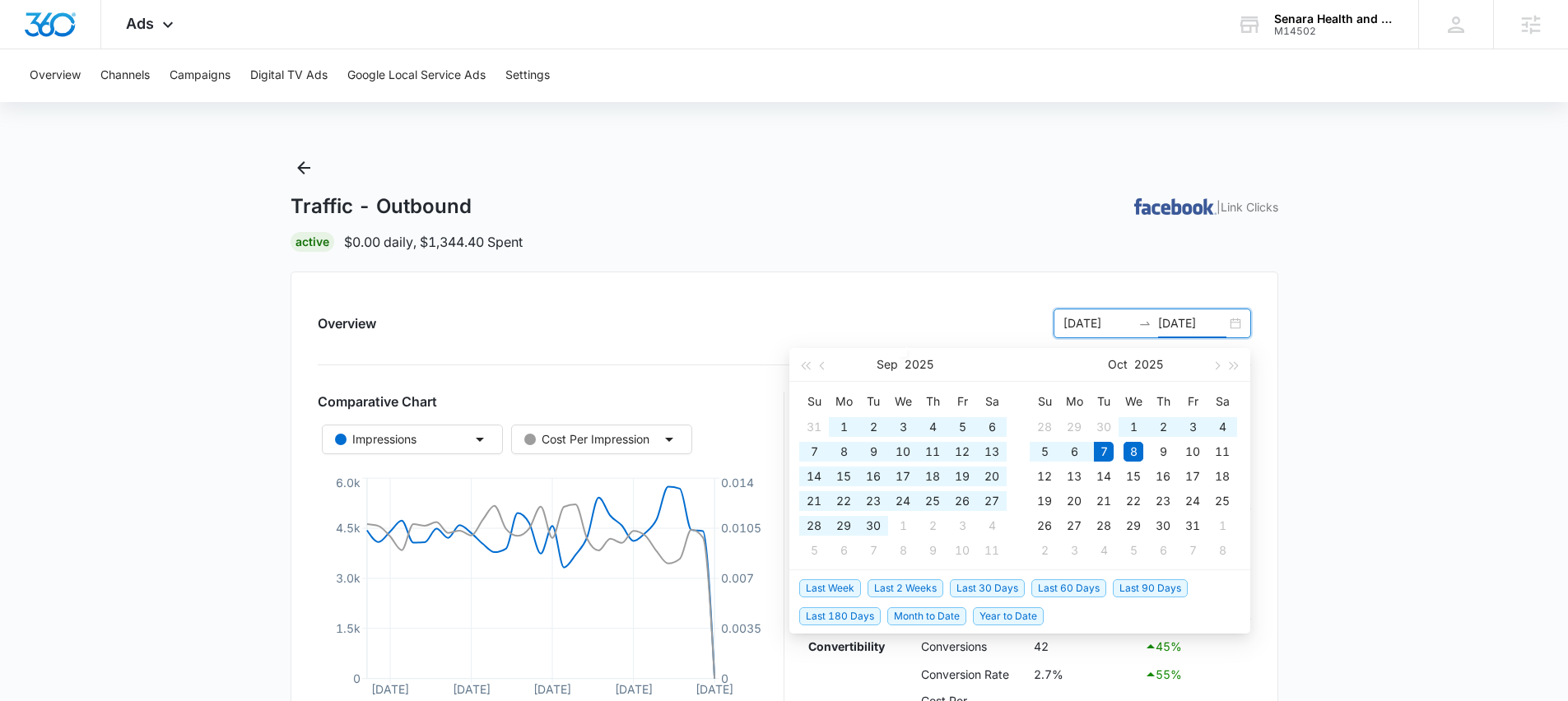
click at [1142, 587] on span "Last 90 Days" at bounding box center [1150, 588] width 75 height 18
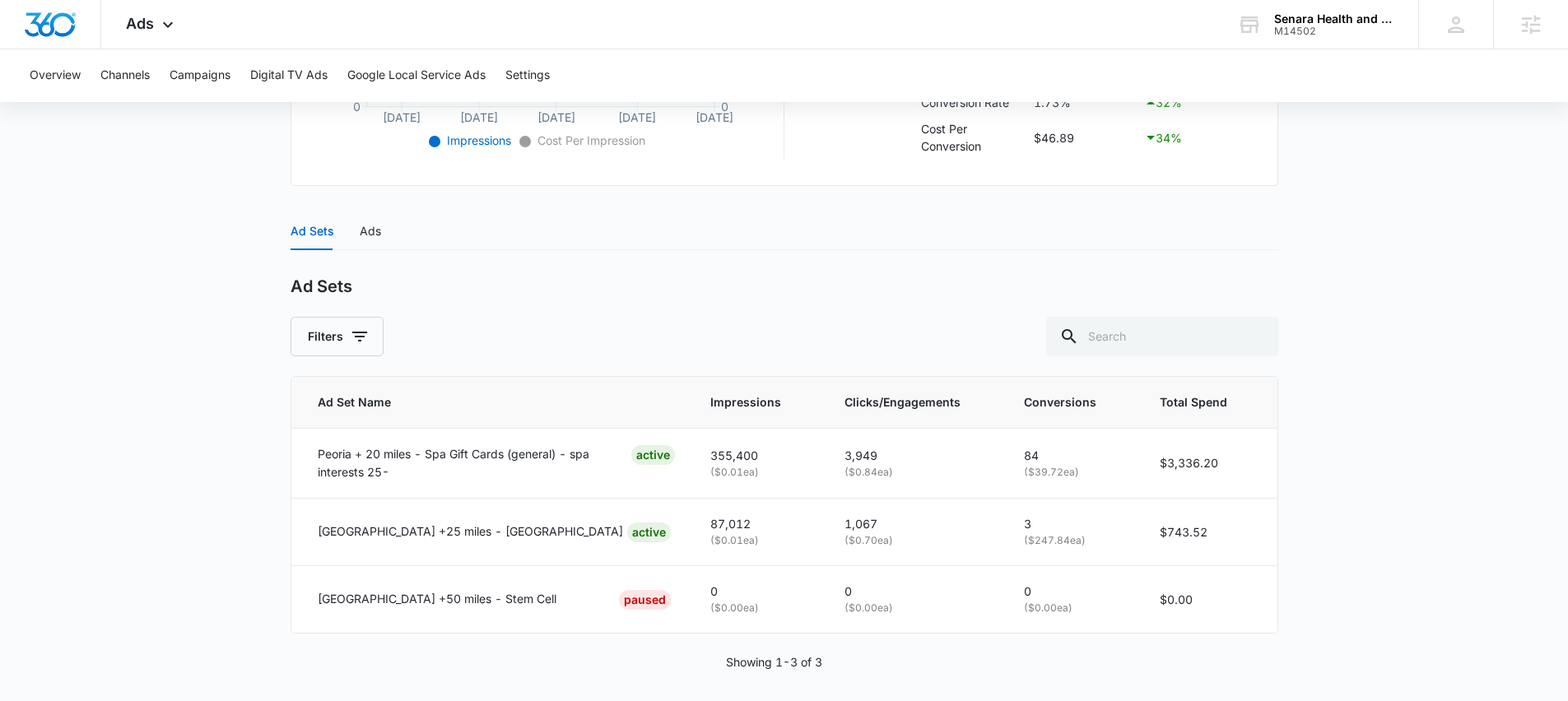
scroll to position [581, 0]
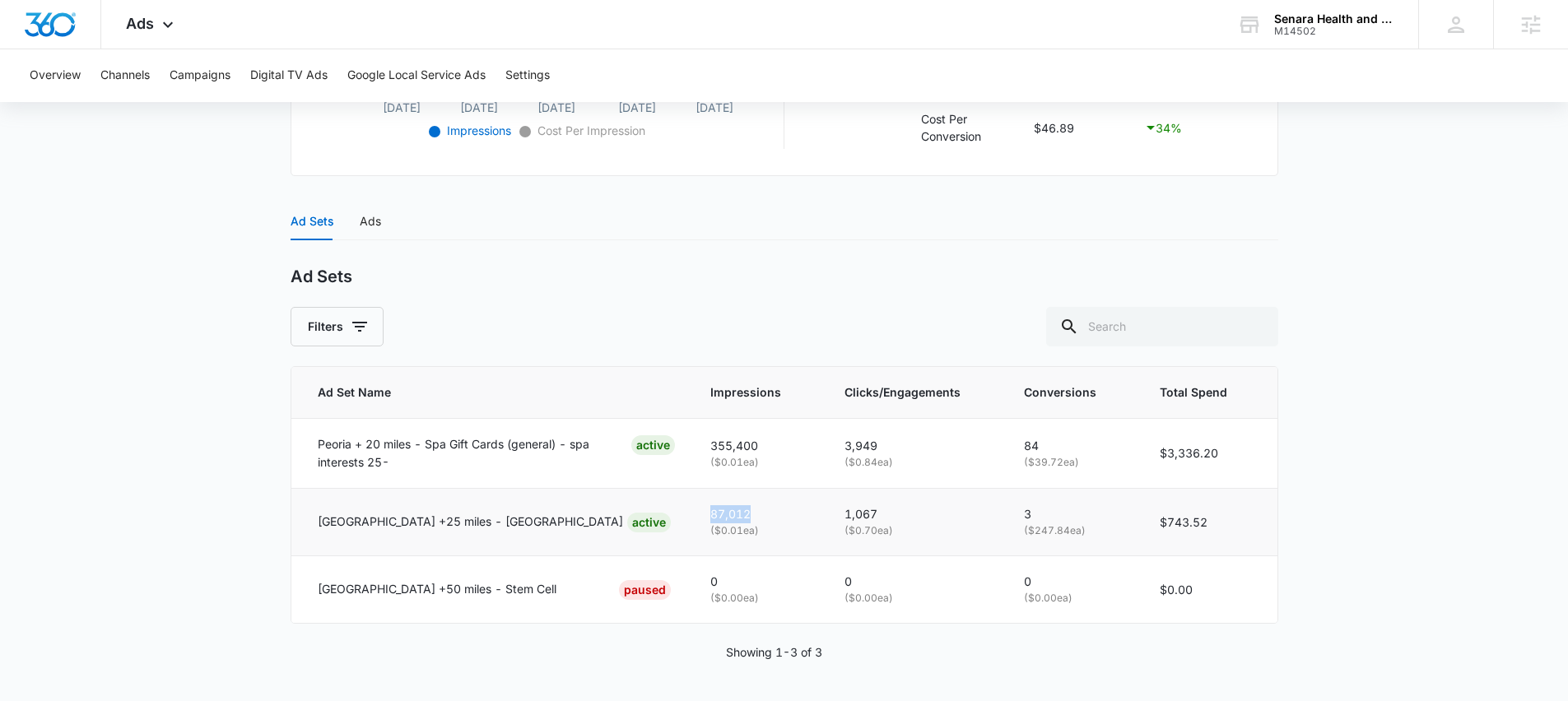
drag, startPoint x: 716, startPoint y: 514, endPoint x: 789, endPoint y: 517, distance: 73.1
click at [789, 517] on td "87,012 ( $0.01 ea)" at bounding box center [757, 521] width 134 height 67
click at [789, 517] on p "87,012" at bounding box center [757, 514] width 95 height 18
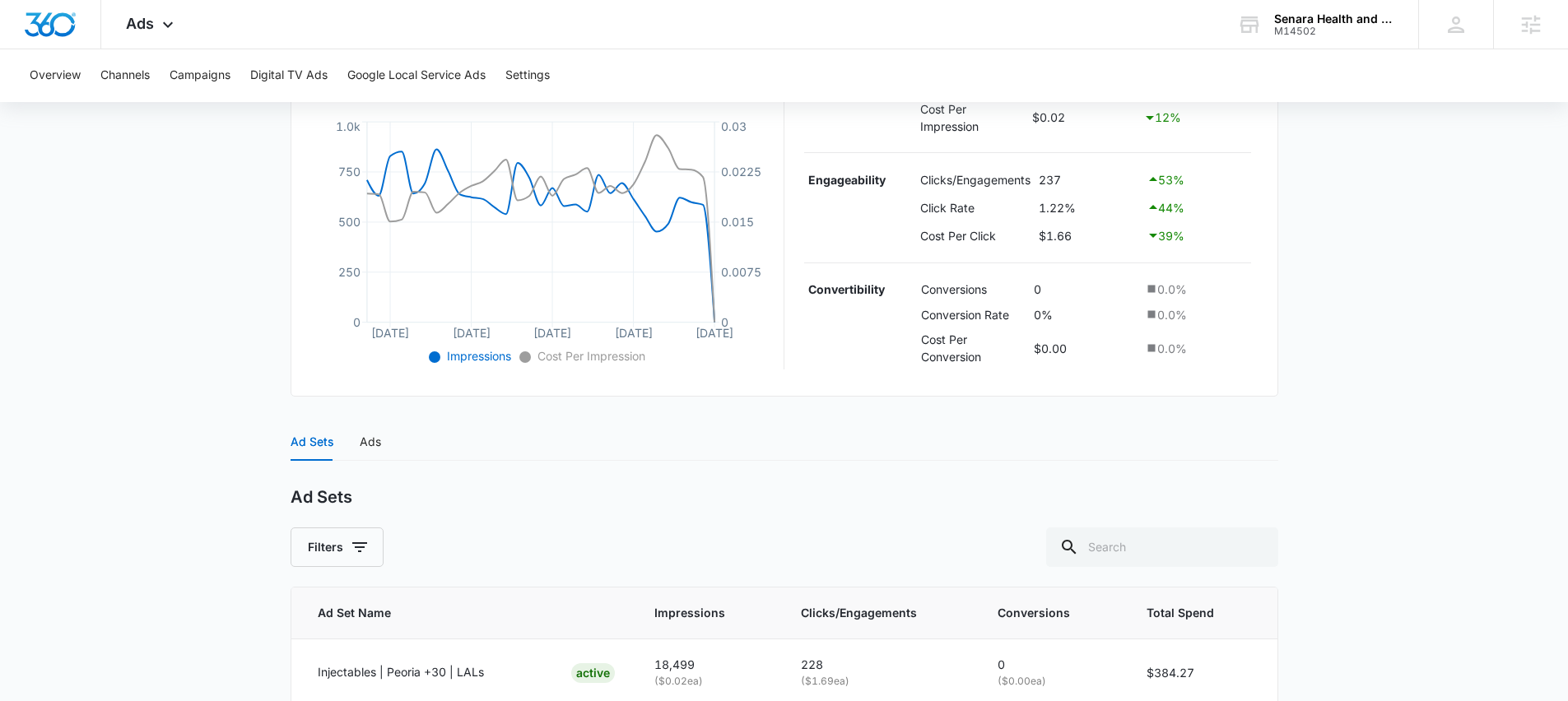
scroll to position [484, 0]
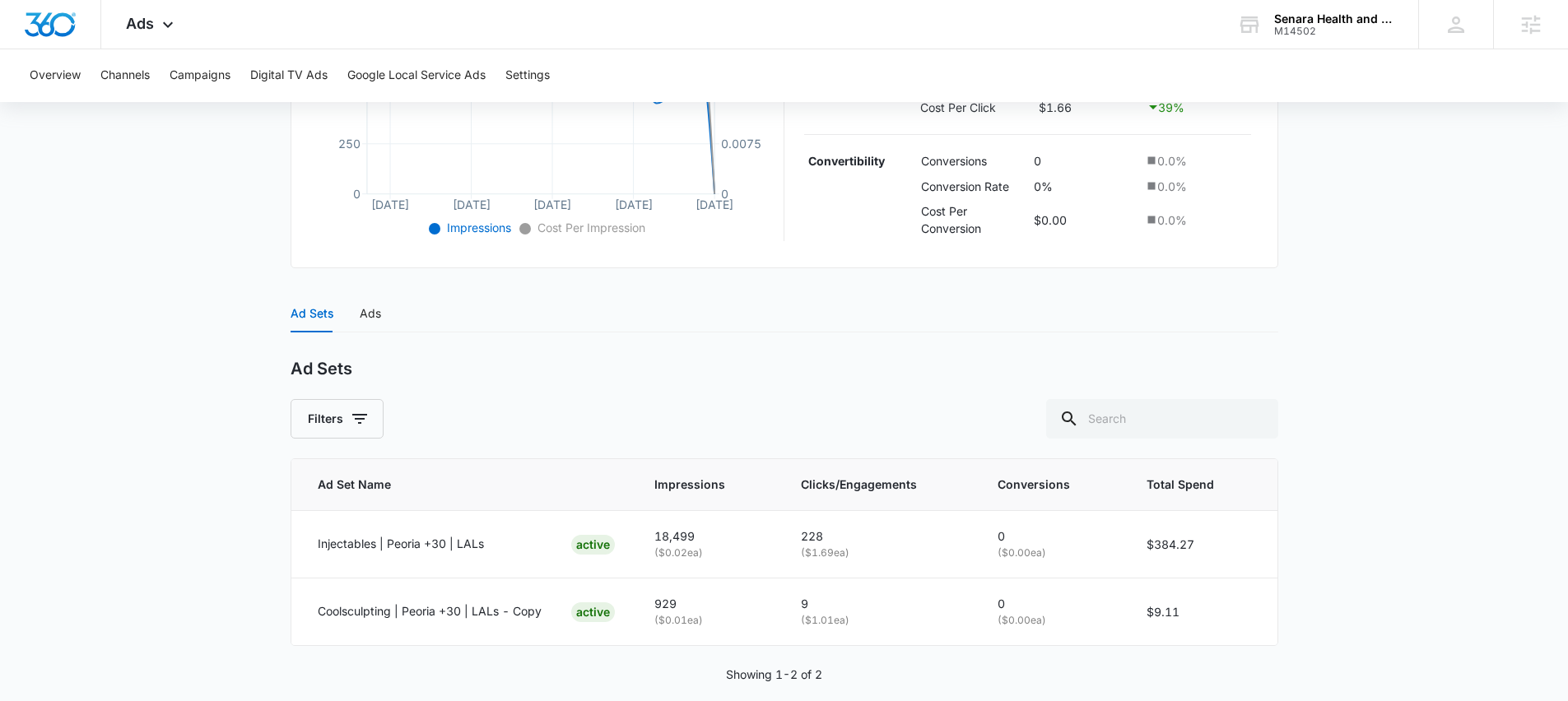
click at [162, 334] on main "Video Views - Outbound Updated 2024 | Active $13.11 daily , $393.38 Spent Overv…" at bounding box center [784, 197] width 1568 height 1052
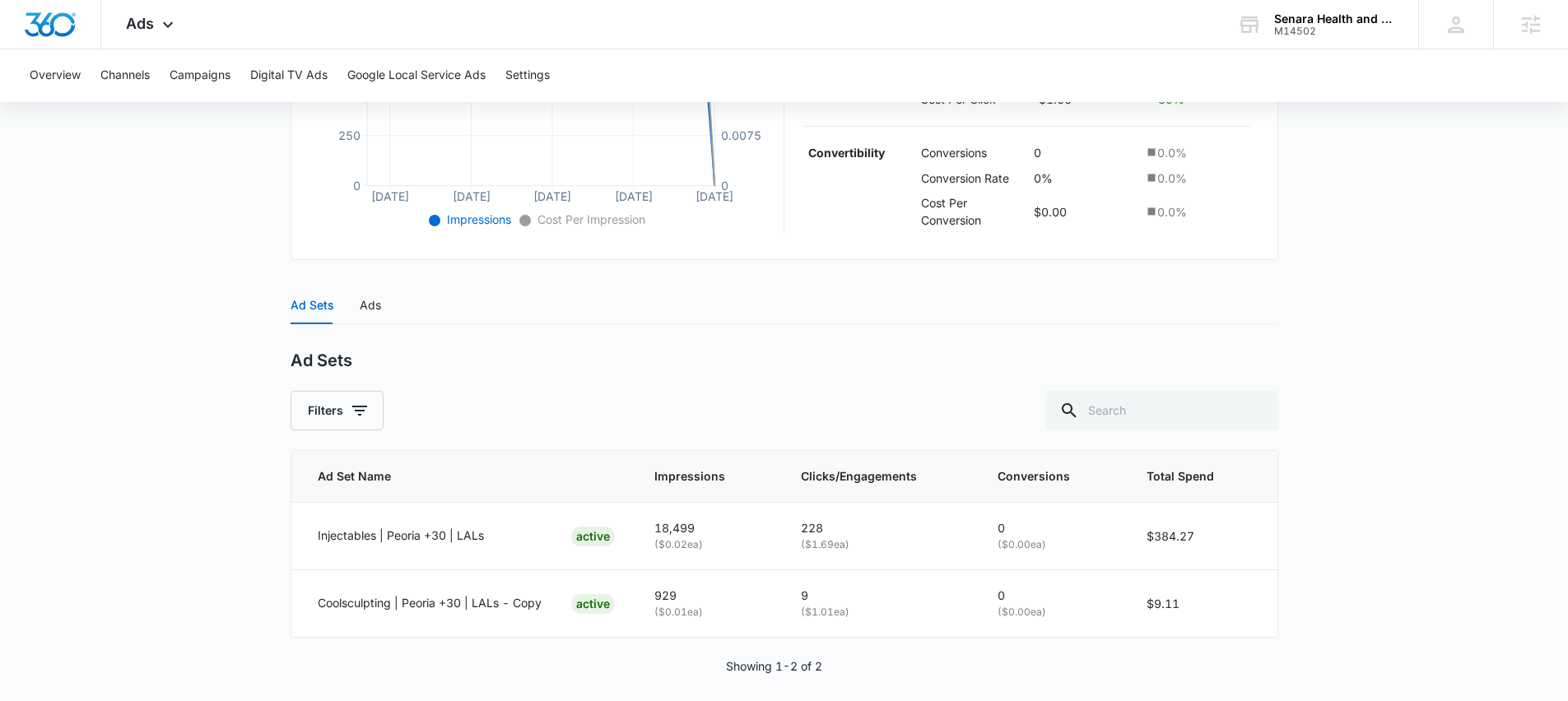
scroll to position [506, 0]
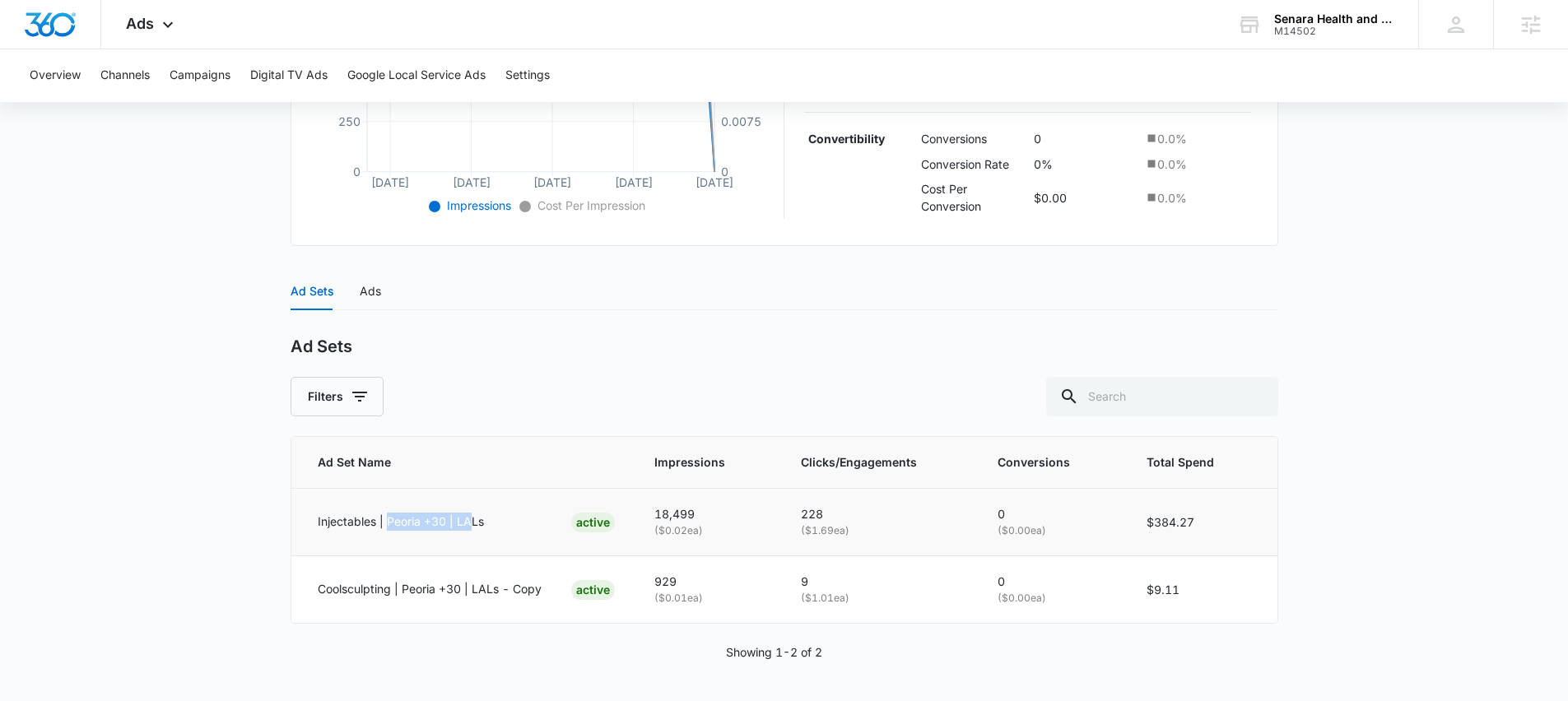
drag, startPoint x: 387, startPoint y: 523, endPoint x: 474, endPoint y: 521, distance: 87.0
click at [474, 521] on p "Injectables | Peoria +30 | LALs" at bounding box center [400, 521] width 166 height 18
click at [205, 486] on main "Video Views - Outbound Updated 2024 | Active $13.11 daily , $393.38 Spent Overv…" at bounding box center [784, 174] width 1568 height 1052
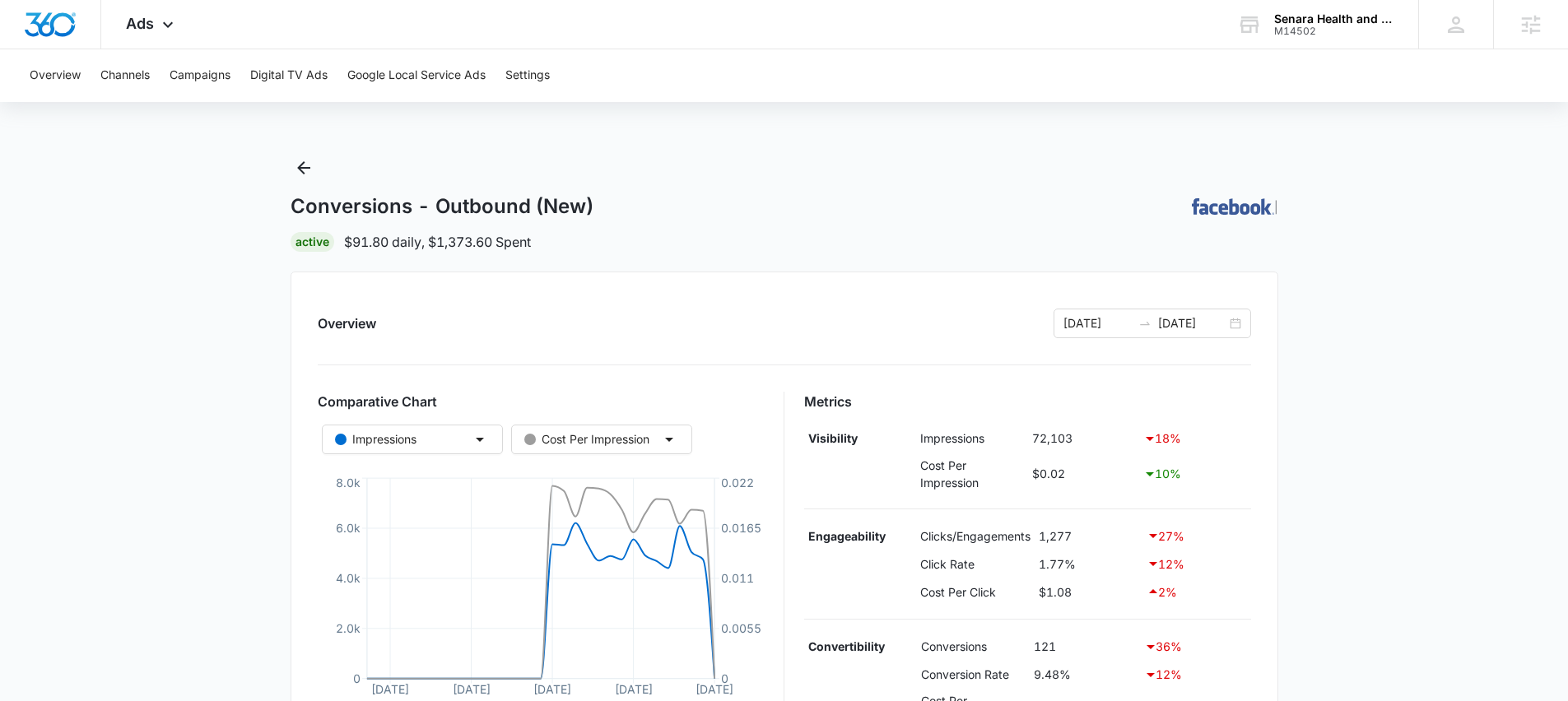
click at [179, 170] on main "Conversions - Outbound (New) | Active $91.80 daily , $1,373.60 Spent Overview […" at bounding box center [784, 650] width 1568 height 991
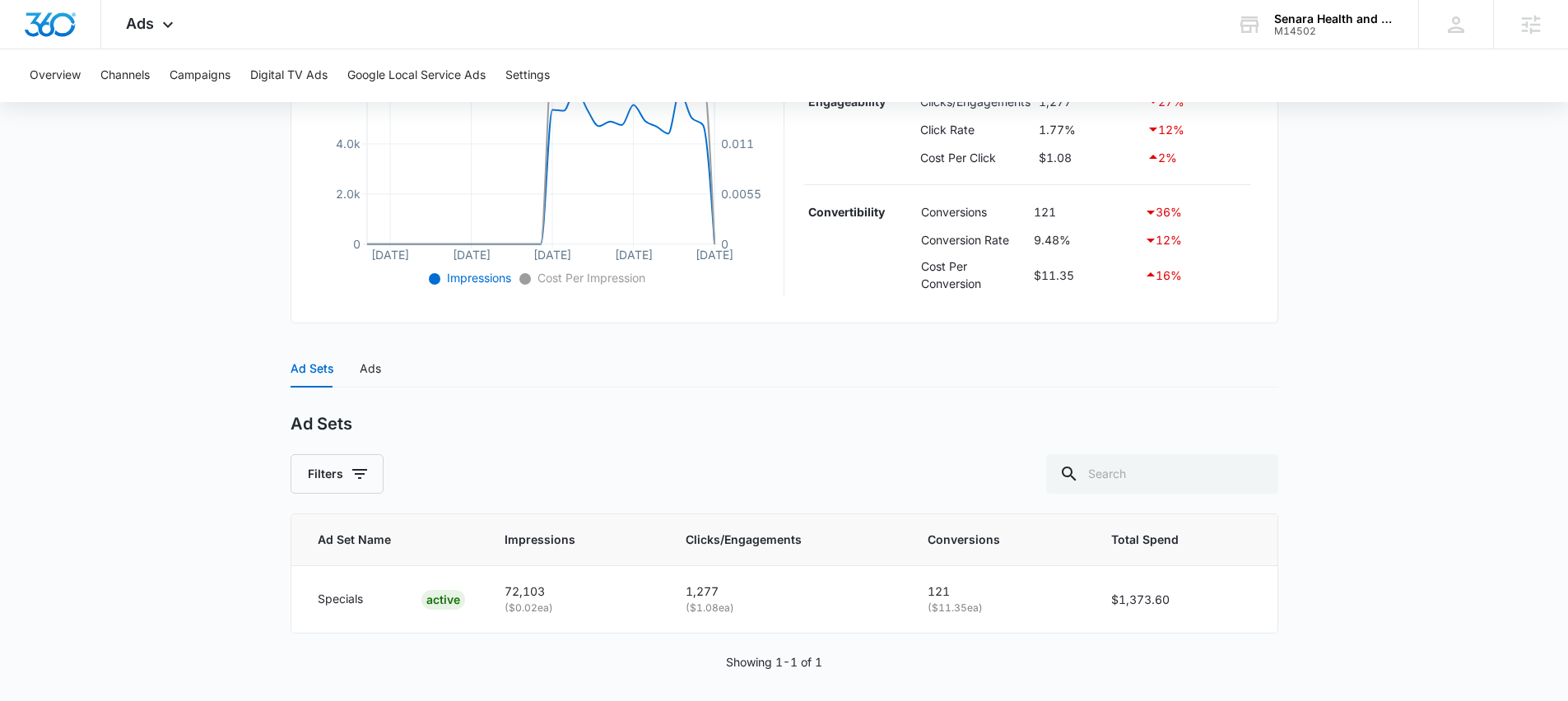
scroll to position [445, 0]
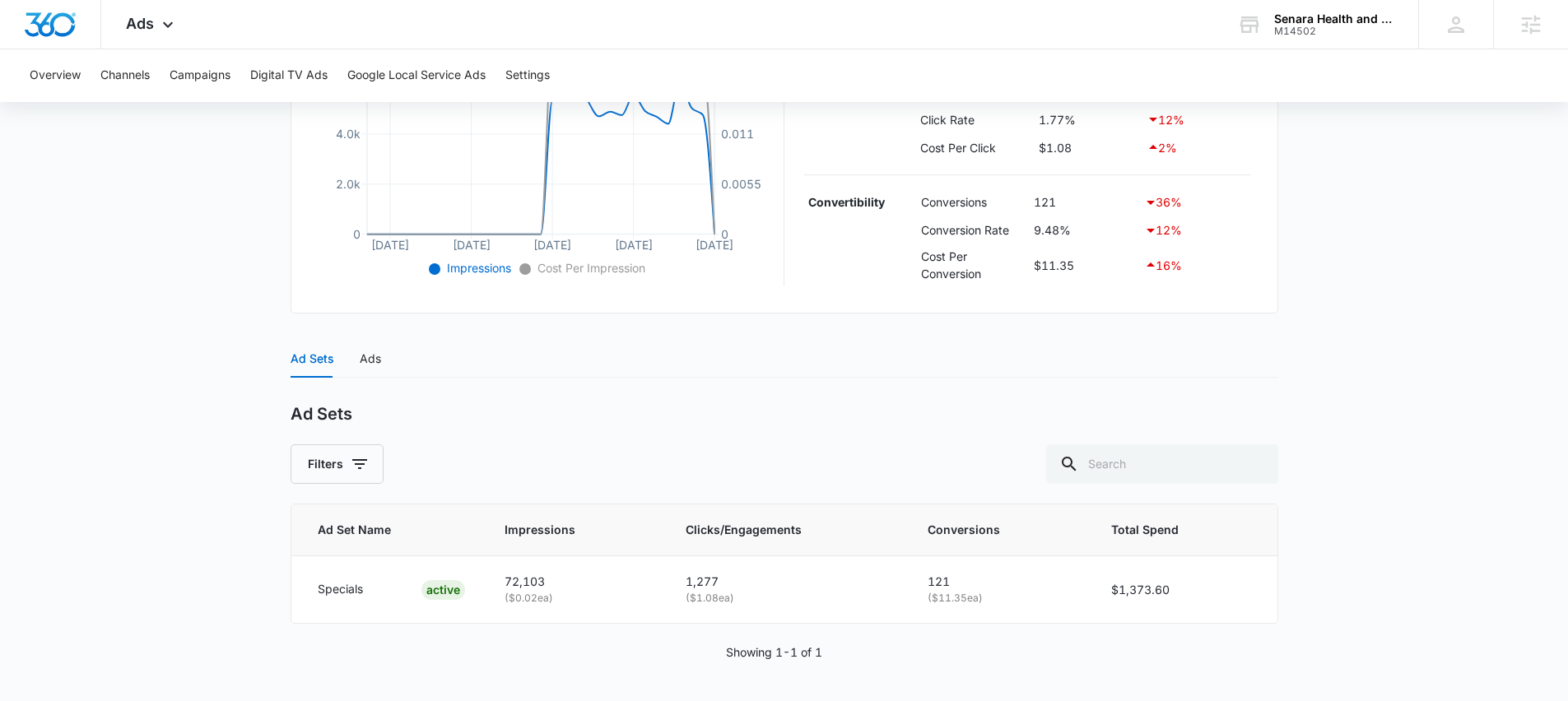
click at [205, 299] on main "Conversions - Outbound (New) | Active $91.80 daily , $1,373.60 Spent Overview […" at bounding box center [784, 205] width 1568 height 991
click at [200, 250] on main "Conversions - Outbound (New) | Active $91.80 daily , $1,373.60 Spent Overview […" at bounding box center [784, 205] width 1568 height 991
click at [143, 283] on main "Conversions - Outbound (New) | Active $91.80 daily , $1,373.60 Spent Overview […" at bounding box center [784, 205] width 1568 height 991
click at [369, 356] on div "Ads" at bounding box center [370, 358] width 22 height 18
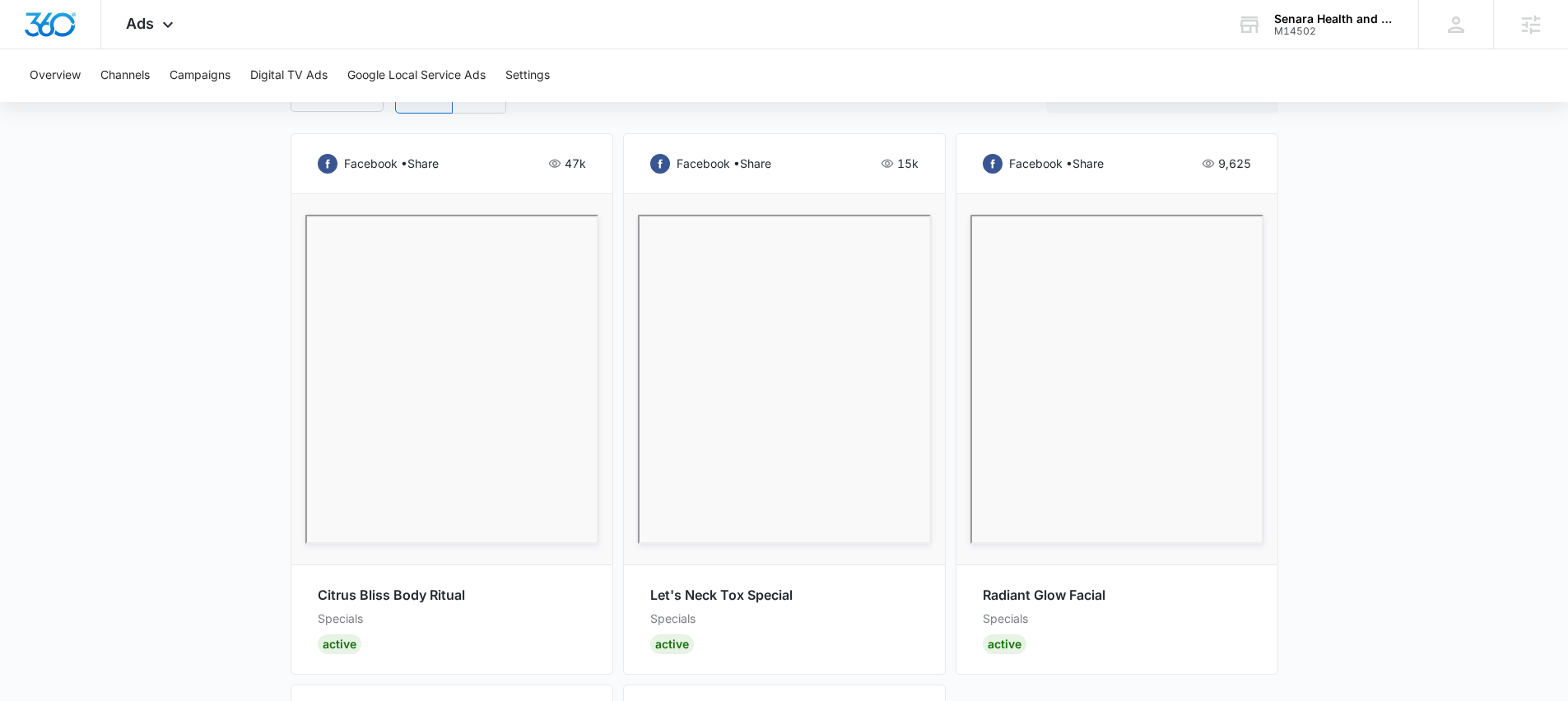
scroll to position [845, 0]
drag, startPoint x: 564, startPoint y: 168, endPoint x: 591, endPoint y: 169, distance: 27.0
click at [591, 169] on div "facebook • share 47k Citrus Bliss Body Ritual Specials Active" at bounding box center [451, 407] width 322 height 540
drag, startPoint x: 319, startPoint y: 598, endPoint x: 472, endPoint y: 605, distance: 153.2
click at [472, 605] on p "Citrus Bliss Body Ritual" at bounding box center [451, 599] width 268 height 21
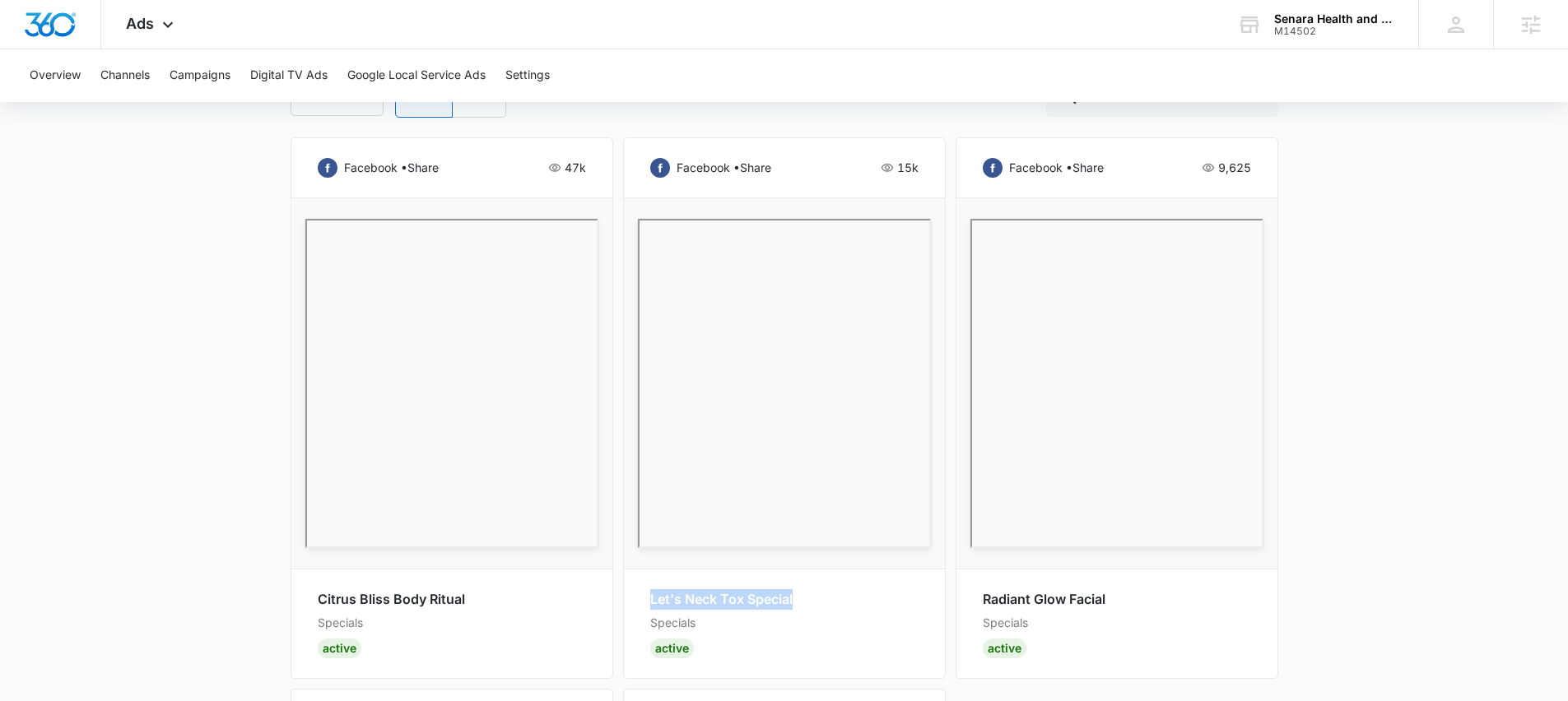
drag, startPoint x: 653, startPoint y: 601, endPoint x: 802, endPoint y: 605, distance: 149.1
click at [802, 605] on p "Let's Neck Tox Special" at bounding box center [784, 599] width 268 height 21
drag, startPoint x: 897, startPoint y: 167, endPoint x: 930, endPoint y: 171, distance: 33.2
click at [930, 171] on div "facebook • share 15k Let's Neck Tox Special Specials Active" at bounding box center [784, 407] width 322 height 540
click at [144, 340] on main "Conversions - Outbound (New) | Active $91.80 daily , $1,373.60 Spent Overview […" at bounding box center [784, 312] width 1568 height 2004
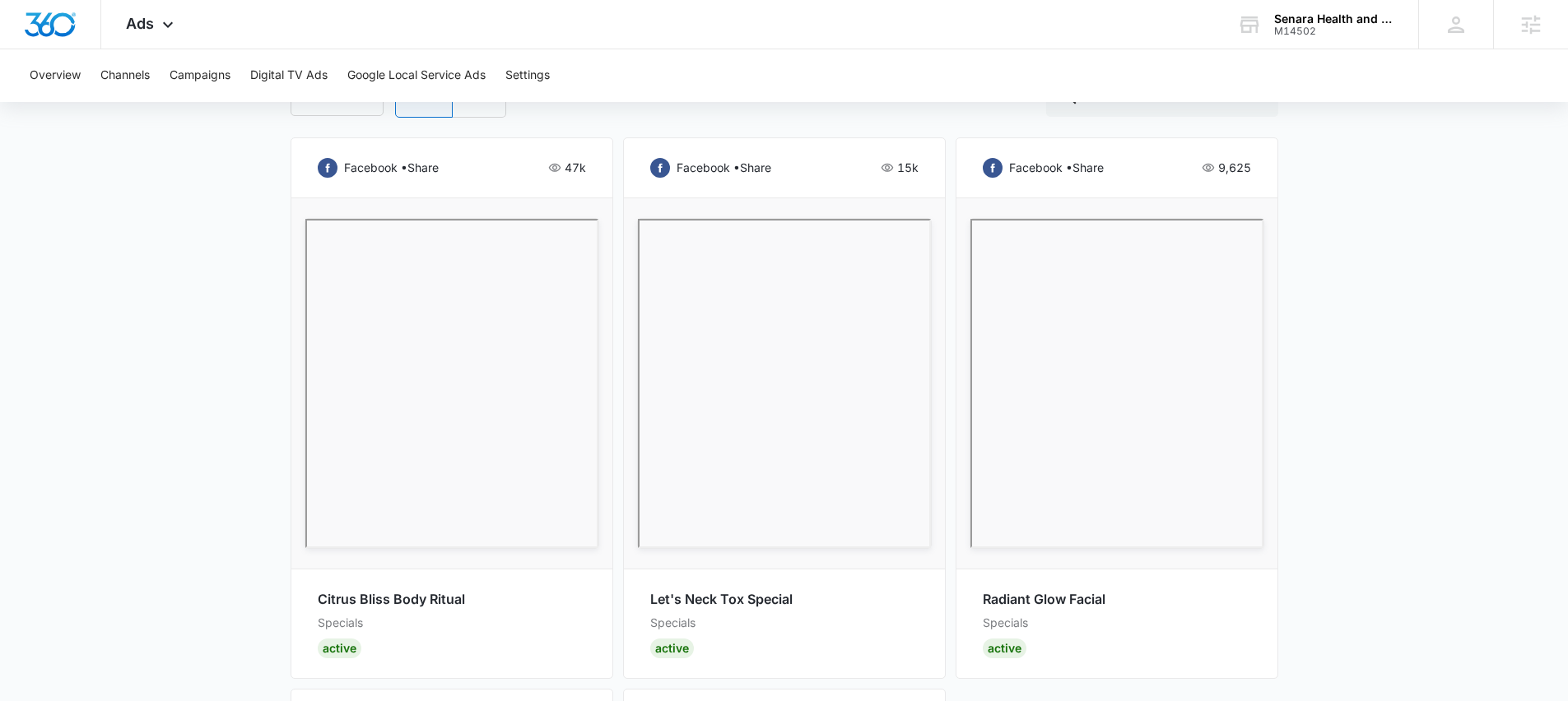
click at [1218, 167] on p "9,625" at bounding box center [1234, 167] width 33 height 18
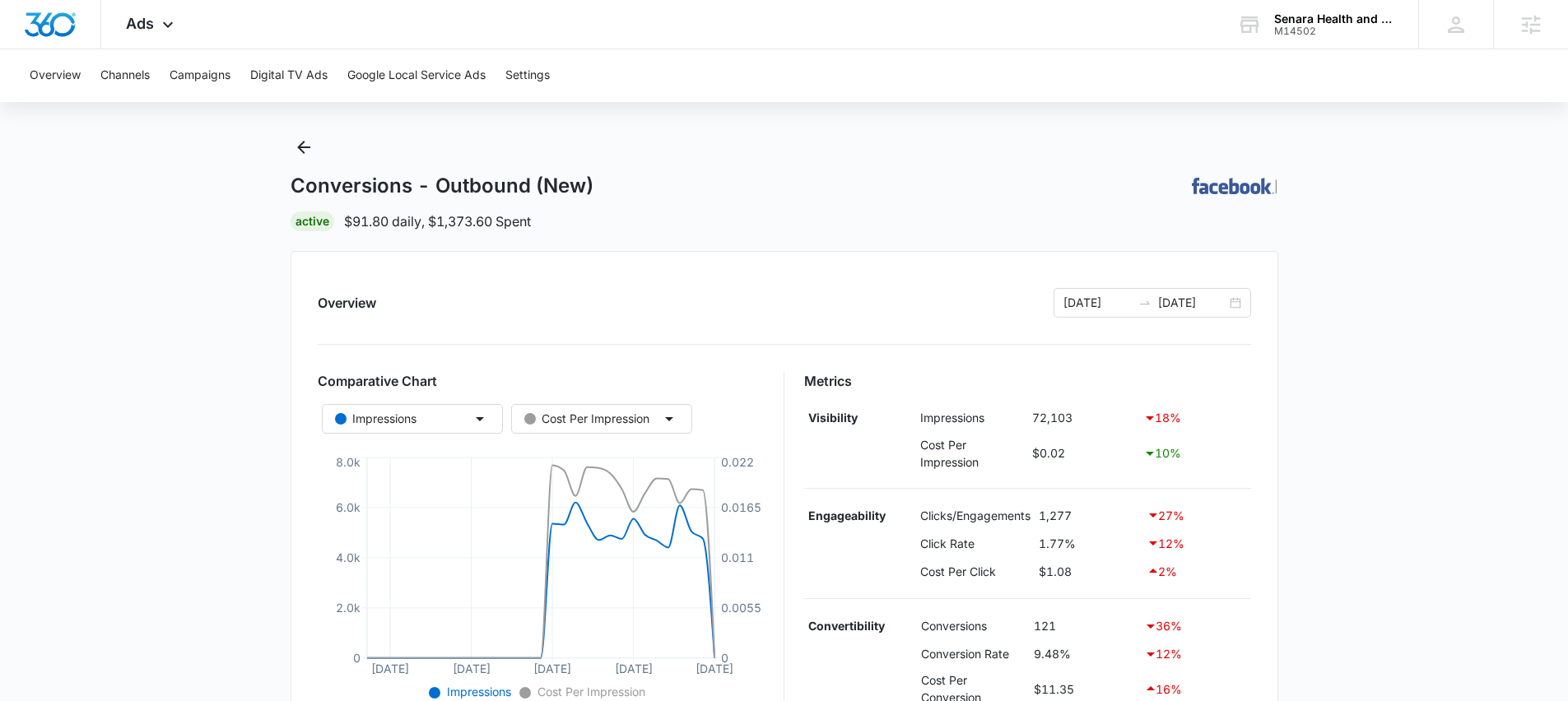
scroll to position [0, 0]
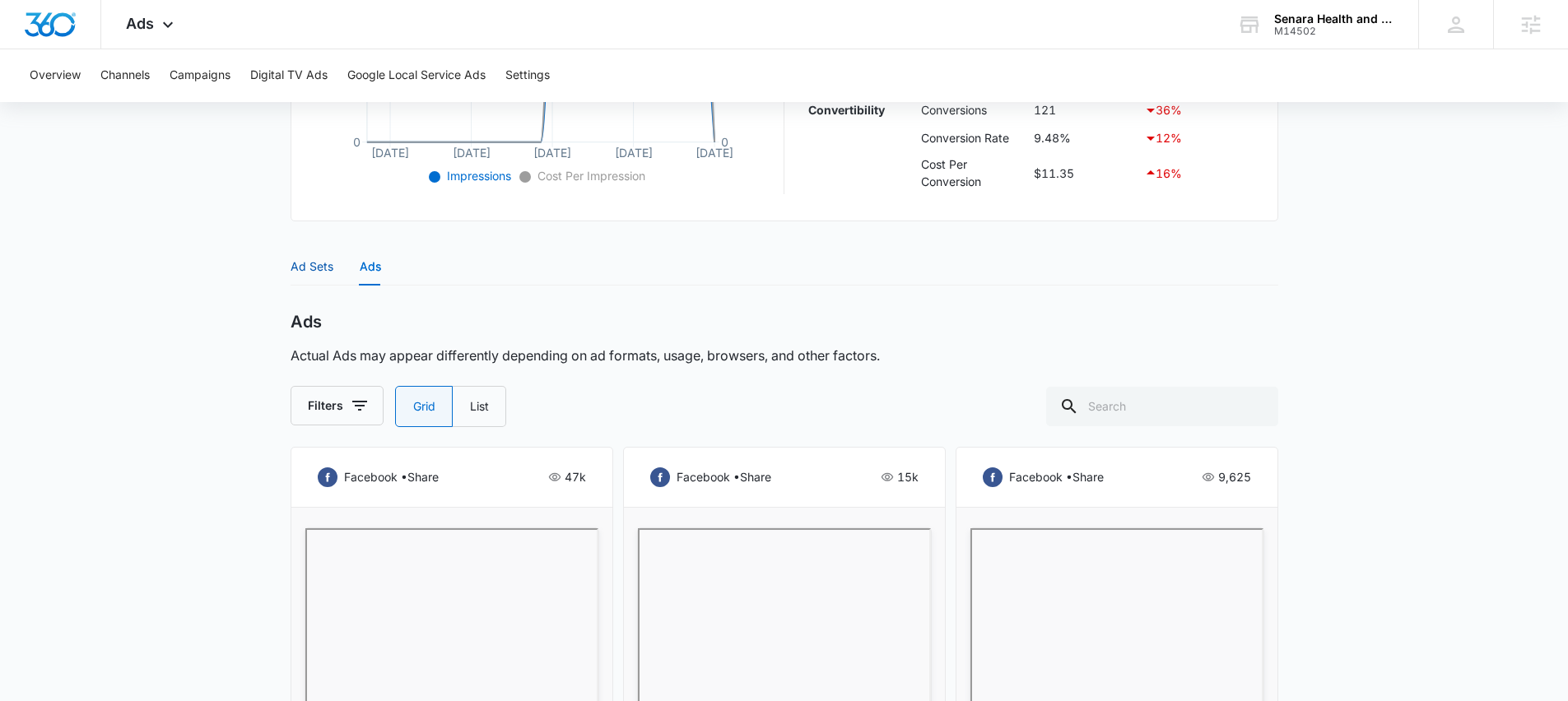
click at [302, 266] on div "Ad Sets" at bounding box center [312, 266] width 43 height 18
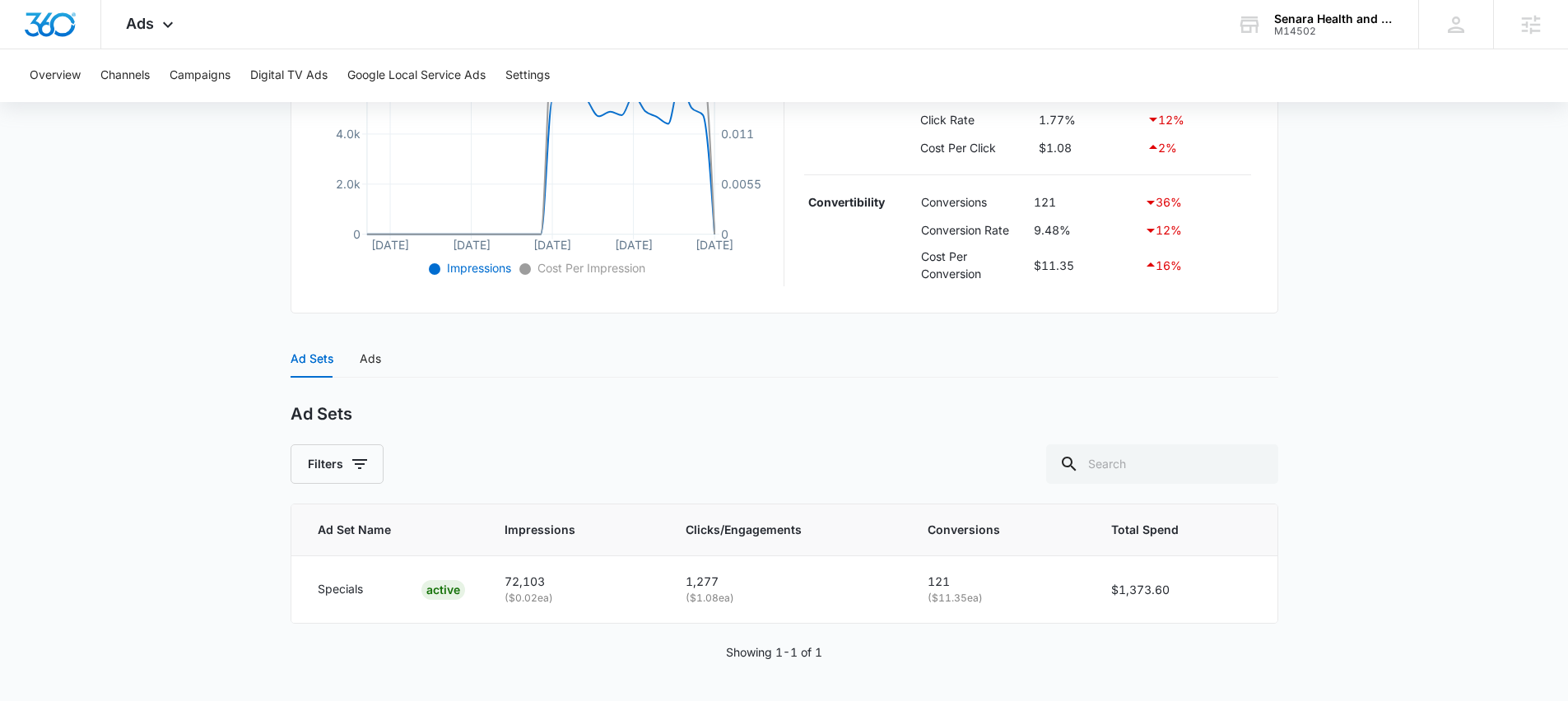
scroll to position [445, 0]
